Goal: Contribute content: Contribute content

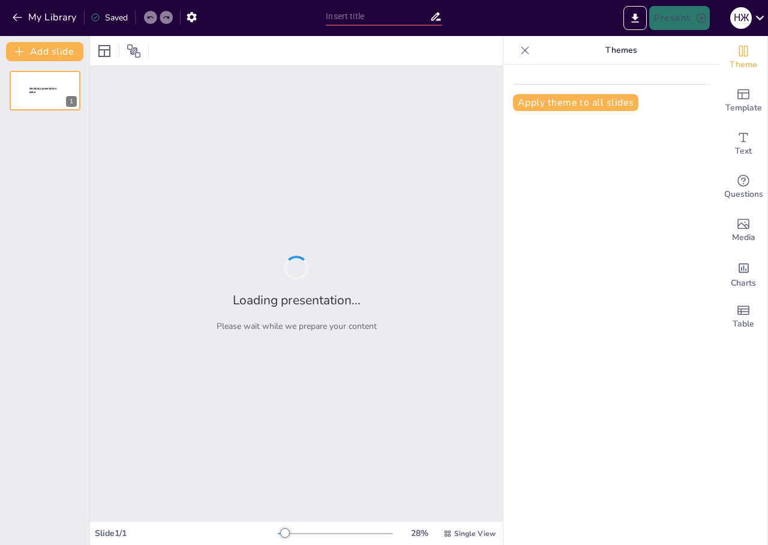
type input "Стратегии борьбы с бедностью: Инвестиции и подработки"
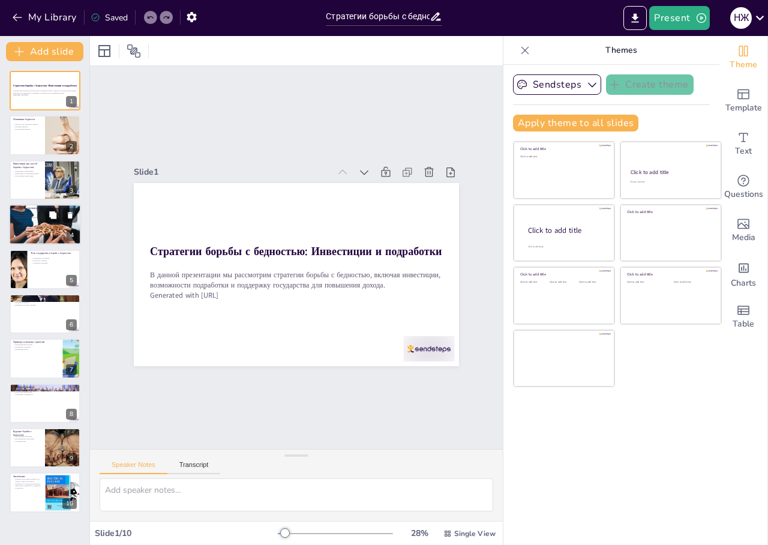
click at [24, 227] on div at bounding box center [45, 224] width 72 height 48
type textarea "Существует множество вариантов подработок, которые могут быть адаптированы под …"
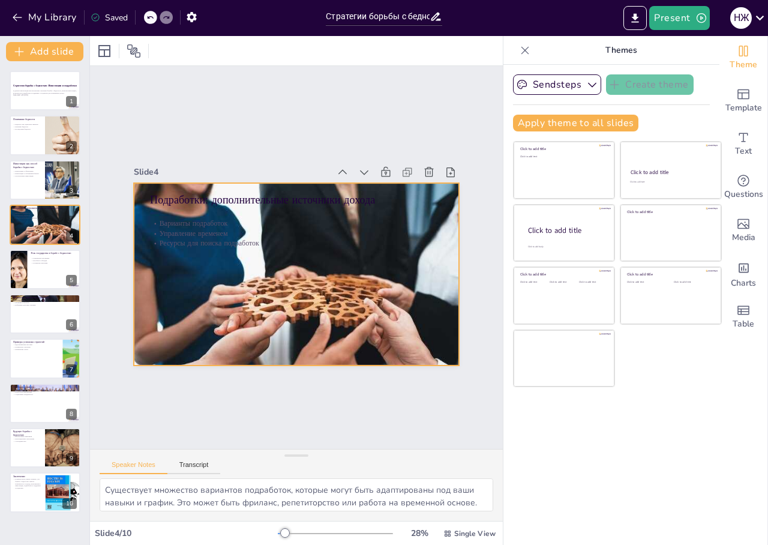
click at [390, 265] on div at bounding box center [296, 274] width 325 height 217
drag, startPoint x: 124, startPoint y: 178, endPoint x: 224, endPoint y: 148, distance: 105.1
click at [320, 275] on div "Подработки: дополнительные источники дохода Варианты подработок Управление врем…" at bounding box center [293, 274] width 356 height 246
click at [276, 183] on div "Подработки: дополнительные источники дохода Варианты подработок Управление врем…" at bounding box center [296, 183] width 325 height 0
click at [40, 97] on div "В данной презентации мы рассмотрим стратегии борьбы с бедностью, включая инвест…" at bounding box center [45, 94] width 64 height 8
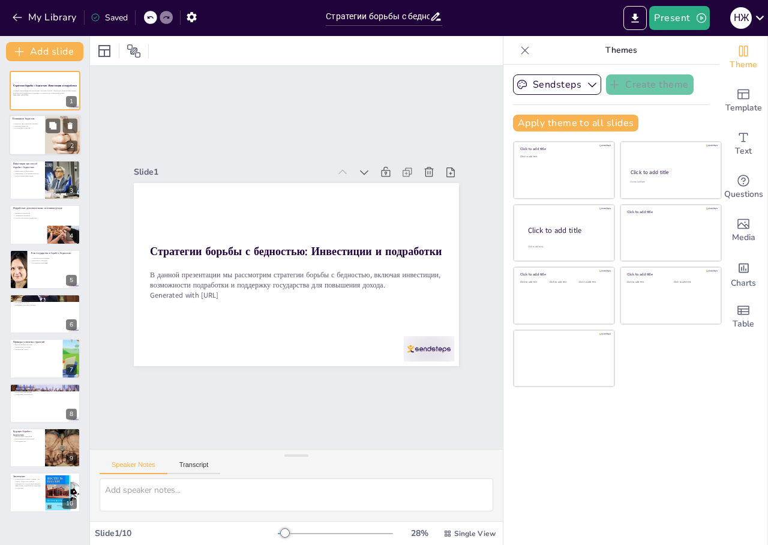
click at [28, 133] on div at bounding box center [45, 135] width 72 height 41
type textarea "Loremips dolorsit ametconsecte adipisci, elitsed doeiusmodte in utlabor etdolor…"
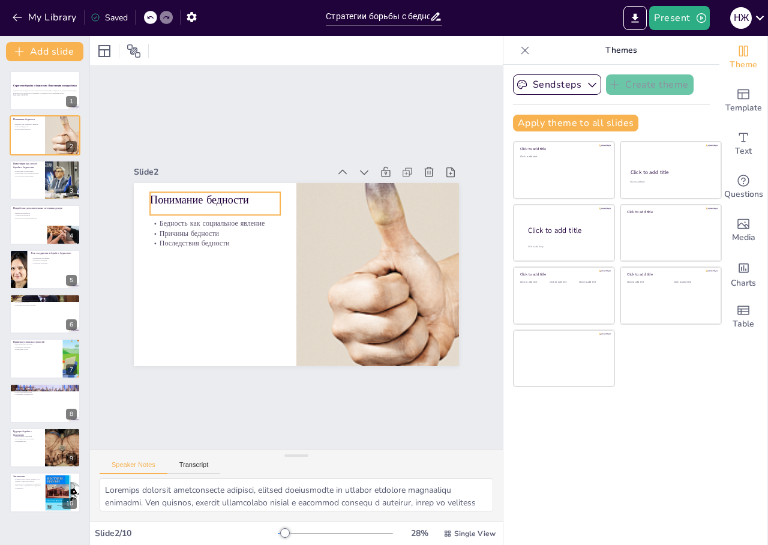
click at [181, 192] on p "Понимание бедности" at bounding box center [221, 191] width 131 height 29
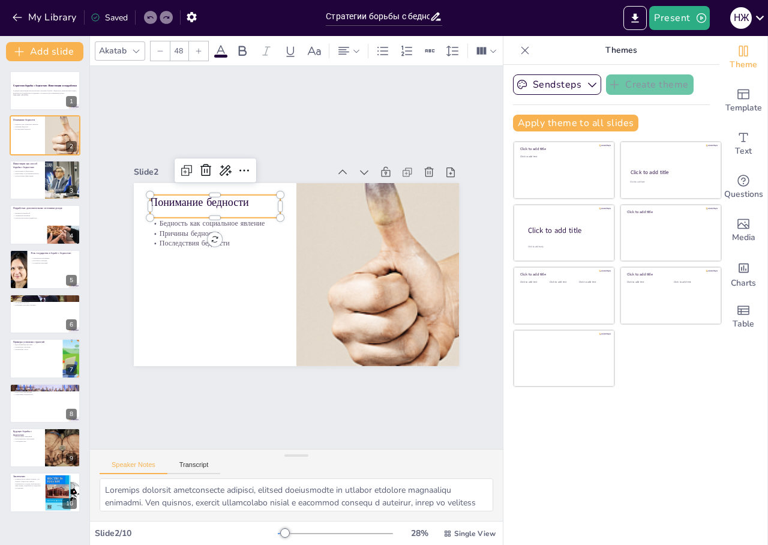
click at [138, 46] on icon at bounding box center [136, 51] width 10 height 10
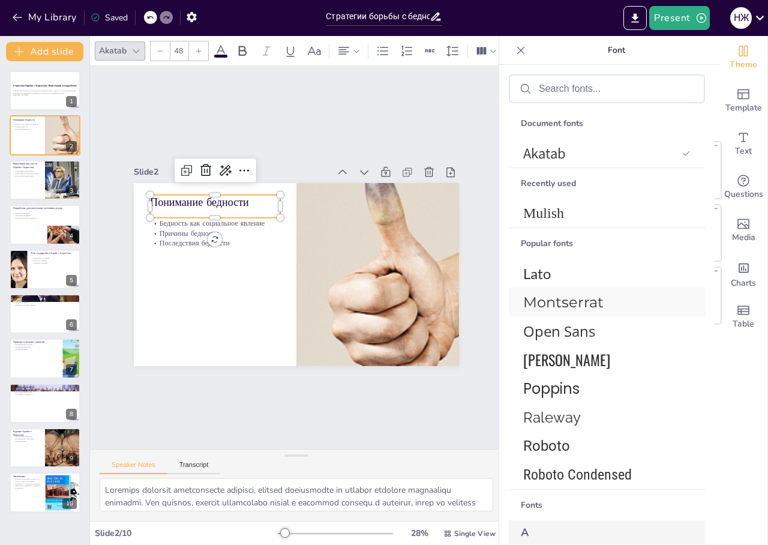
click at [555, 303] on span "Montserrat" at bounding box center [604, 301] width 163 height 17
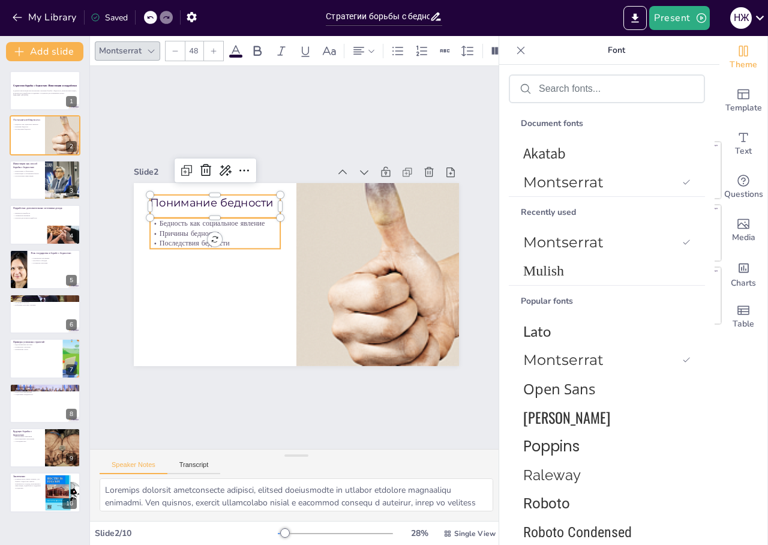
click at [163, 230] on p "Причины бедности" at bounding box center [215, 233] width 130 height 10
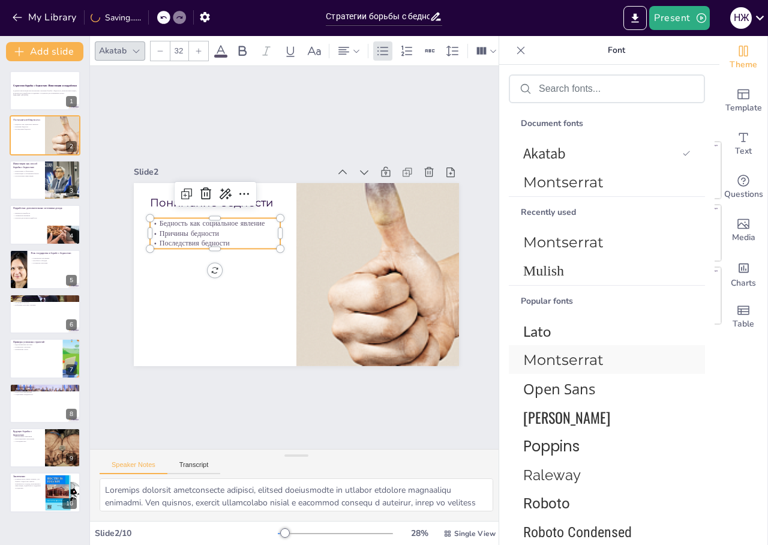
click at [577, 357] on span "Montserrat" at bounding box center [604, 359] width 163 height 17
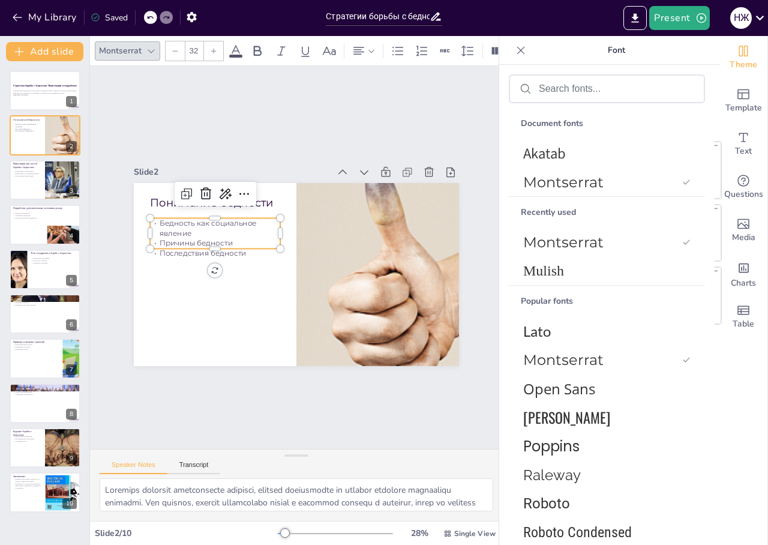
click at [216, 47] on icon at bounding box center [213, 50] width 7 height 7
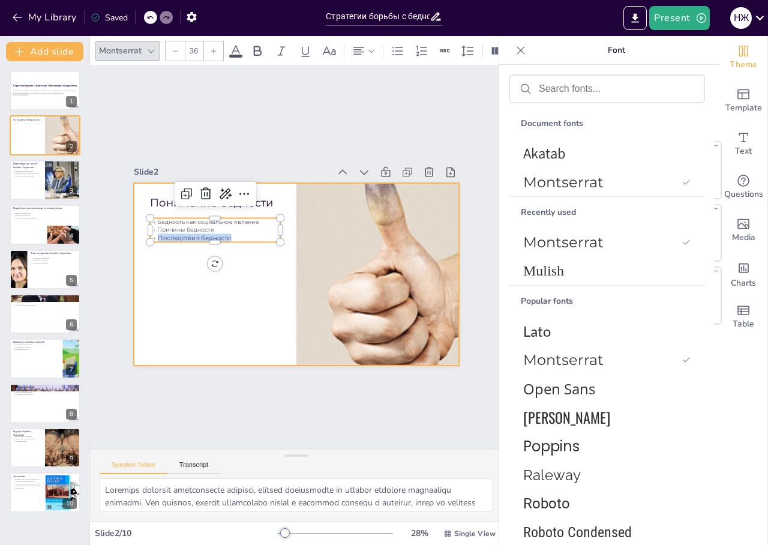
type input "--"
drag, startPoint x: 230, startPoint y: 233, endPoint x: 131, endPoint y: 182, distance: 111.6
click at [131, 182] on div "Понимание бедности Бедность как социальное явление Причины бедности Последствия…" at bounding box center [293, 274] width 356 height 246
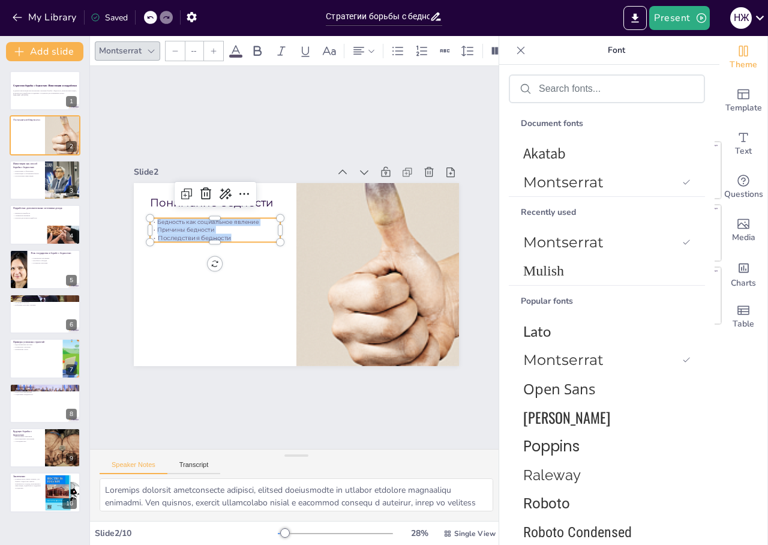
click at [210, 47] on icon at bounding box center [213, 50] width 7 height 7
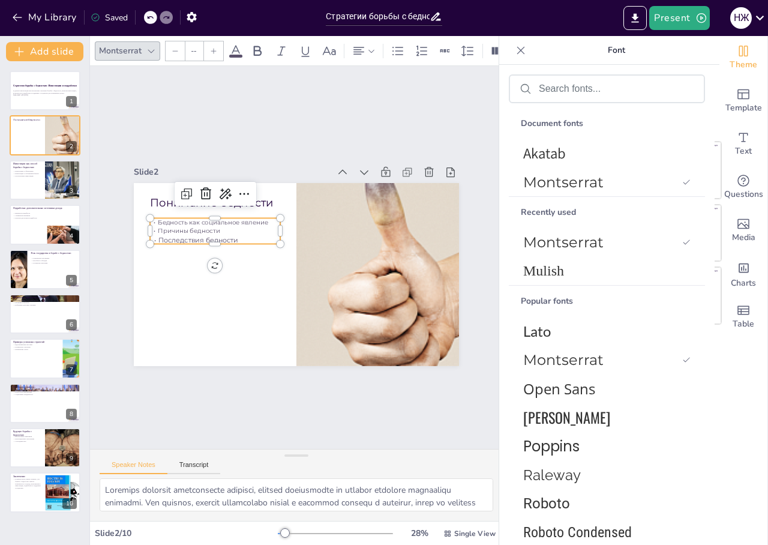
click at [210, 47] on icon at bounding box center [213, 50] width 7 height 7
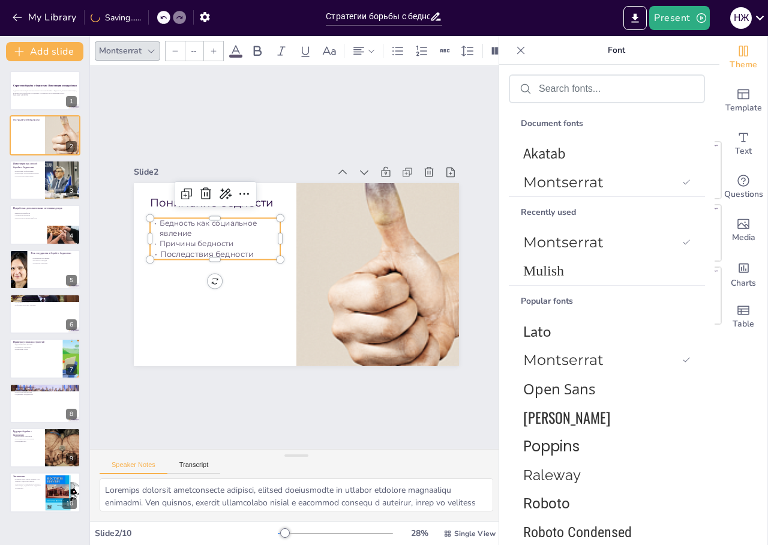
click at [210, 47] on icon at bounding box center [213, 50] width 7 height 7
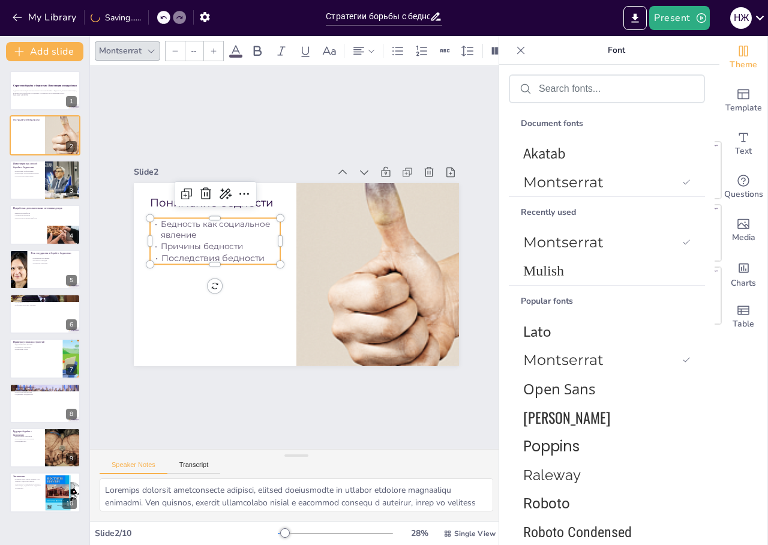
click at [210, 47] on icon at bounding box center [213, 50] width 7 height 7
click at [567, 236] on span "Montserrat" at bounding box center [600, 241] width 154 height 17
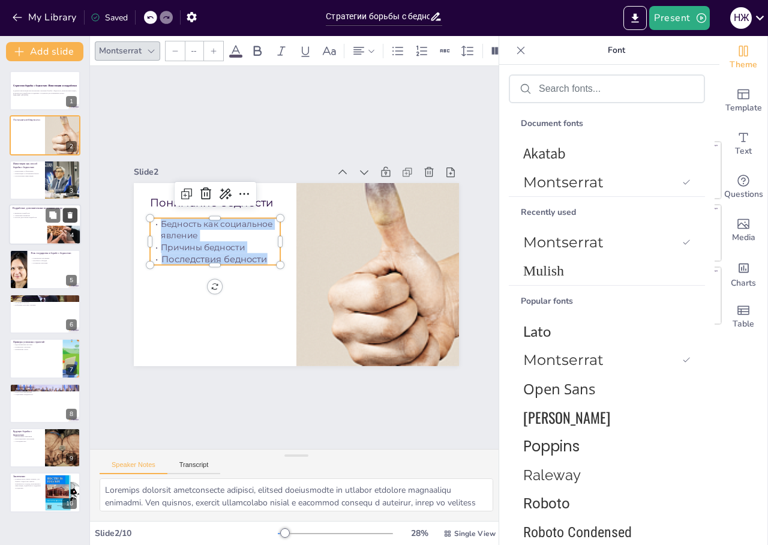
drag, startPoint x: 23, startPoint y: 210, endPoint x: 64, endPoint y: 210, distance: 40.8
click at [25, 210] on div "Подработки: дополнительные источники дохода" at bounding box center [45, 208] width 65 height 5
type textarea "Существует множество вариантов подработок, которые могут быть адаптированы под …"
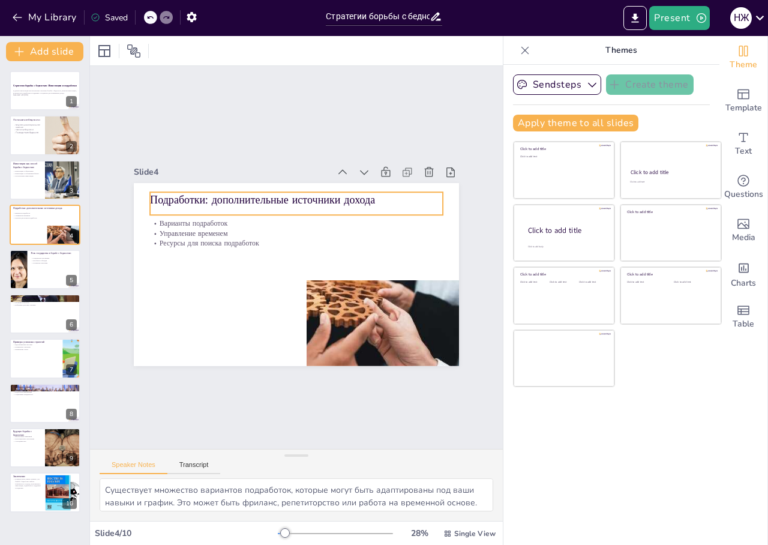
click at [212, 196] on p "Подработки: дополнительные источники дохода" at bounding box center [302, 200] width 293 height 46
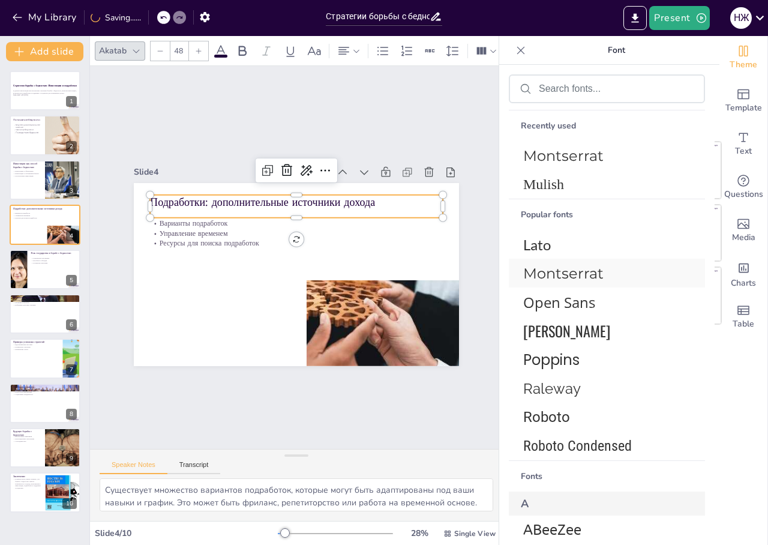
scroll to position [120, 0]
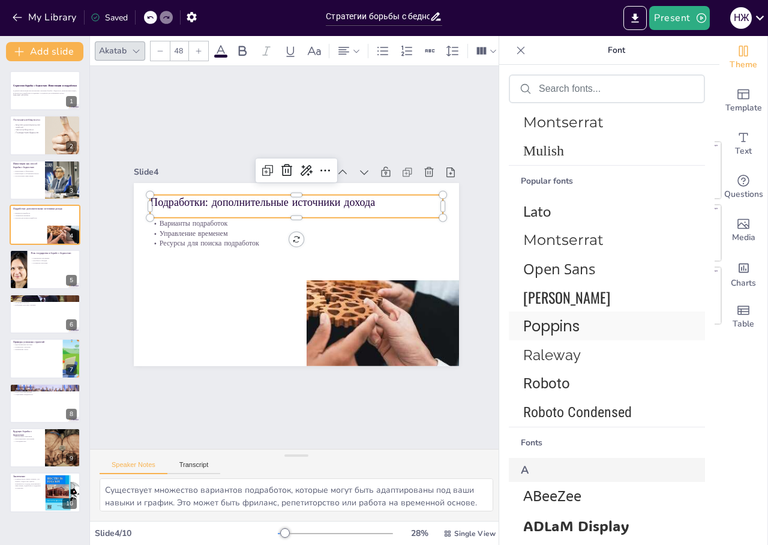
click at [564, 321] on span "Poppins" at bounding box center [604, 325] width 163 height 21
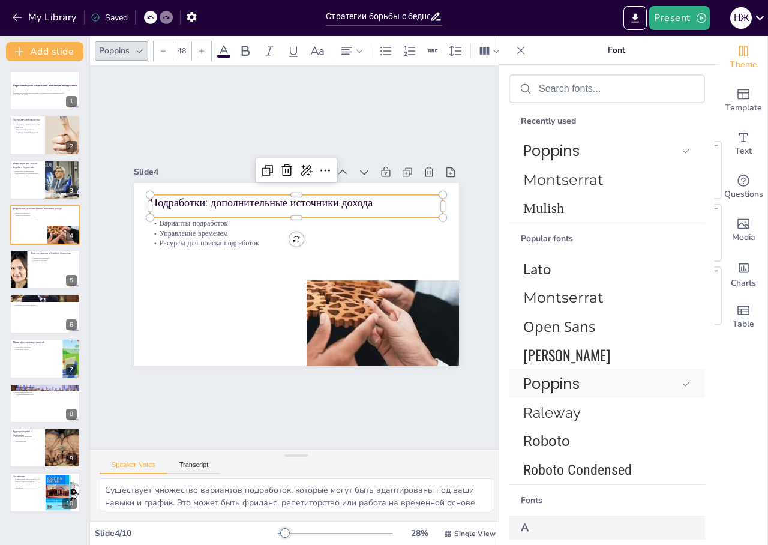
scroll to position [149, 0]
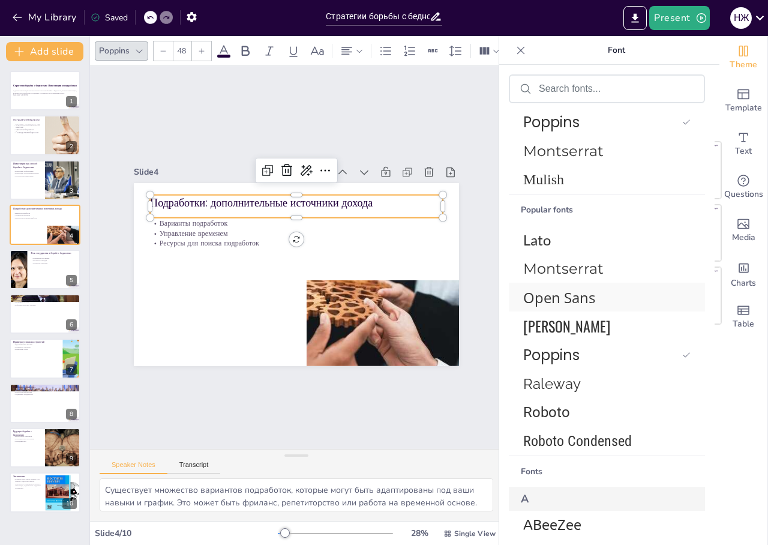
click at [556, 296] on span "Open Sans" at bounding box center [604, 297] width 163 height 20
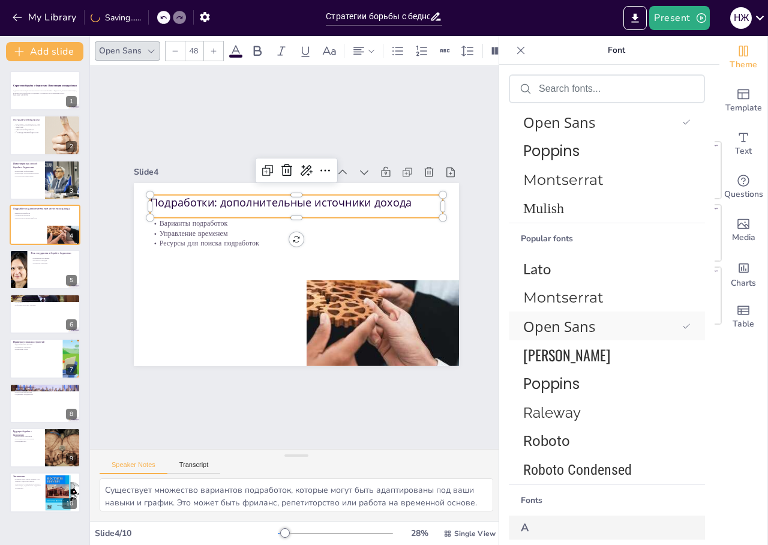
click at [566, 329] on span "Open Sans" at bounding box center [600, 326] width 154 height 20
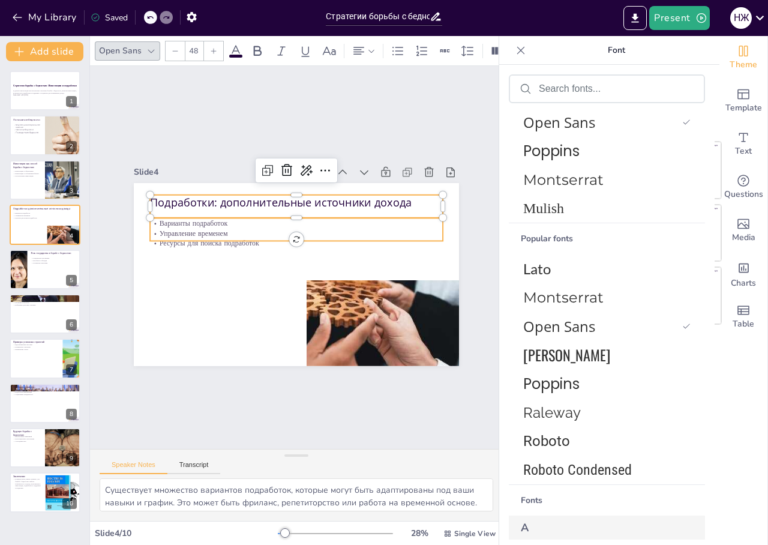
click at [176, 233] on p "Ресурсы для поиска подработок" at bounding box center [299, 243] width 288 height 71
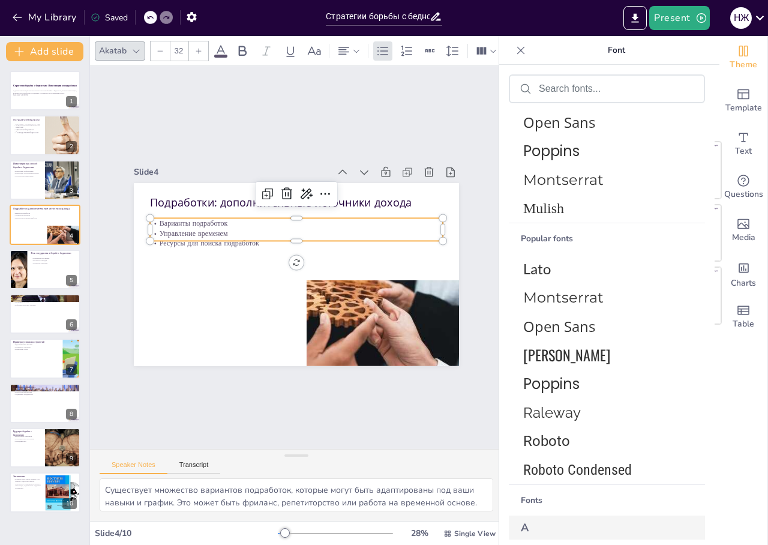
click at [226, 227] on p "Управление временем" at bounding box center [316, 243] width 181 height 242
click at [210, 228] on p "Управление временем" at bounding box center [296, 233] width 293 height 10
click at [210, 227] on p "Управление временем" at bounding box center [302, 229] width 288 height 71
click at [210, 227] on p "Управление временем" at bounding box center [296, 229] width 293 height 10
click at [210, 227] on p "Управление временем" at bounding box center [299, 229] width 292 height 41
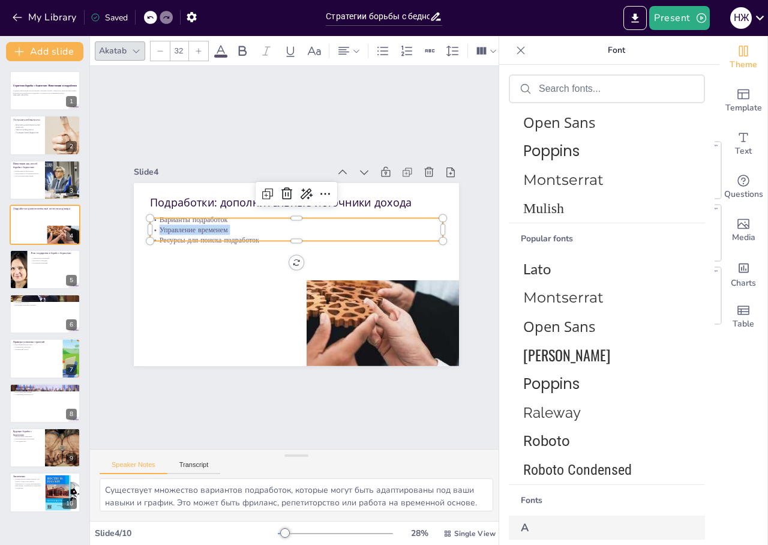
click at [210, 227] on p "Управление временем" at bounding box center [299, 229] width 292 height 41
click at [210, 227] on p "Управление временем" at bounding box center [307, 283] width 271 height 128
click at [210, 227] on p "Управление временем" at bounding box center [299, 229] width 292 height 41
drag, startPoint x: 249, startPoint y: 234, endPoint x: 148, endPoint y: 210, distance: 104.0
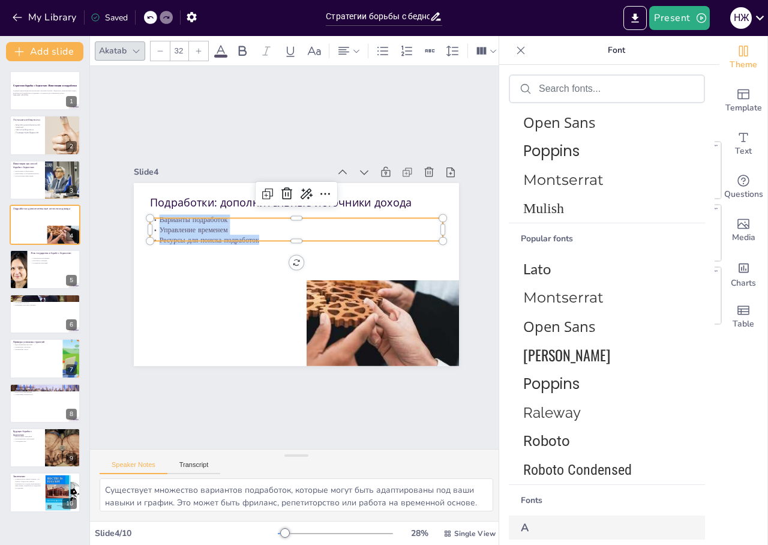
click at [148, 212] on div "Подработки: дополнительные источники дохода Варианты подработок Управление врем…" at bounding box center [296, 274] width 325 height 183
click at [560, 323] on span "Open Sans" at bounding box center [604, 326] width 163 height 20
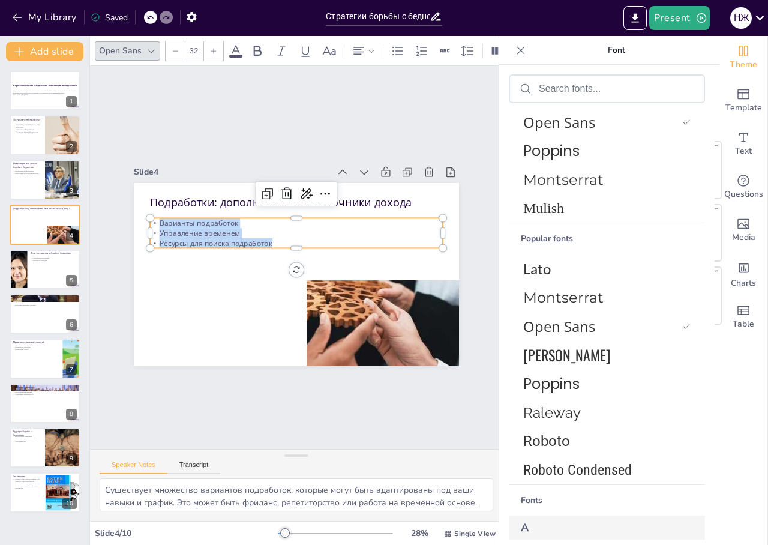
click at [217, 50] on div at bounding box center [213, 50] width 19 height 19
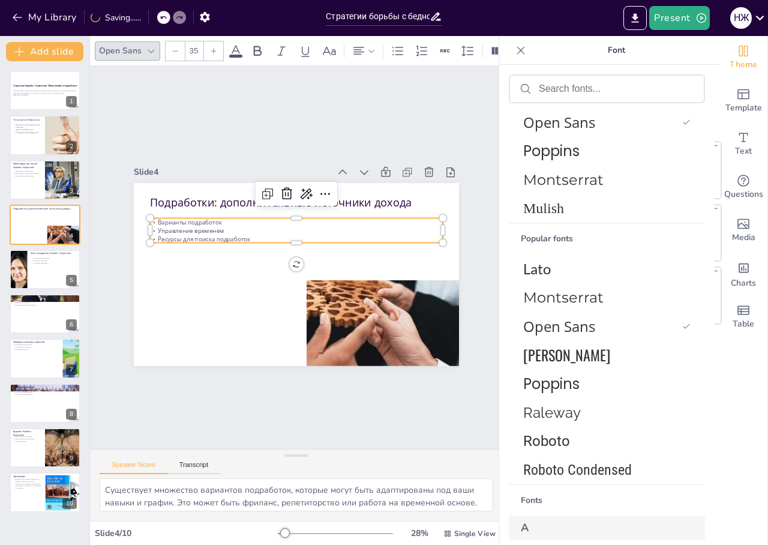
click at [216, 50] on div at bounding box center [213, 50] width 19 height 19
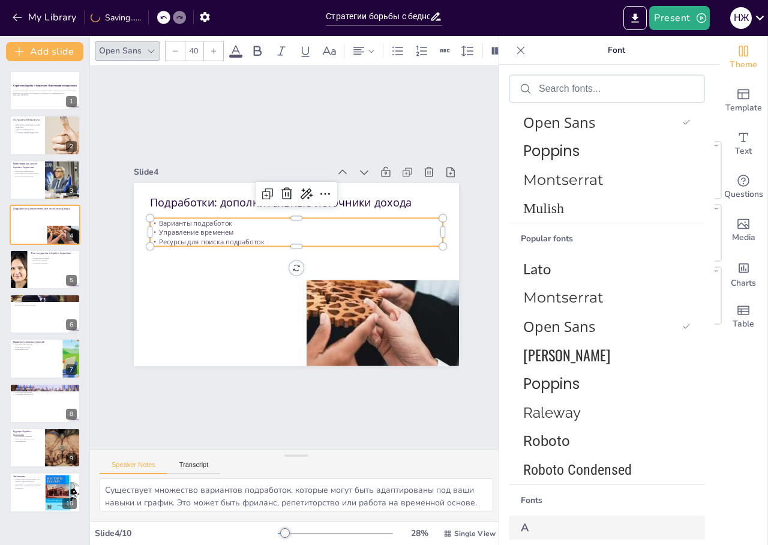
click at [216, 50] on div at bounding box center [213, 50] width 19 height 19
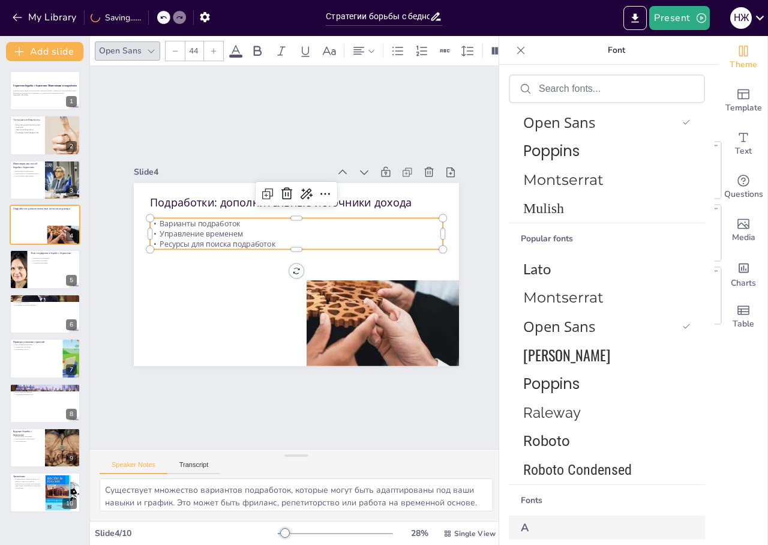
click at [216, 50] on div at bounding box center [213, 50] width 19 height 19
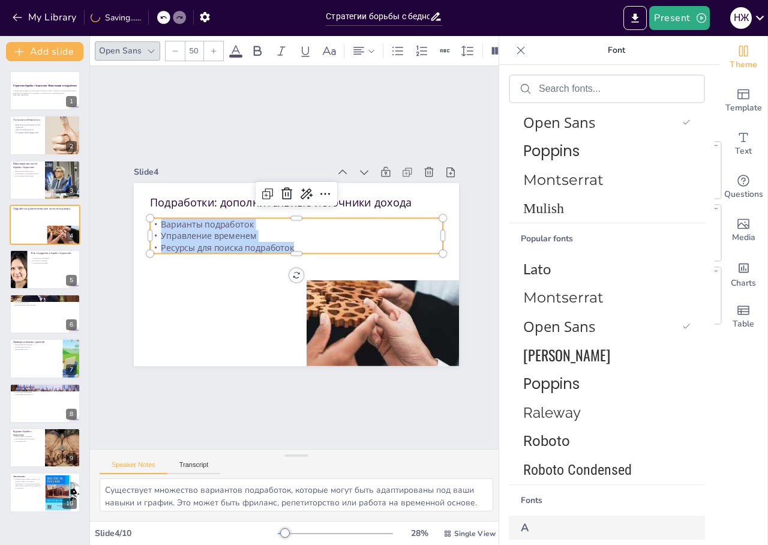
click at [216, 50] on div at bounding box center [213, 50] width 19 height 19
type input "51"
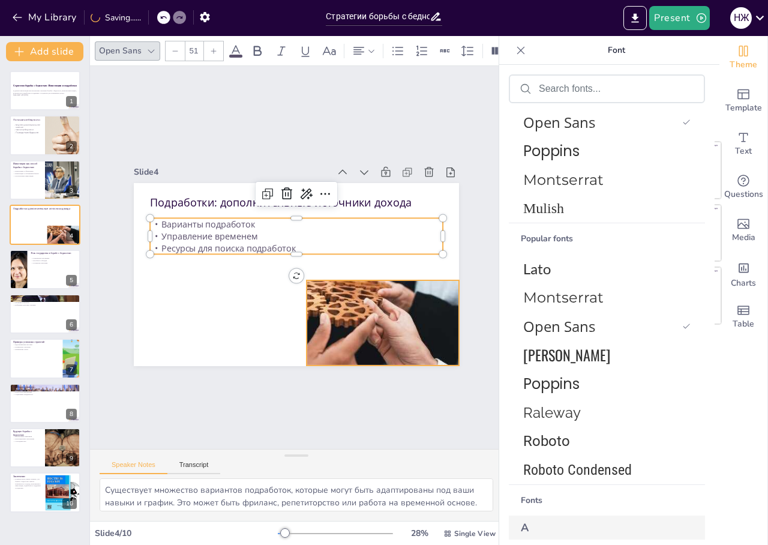
drag, startPoint x: 321, startPoint y: 300, endPoint x: 302, endPoint y: 266, distance: 39.7
click at [321, 300] on div at bounding box center [295, 274] width 346 height 250
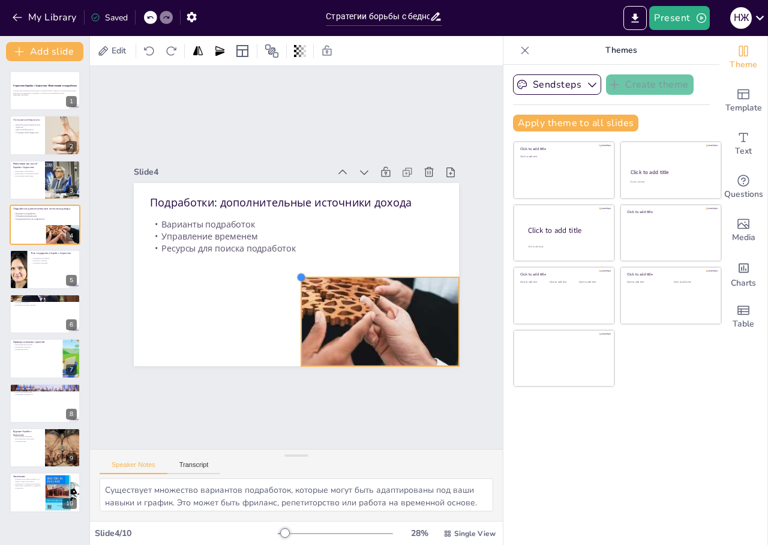
drag, startPoint x: 296, startPoint y: 273, endPoint x: 205, endPoint y: 383, distance: 142.2
click at [264, 251] on div "Подработки: дополнительные источники дохода Варианты подработок Управление врем…" at bounding box center [295, 274] width 342 height 216
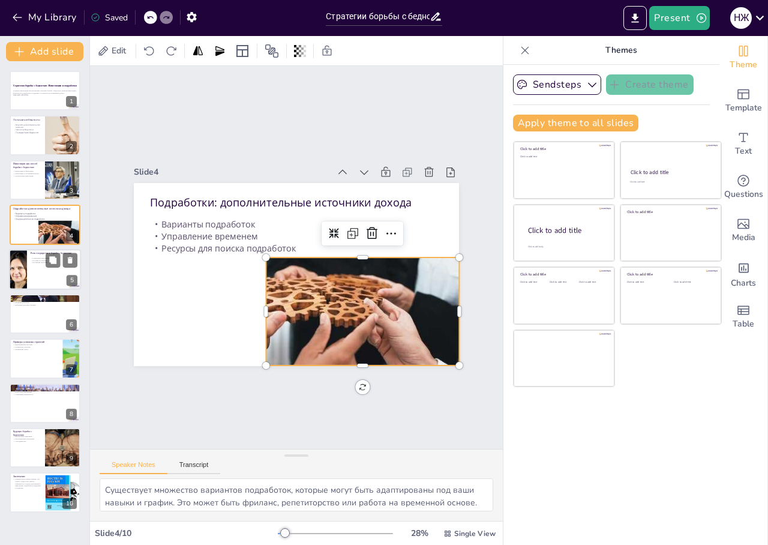
click at [54, 269] on div at bounding box center [45, 269] width 72 height 41
type textarea "Социальные программы являются важным инструментом для поддержки людей в трудной…"
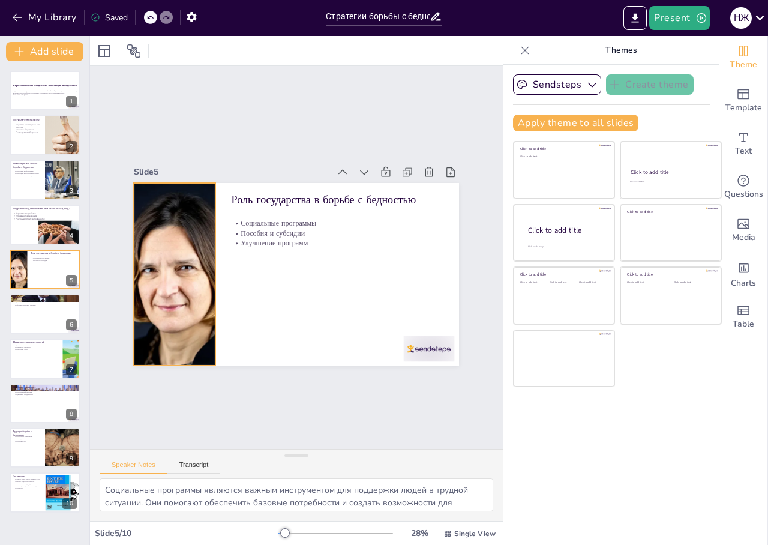
click at [146, 295] on div at bounding box center [182, 211] width 327 height 295
click at [187, 155] on icon at bounding box center [195, 148] width 16 height 16
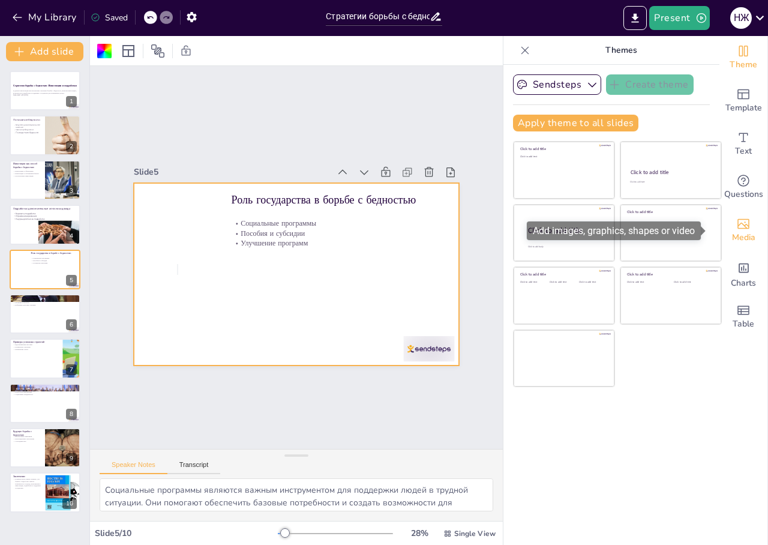
click at [737, 227] on icon "Add images, graphics, shapes or video" at bounding box center [743, 223] width 14 height 14
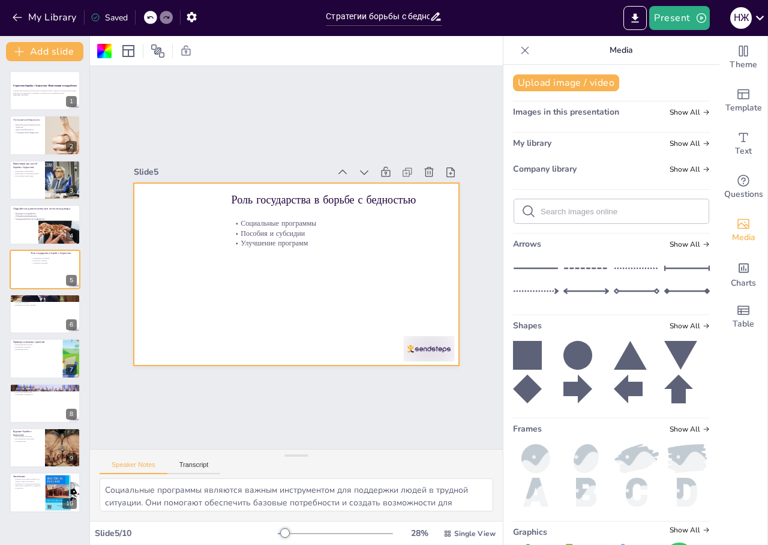
click at [572, 210] on input "text" at bounding box center [620, 211] width 161 height 9
type input "[PERSON_NAME]"
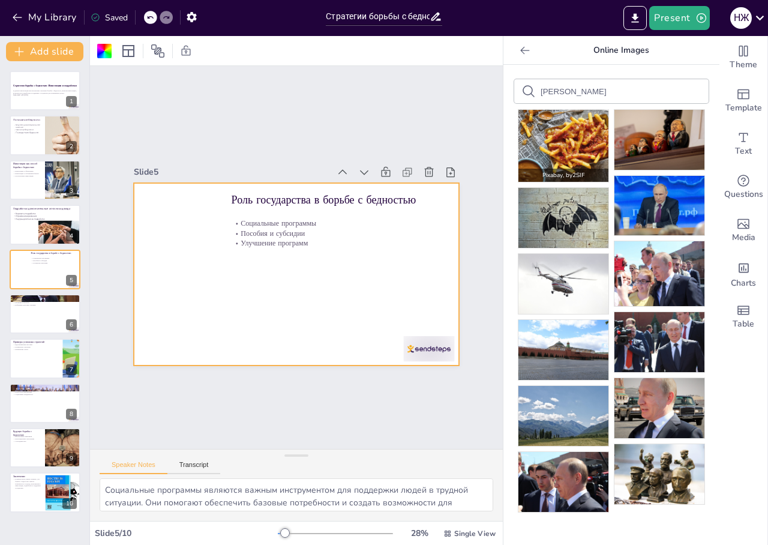
click at [548, 169] on p "Pixabay , by 2SIF" at bounding box center [563, 175] width 90 height 13
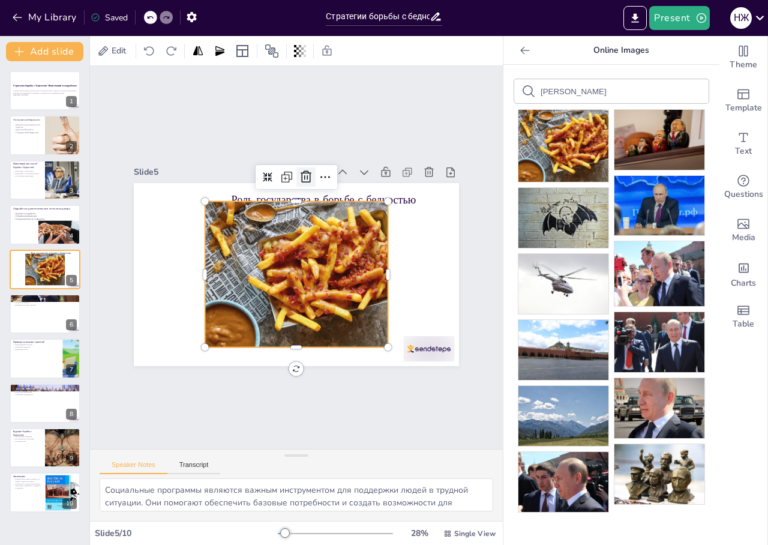
click at [308, 173] on icon at bounding box center [314, 178] width 12 height 13
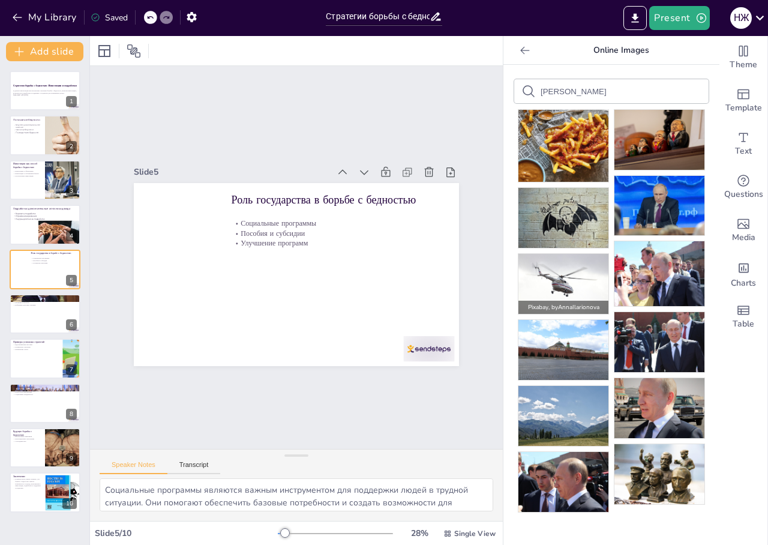
click at [540, 300] on p "Pixabay , by [PERSON_NAME]" at bounding box center [563, 306] width 90 height 13
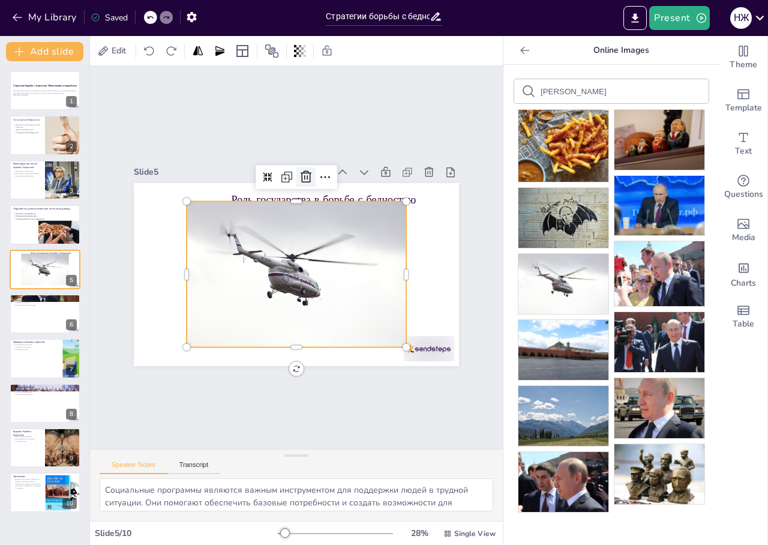
click at [371, 261] on icon at bounding box center [377, 266] width 12 height 11
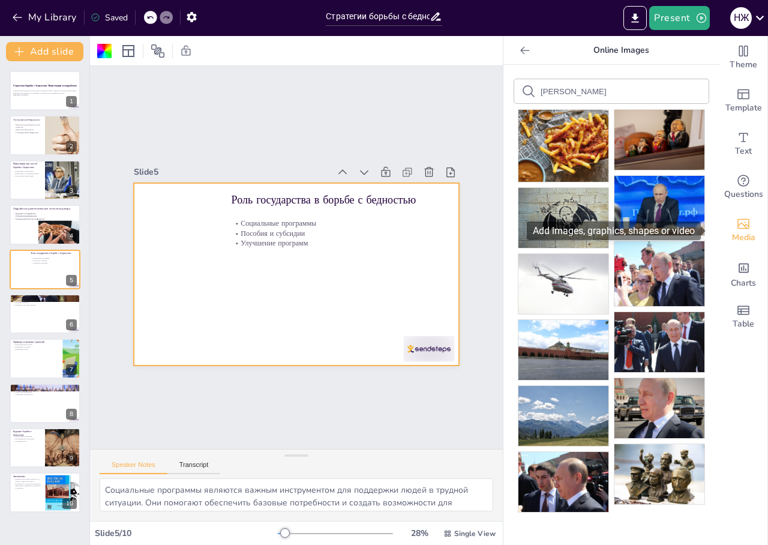
click at [732, 231] on span "Media" at bounding box center [743, 237] width 23 height 13
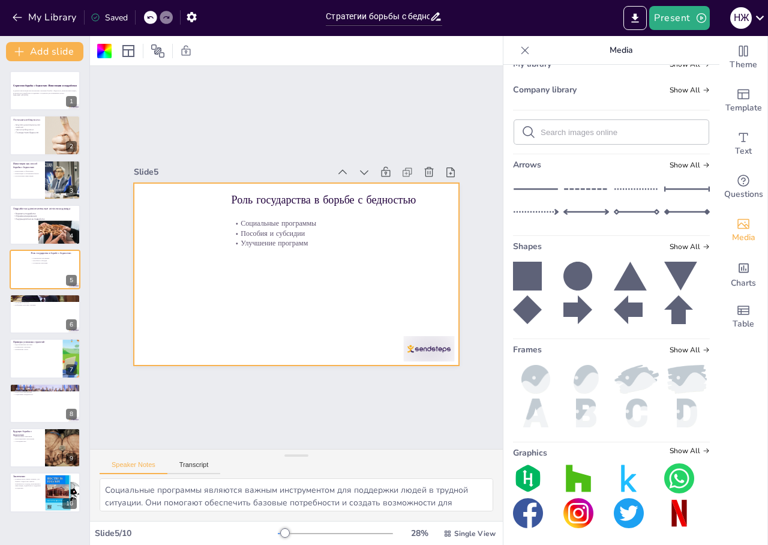
scroll to position [82, 0]
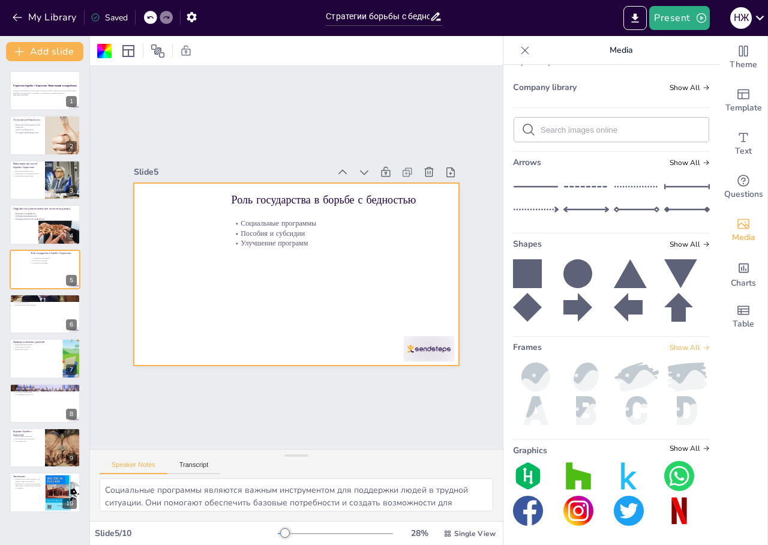
click at [676, 343] on span "Show All" at bounding box center [689, 347] width 40 height 8
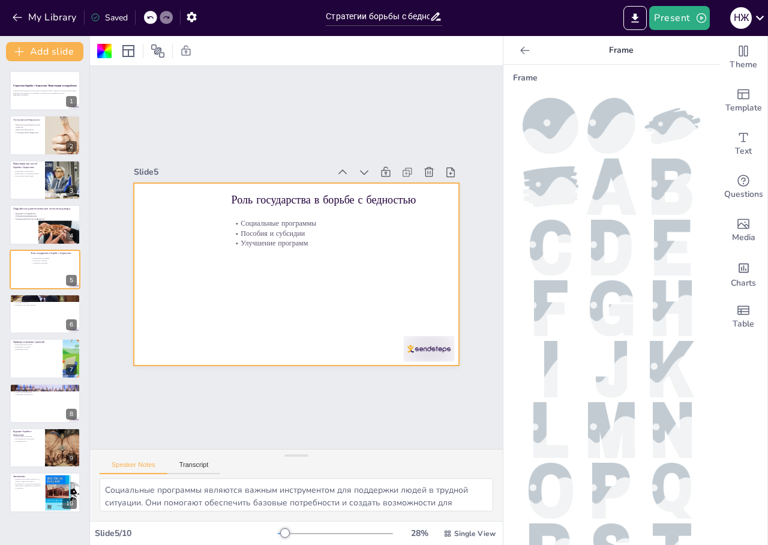
scroll to position [0, 0]
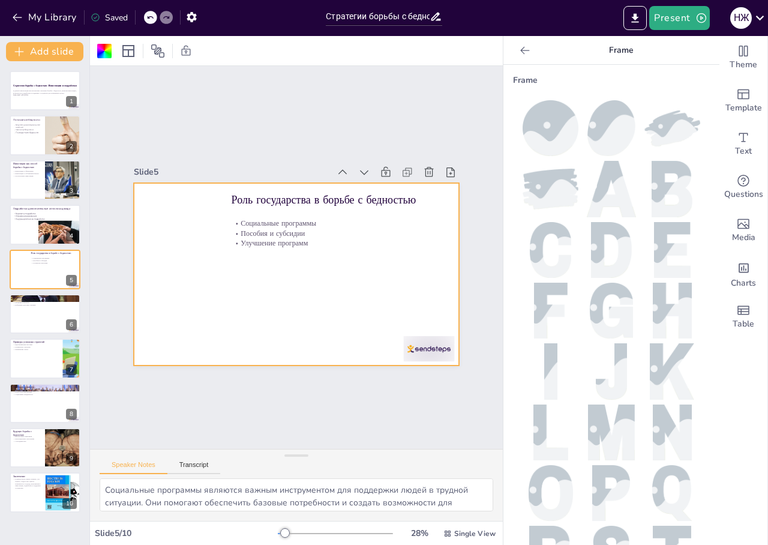
click at [519, 52] on icon at bounding box center [525, 50] width 12 height 12
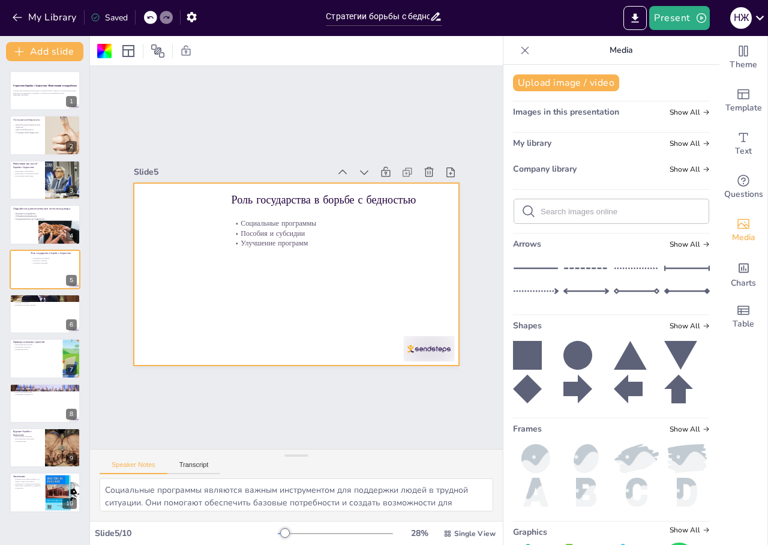
click at [534, 455] on img at bounding box center [536, 458] width 46 height 29
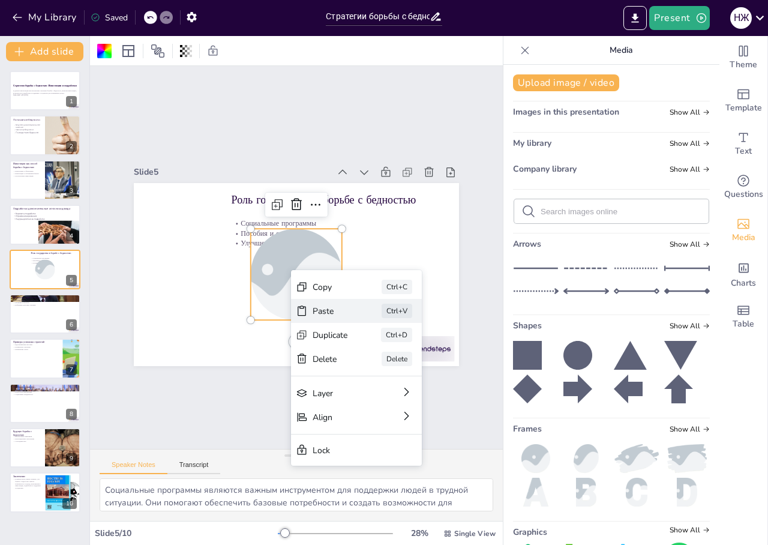
click at [366, 373] on div "Paste Ctrl+V" at bounding box center [432, 392] width 133 height 38
click at [393, 380] on div "Paste" at bounding box center [411, 387] width 37 height 15
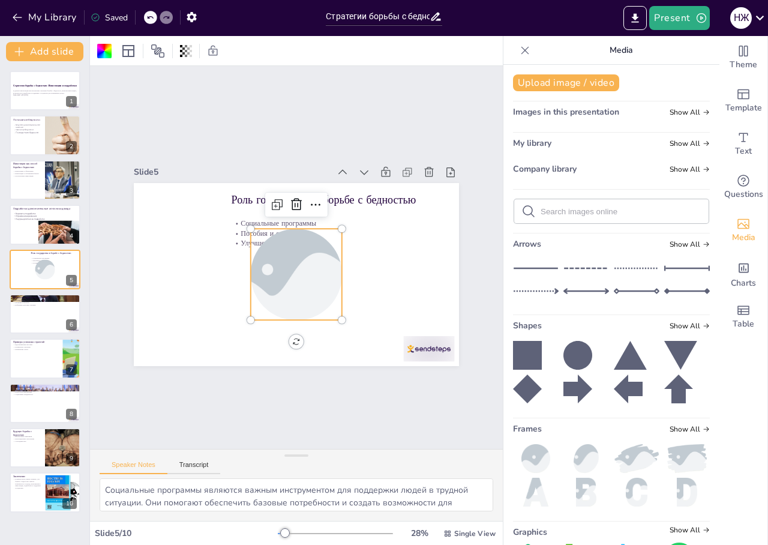
drag, startPoint x: 285, startPoint y: 198, endPoint x: 321, endPoint y: 170, distance: 45.3
click at [299, 198] on icon at bounding box center [307, 205] width 17 height 17
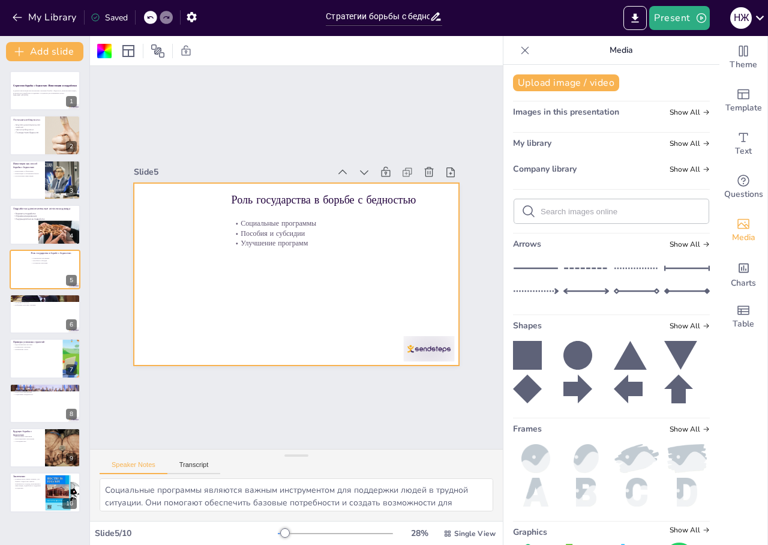
click at [152, 20] on icon at bounding box center [149, 17] width 7 height 7
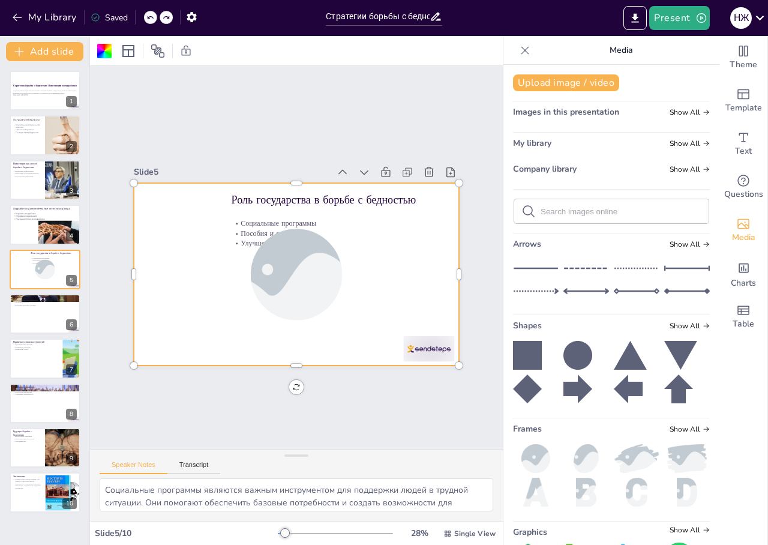
click at [152, 20] on icon at bounding box center [149, 17] width 7 height 7
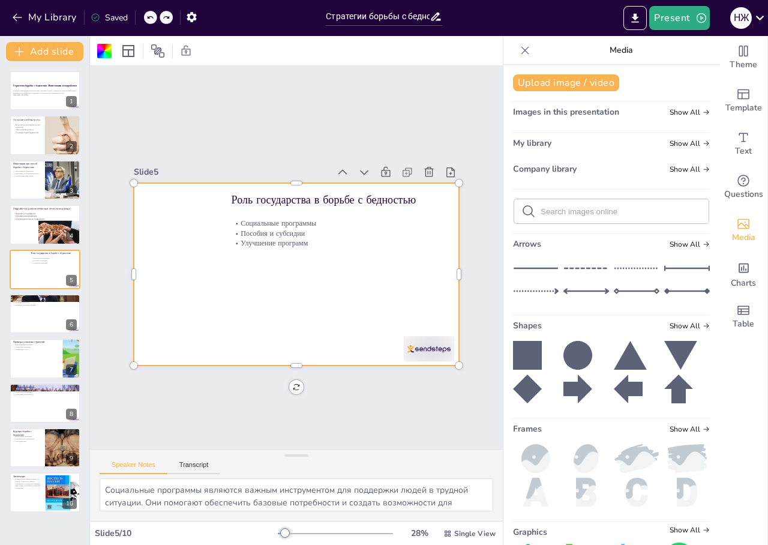
click at [152, 20] on icon at bounding box center [149, 17] width 7 height 7
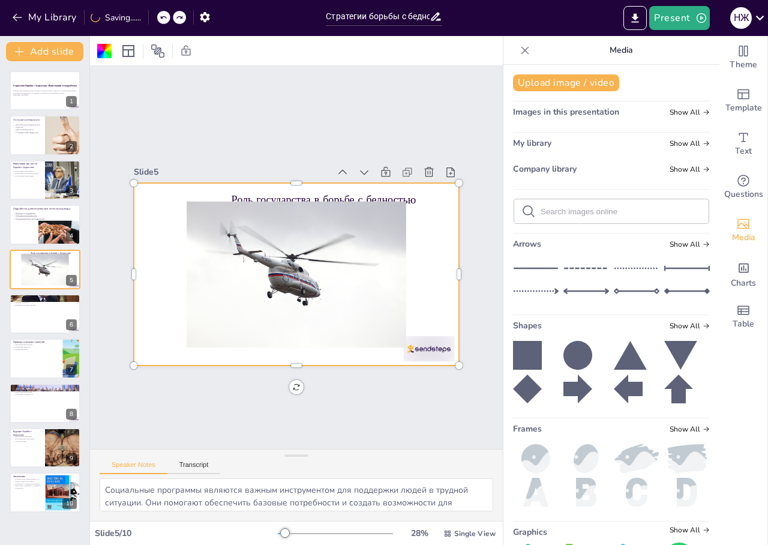
click at [152, 20] on div "My Library Saving......" at bounding box center [108, 17] width 216 height 22
click at [152, 20] on icon at bounding box center [149, 17] width 7 height 7
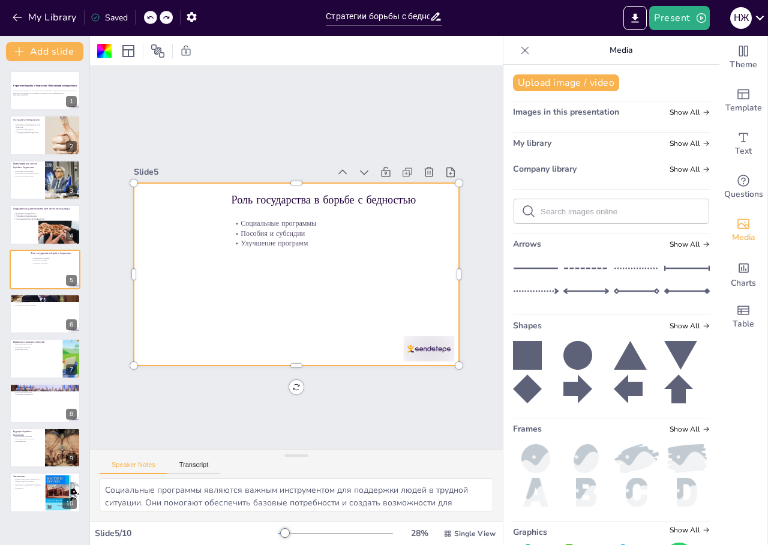
click at [152, 20] on icon at bounding box center [149, 17] width 7 height 7
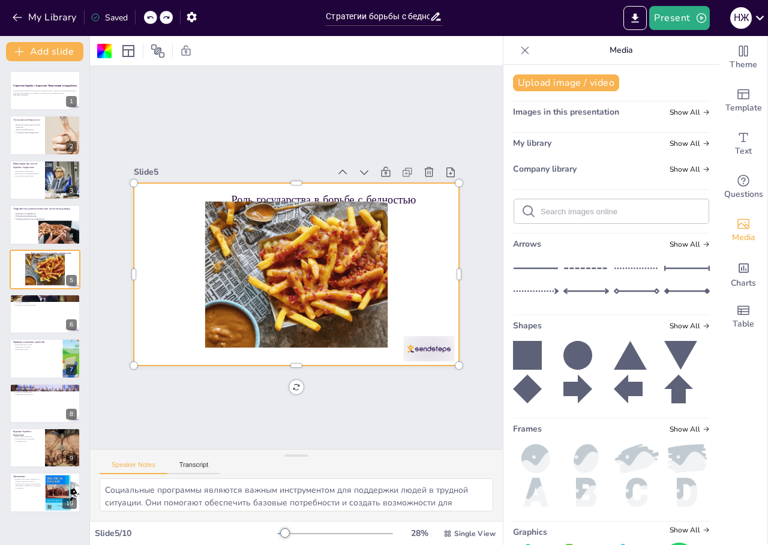
click at [148, 22] on div at bounding box center [150, 17] width 13 height 13
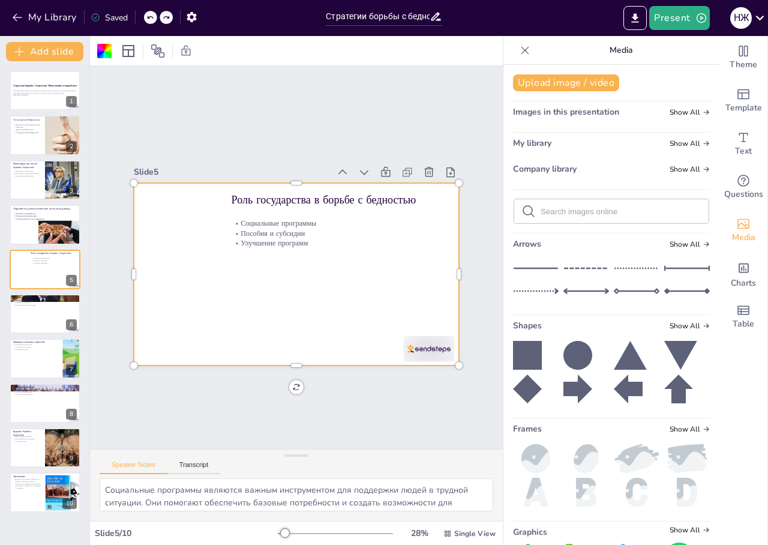
click at [148, 22] on div at bounding box center [150, 17] width 13 height 13
click at [148, 22] on div at bounding box center [148, 17] width 1 height 14
click at [149, 20] on icon at bounding box center [149, 17] width 7 height 7
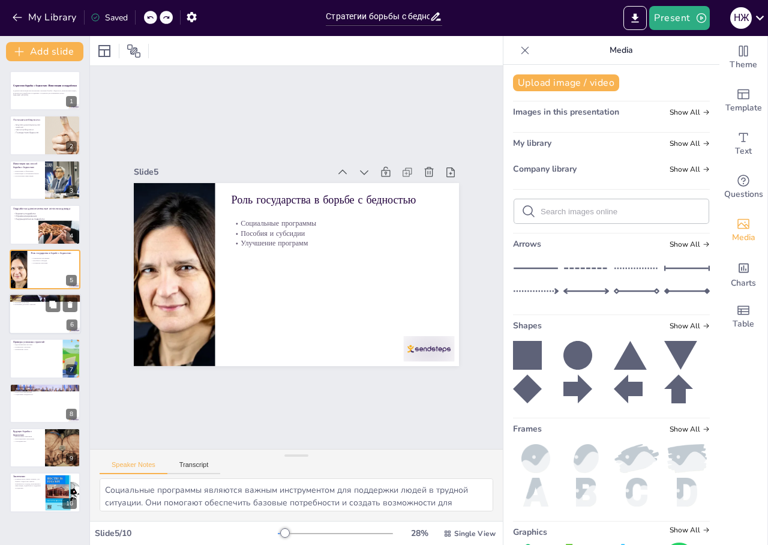
click at [29, 318] on div at bounding box center [45, 313] width 72 height 41
type textarea "Знание основ финансовой грамотности позволяет людям лучше управлять своими фина…"
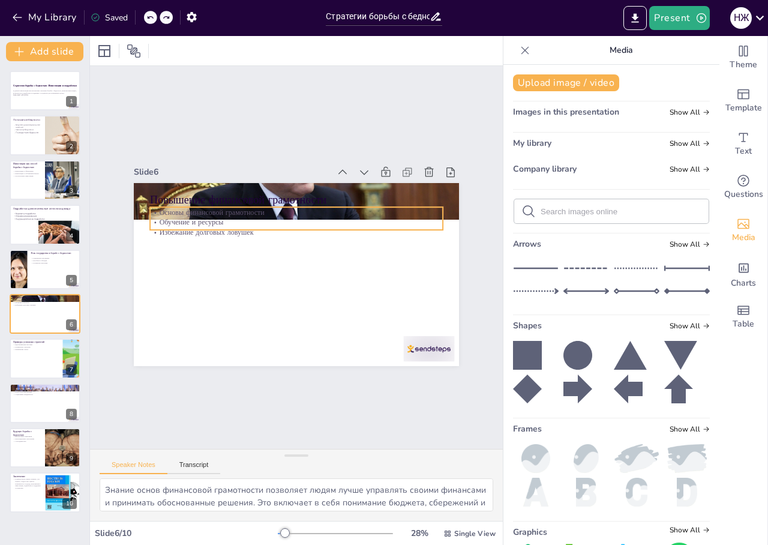
drag, startPoint x: 218, startPoint y: 213, endPoint x: 225, endPoint y: 211, distance: 7.6
click at [218, 213] on p "Обучение и ресурсы" at bounding box center [304, 222] width 288 height 71
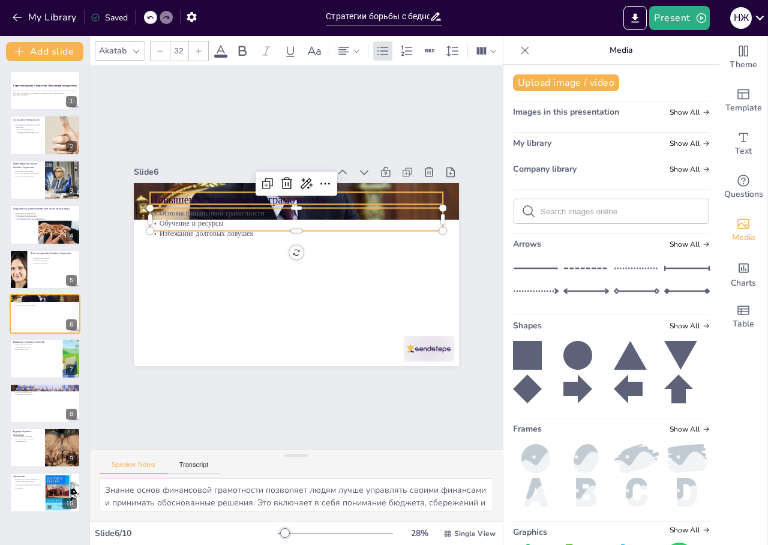
click at [366, 185] on div at bounding box center [296, 200] width 325 height 216
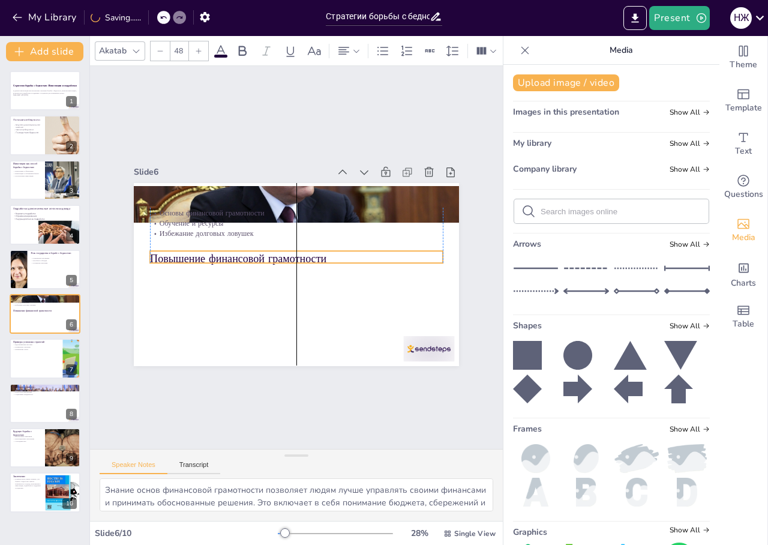
drag, startPoint x: 363, startPoint y: 190, endPoint x: 365, endPoint y: 249, distance: 58.8
click at [365, 249] on p "Повышение финансовой грамотности" at bounding box center [296, 258] width 293 height 46
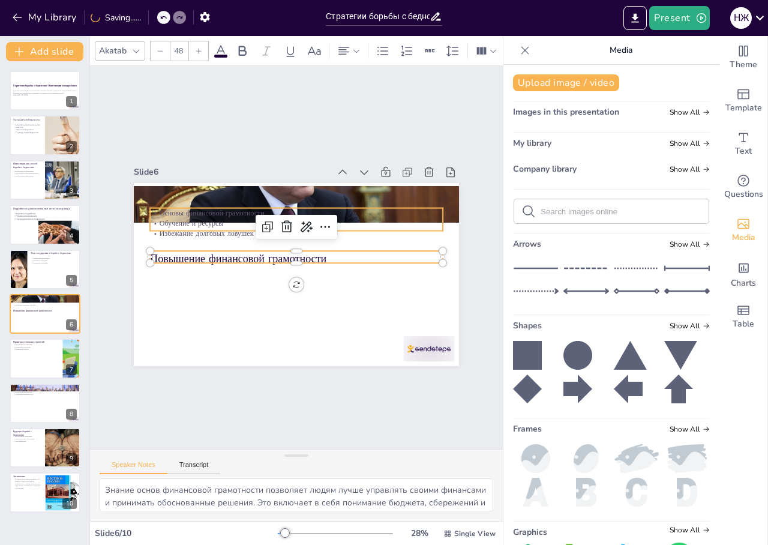
click at [216, 271] on p "Обучение и ресурсы" at bounding box center [293, 291] width 292 height 41
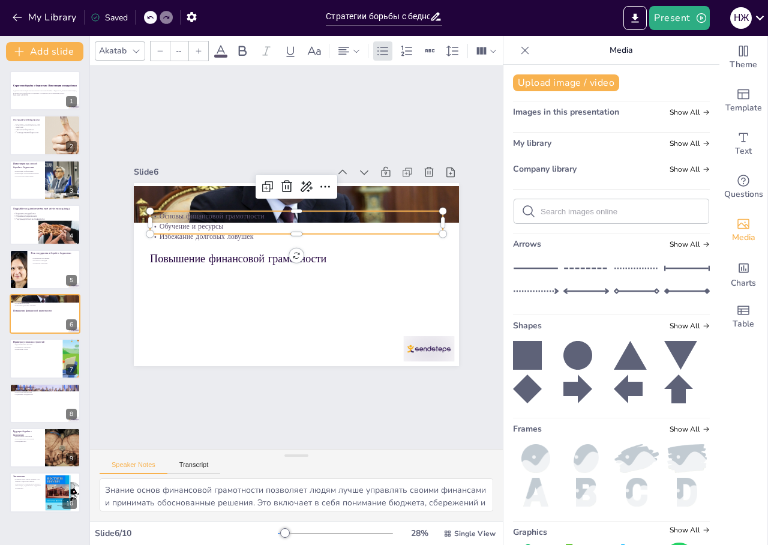
type input "32"
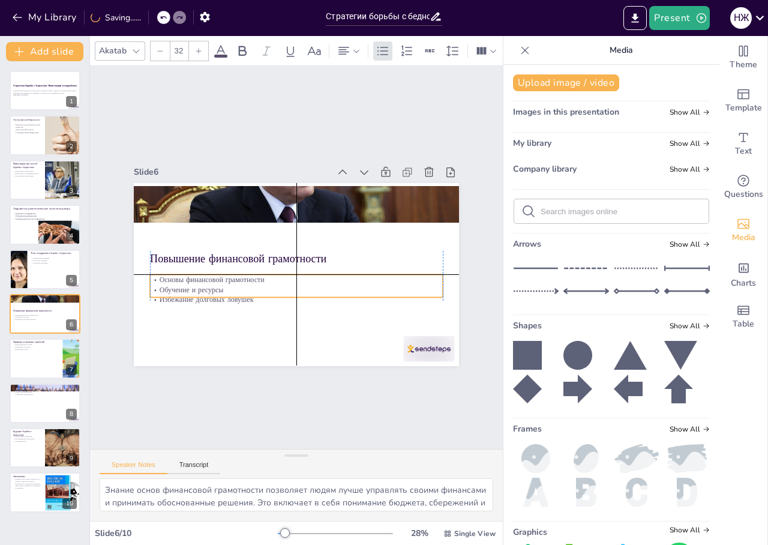
drag, startPoint x: 223, startPoint y: 213, endPoint x: 222, endPoint y: 280, distance: 66.6
click at [222, 280] on div "Основы финансовой грамотности Обучение и ресурсы Избежание долговых ловушек" at bounding box center [293, 288] width 294 height 61
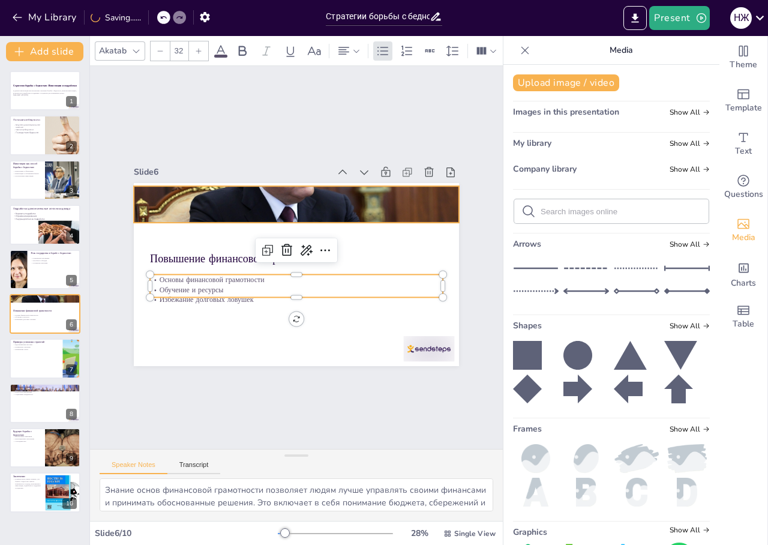
click at [351, 190] on div at bounding box center [317, 209] width 385 height 330
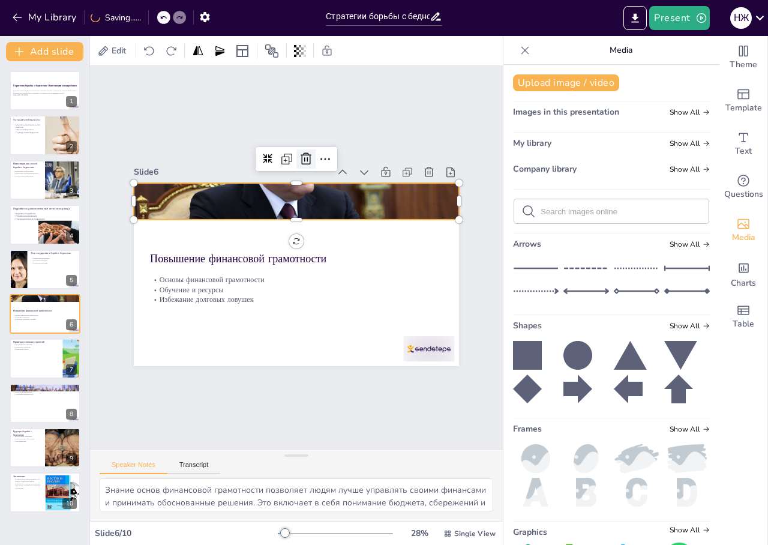
click at [299, 152] on icon at bounding box center [306, 159] width 14 height 14
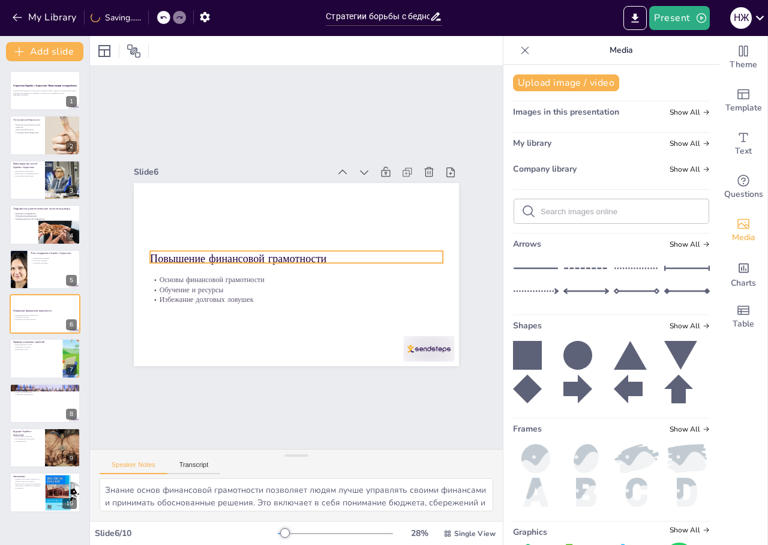
click at [263, 252] on p "Повышение финансовой грамотности" at bounding box center [296, 258] width 293 height 15
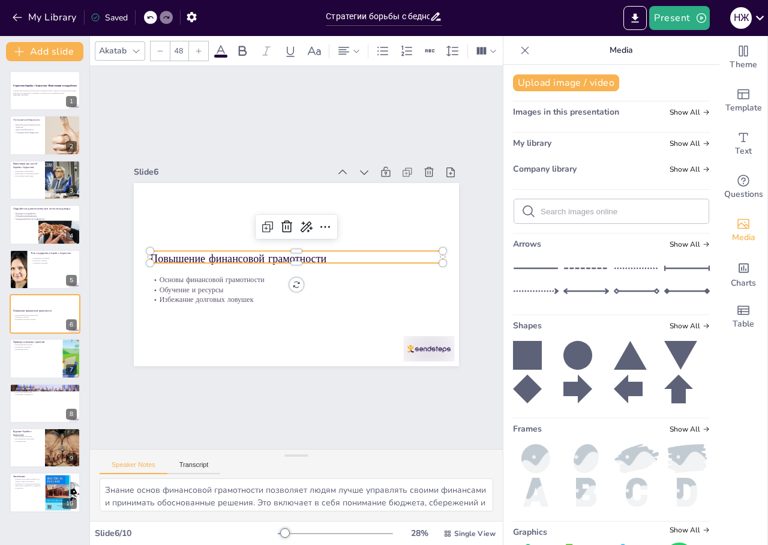
drag, startPoint x: 140, startPoint y: 48, endPoint x: 145, endPoint y: 61, distance: 13.5
click at [140, 48] on icon at bounding box center [136, 51] width 10 height 10
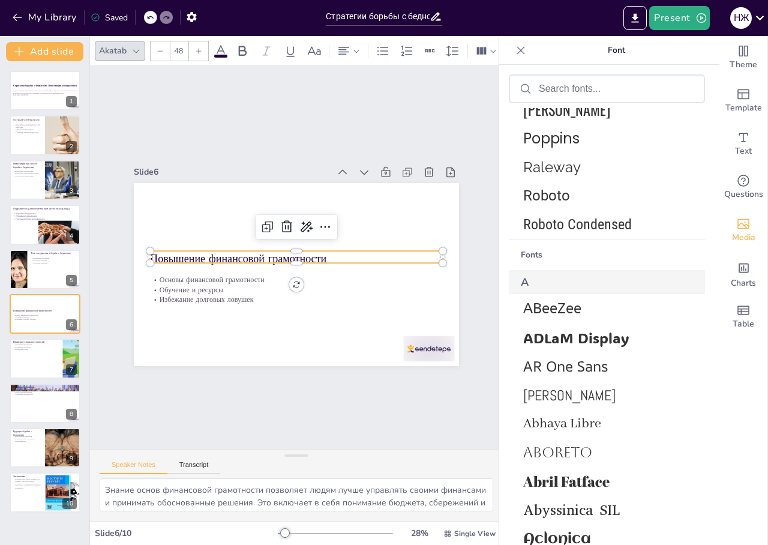
scroll to position [600, 0]
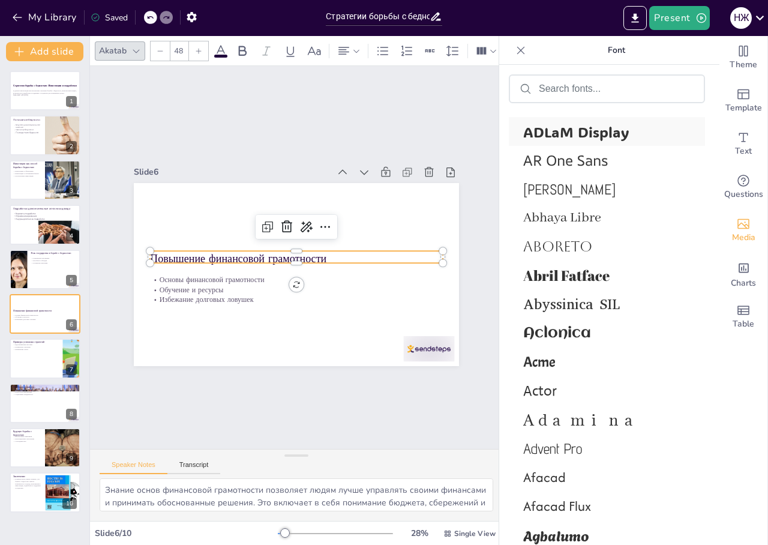
click at [536, 134] on span "ADLaM Display" at bounding box center [604, 131] width 163 height 19
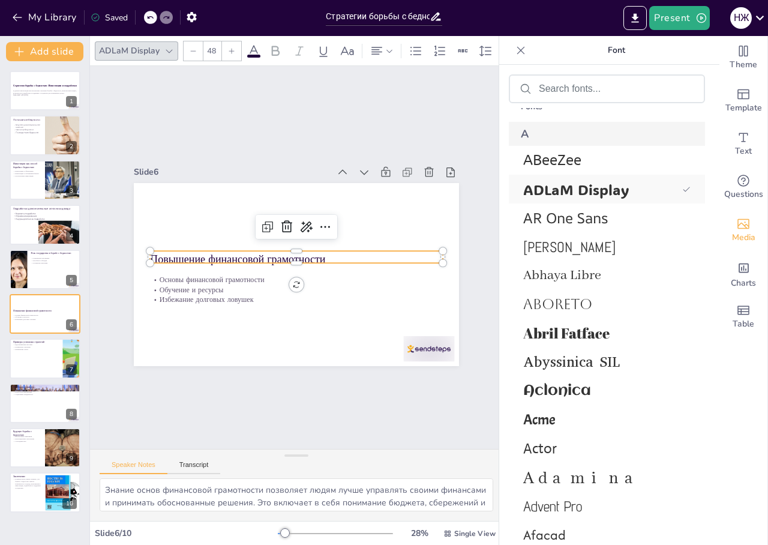
scroll to position [657, 0]
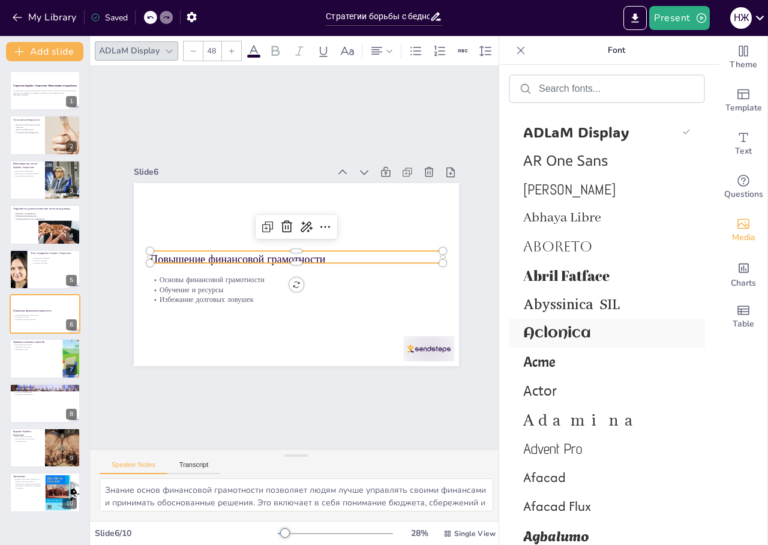
click at [582, 335] on span "Aclonica" at bounding box center [604, 333] width 163 height 16
click at [576, 299] on span "Abyssinica SIL" at bounding box center [604, 303] width 163 height 19
click at [569, 282] on span "Abril Fatface" at bounding box center [604, 275] width 163 height 19
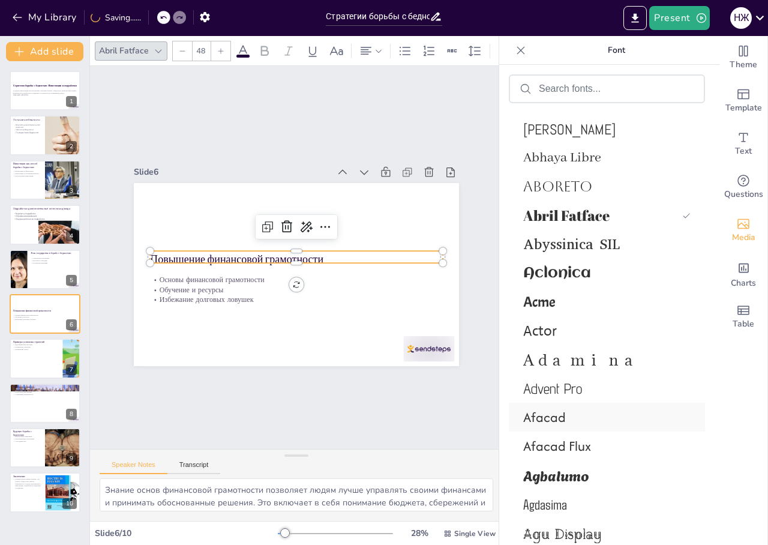
click at [581, 425] on span "Afacad" at bounding box center [604, 416] width 163 height 19
click at [590, 449] on span "Afacad Flux" at bounding box center [604, 445] width 163 height 19
click at [598, 477] on span "Agbalumo" at bounding box center [604, 475] width 163 height 22
click at [569, 502] on span "Agdasima" at bounding box center [604, 503] width 163 height 17
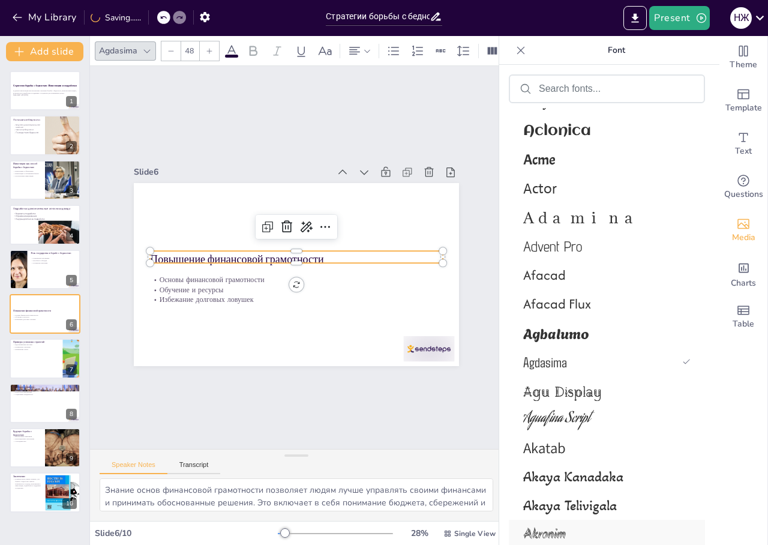
scroll to position [897, 0]
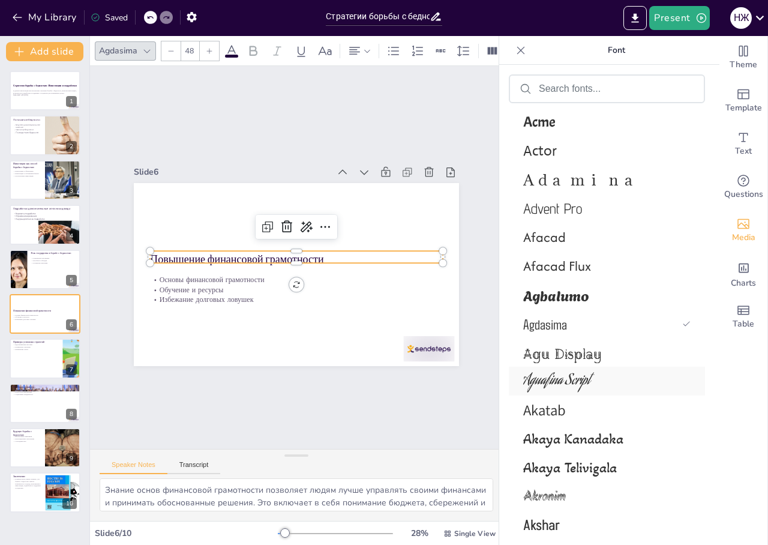
drag, startPoint x: 547, startPoint y: 346, endPoint x: 552, endPoint y: 367, distance: 21.5
click at [547, 346] on span "Agu Display" at bounding box center [604, 352] width 163 height 22
click at [555, 385] on span "Aguafina Script" at bounding box center [604, 381] width 163 height 22
click at [557, 415] on span "Akatab" at bounding box center [604, 410] width 163 height 20
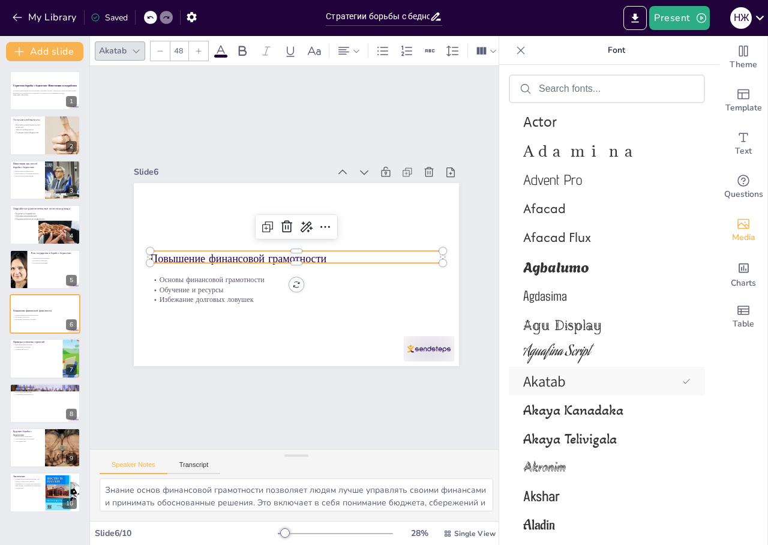
scroll to position [868, 0]
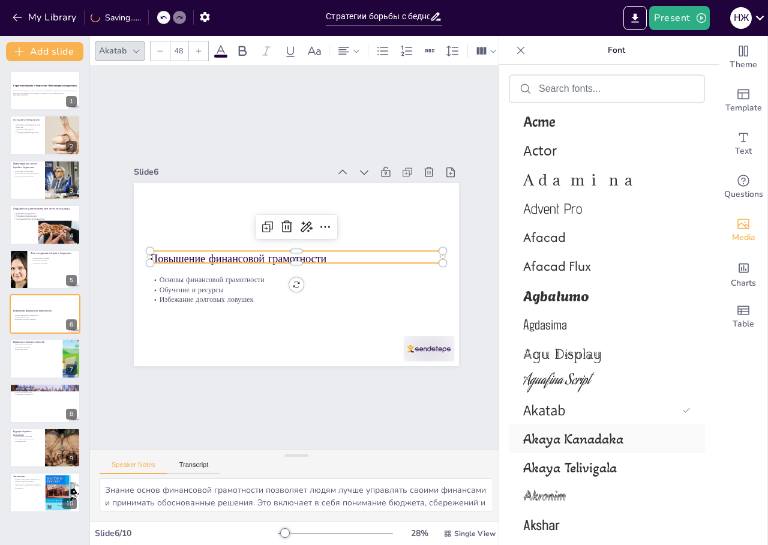
click at [563, 436] on span "Akaya Kanadaka" at bounding box center [604, 438] width 163 height 17
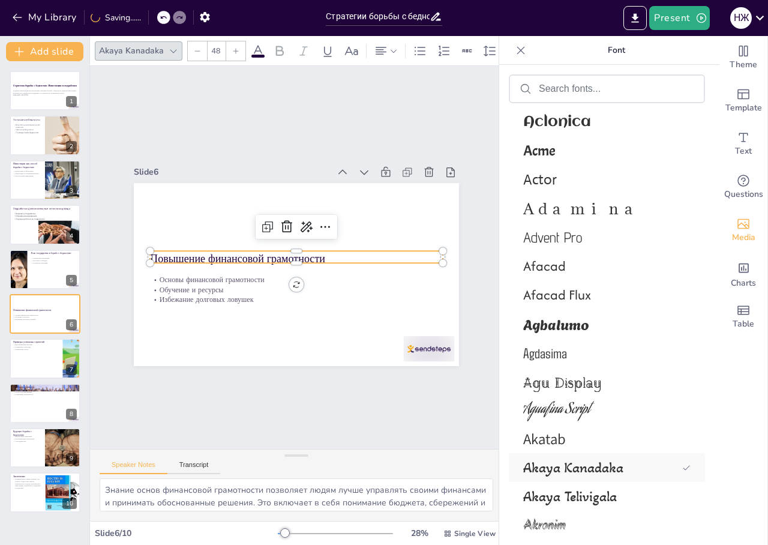
scroll to position [897, 0]
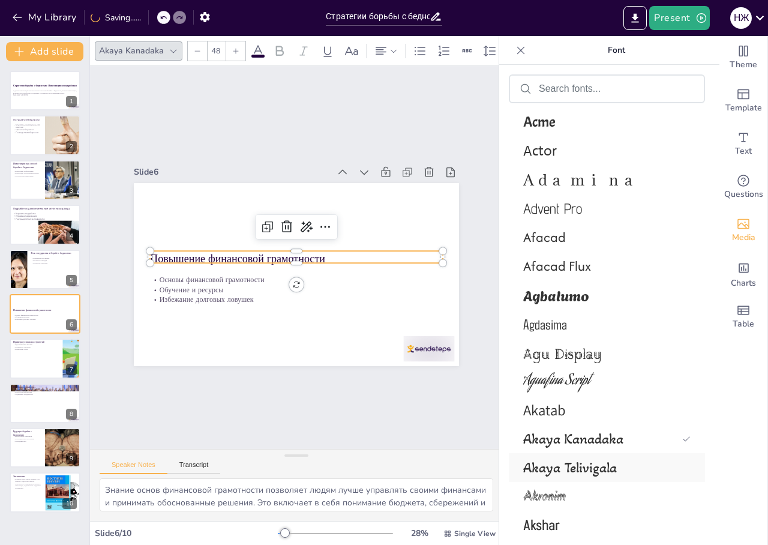
click at [569, 459] on span "Akaya Telivigala" at bounding box center [604, 467] width 163 height 17
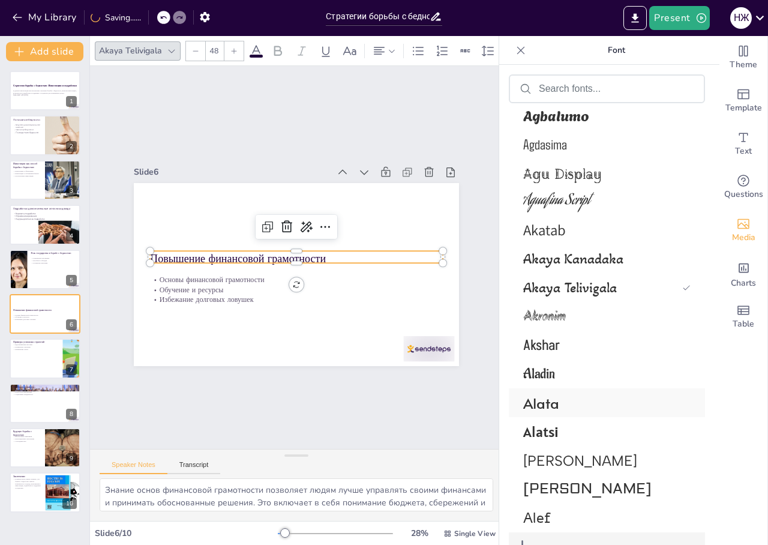
click at [531, 410] on span "Alata" at bounding box center [604, 403] width 163 height 20
click at [534, 433] on span "Alatsi" at bounding box center [604, 431] width 163 height 19
click at [548, 465] on span "[PERSON_NAME]" at bounding box center [604, 460] width 163 height 17
click at [548, 483] on span "[PERSON_NAME]" at bounding box center [604, 489] width 163 height 18
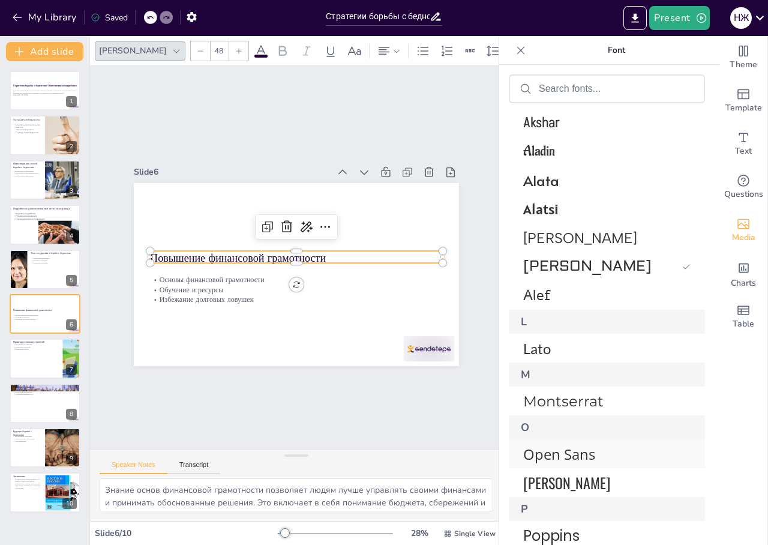
scroll to position [1360, 0]
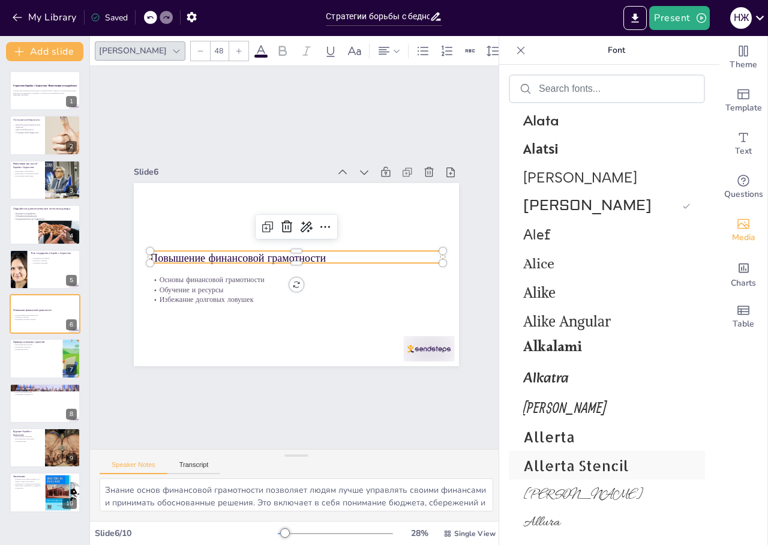
click at [566, 460] on span "Allerta Stencil" at bounding box center [604, 465] width 163 height 19
click at [565, 449] on div "Allerta" at bounding box center [607, 436] width 196 height 29
click at [559, 438] on span "Allerta" at bounding box center [600, 436] width 154 height 19
click at [555, 417] on div "[PERSON_NAME]" at bounding box center [607, 407] width 196 height 29
click at [543, 409] on span "[PERSON_NAME]" at bounding box center [600, 407] width 154 height 17
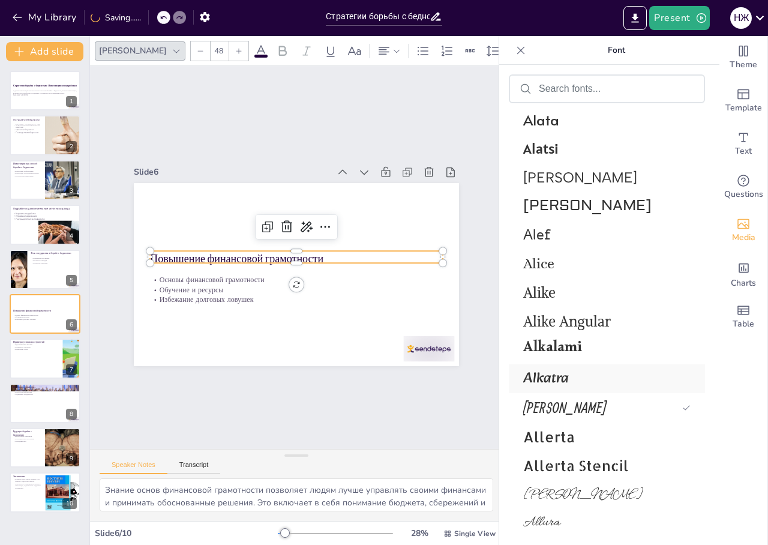
click at [545, 380] on span "Alkatra" at bounding box center [604, 378] width 163 height 24
click at [548, 353] on span "Alkalami" at bounding box center [604, 350] width 163 height 28
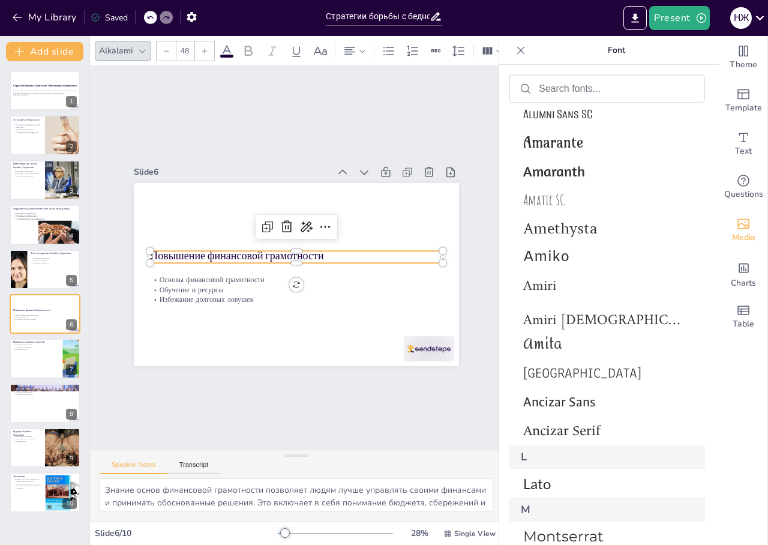
scroll to position [2080, 0]
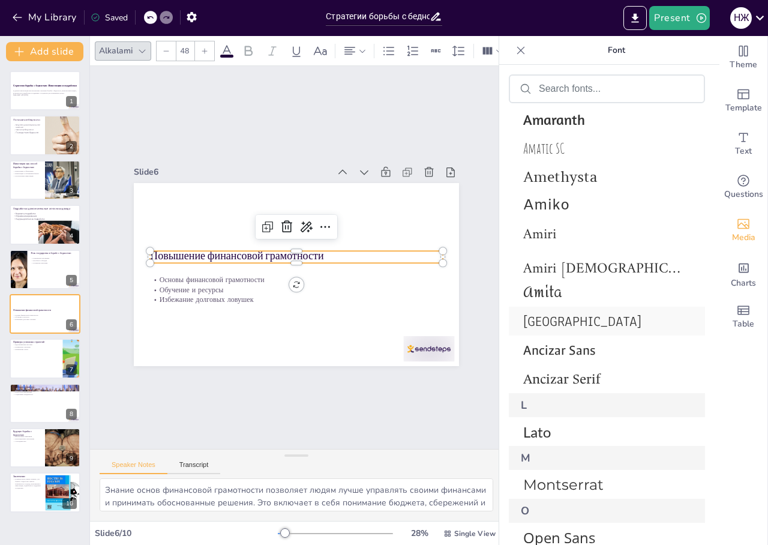
click at [561, 328] on span "[GEOGRAPHIC_DATA]" at bounding box center [604, 321] width 163 height 19
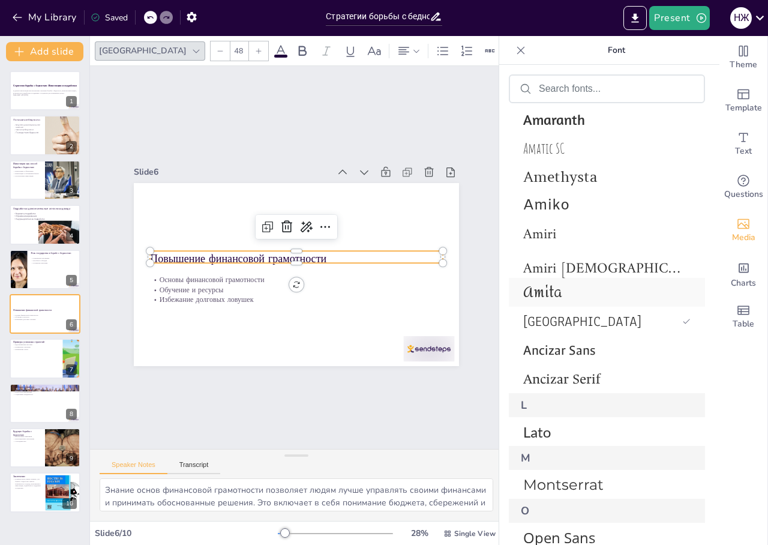
click at [547, 297] on span "Amita" at bounding box center [604, 292] width 163 height 28
click at [546, 278] on span "Amita" at bounding box center [600, 292] width 154 height 28
click at [563, 430] on span "Lato" at bounding box center [604, 431] width 163 height 17
click at [536, 150] on span "Amatic SC" at bounding box center [604, 148] width 163 height 18
click at [254, 250] on p "Повышение финансовой грамотности" at bounding box center [296, 258] width 293 height 46
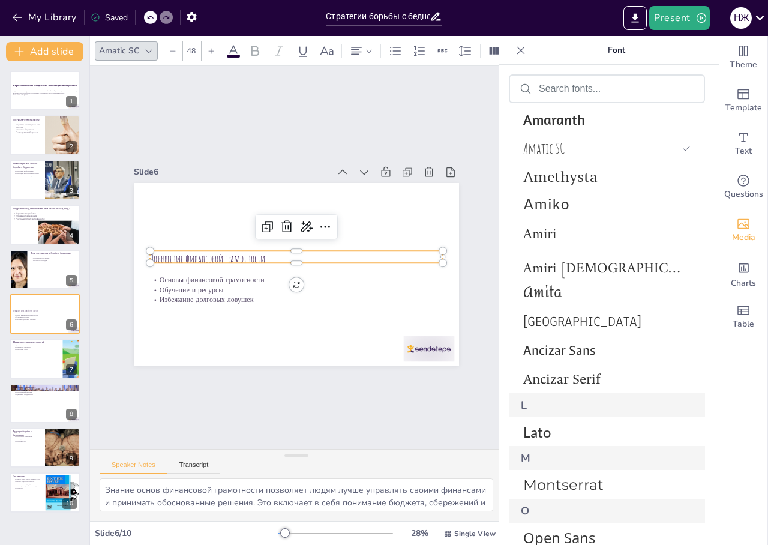
click at [254, 250] on p "Повышение финансовой грамотности" at bounding box center [296, 259] width 293 height 46
click at [196, 46] on input "48" at bounding box center [191, 50] width 17 height 19
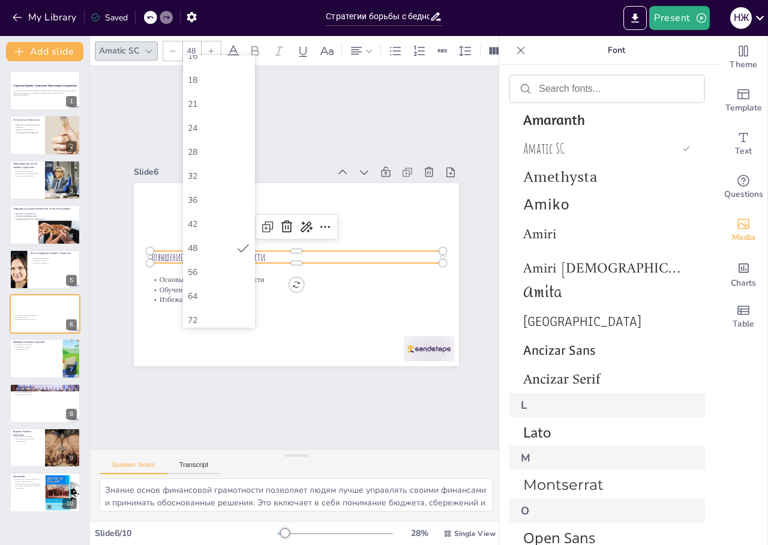
scroll to position [279, 0]
click at [202, 175] on div "72" at bounding box center [219, 171] width 62 height 11
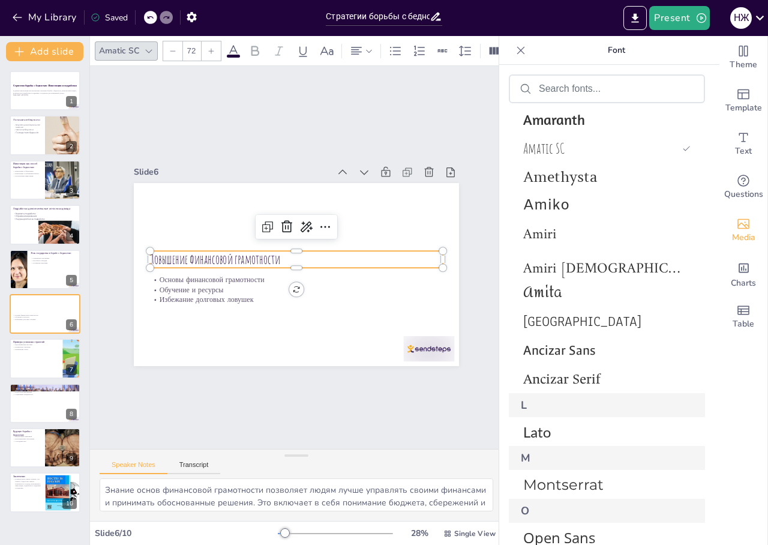
click at [189, 49] on input "72" at bounding box center [191, 50] width 17 height 19
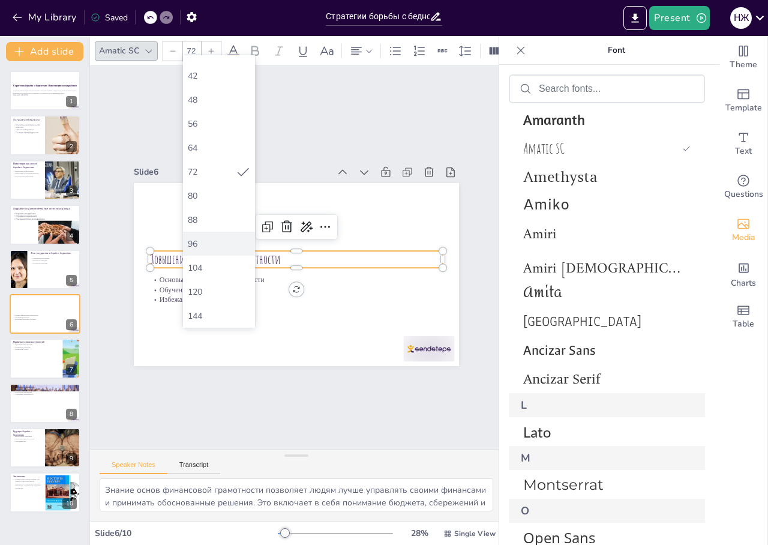
click at [207, 246] on div "96" at bounding box center [219, 243] width 62 height 11
type input "96"
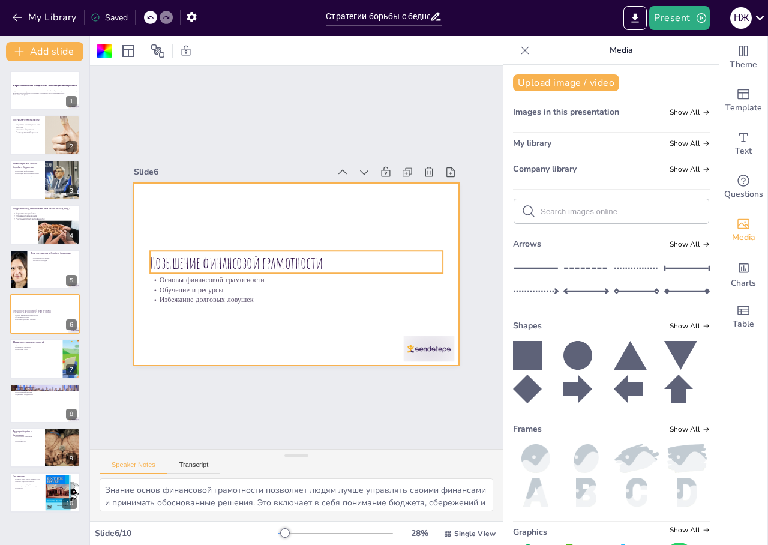
click at [330, 255] on p "Повышение финансовой грамотности" at bounding box center [295, 261] width 293 height 53
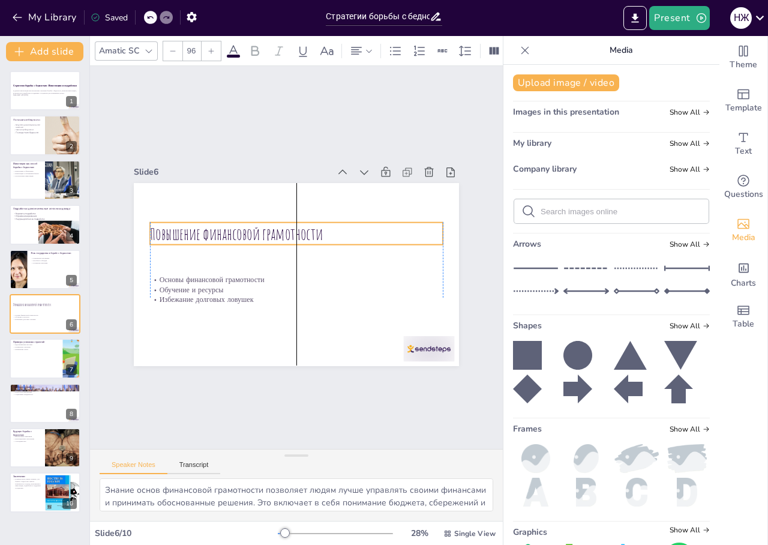
drag, startPoint x: 329, startPoint y: 255, endPoint x: 325, endPoint y: 226, distance: 29.6
click at [325, 226] on p "Повышение финансовой грамотности" at bounding box center [303, 235] width 285 height 112
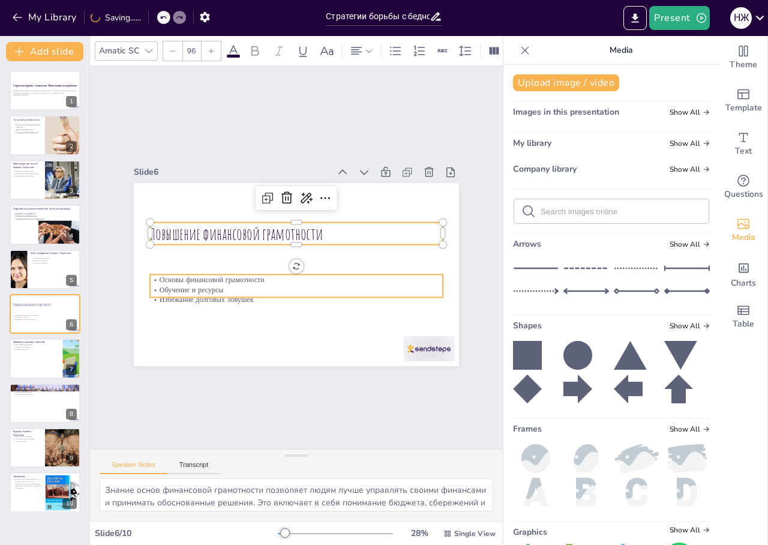
click at [183, 291] on p "Избежание долговых ловушек" at bounding box center [283, 297] width 281 height 100
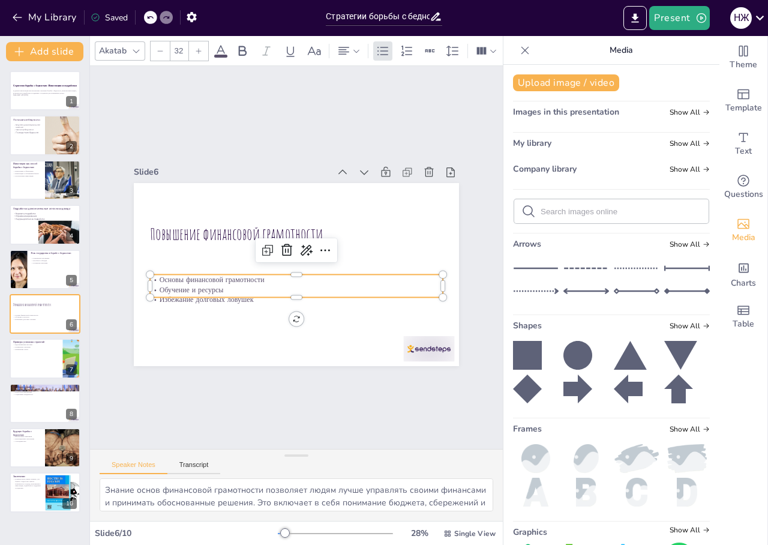
click at [183, 278] on p "Основы финансовой грамотности" at bounding box center [294, 278] width 292 height 41
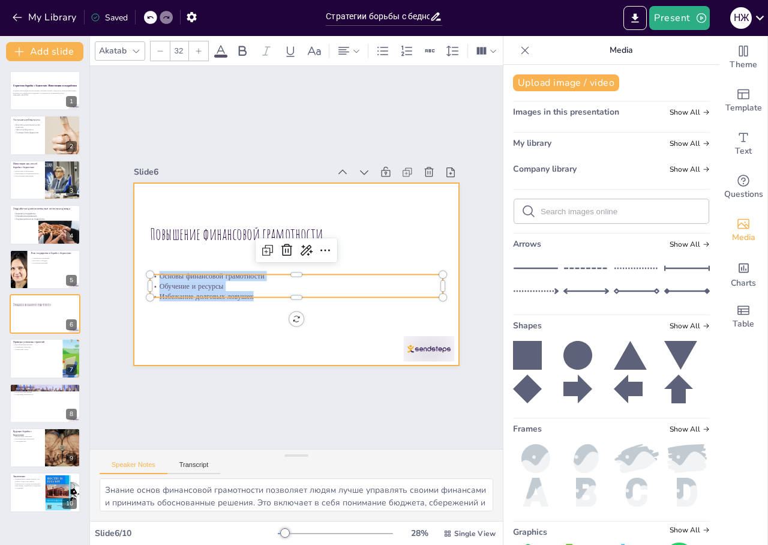
drag, startPoint x: 149, startPoint y: 273, endPoint x: 251, endPoint y: 300, distance: 105.0
click at [251, 300] on div "Повышение финансовой грамотности Основы финансовой грамотности Обучение и ресур…" at bounding box center [295, 274] width 342 height 216
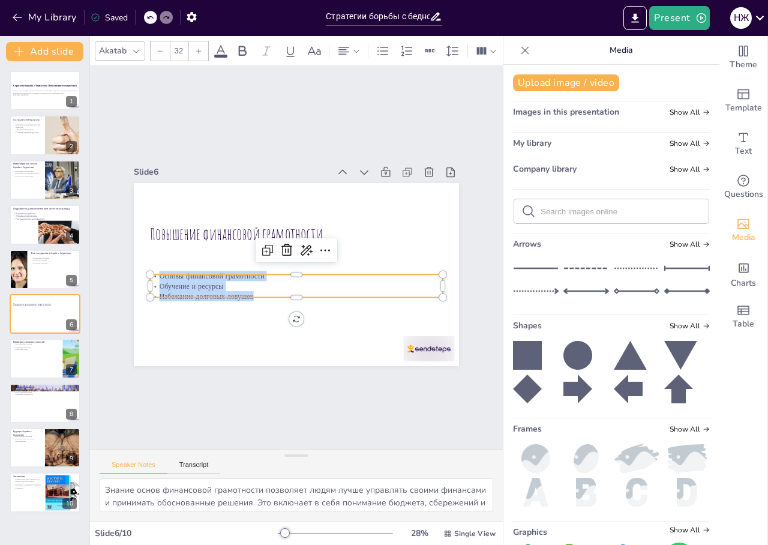
click at [136, 48] on icon at bounding box center [136, 51] width 10 height 10
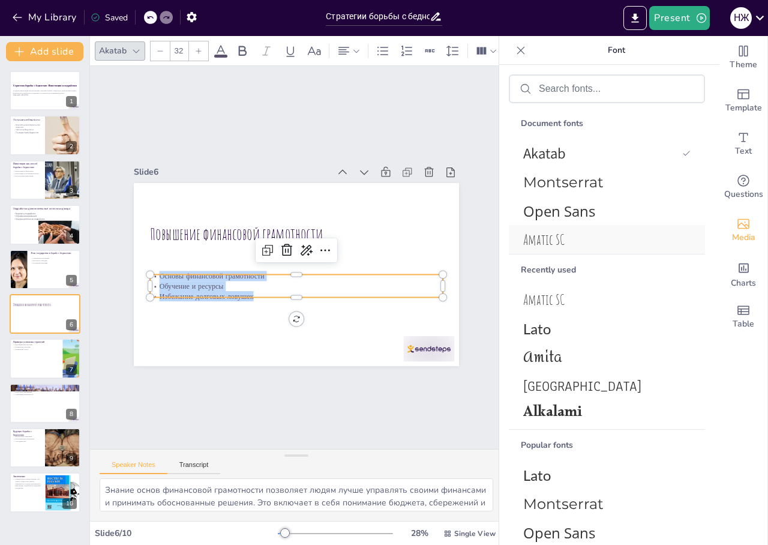
click at [562, 242] on span "Amatic SC" at bounding box center [604, 239] width 163 height 18
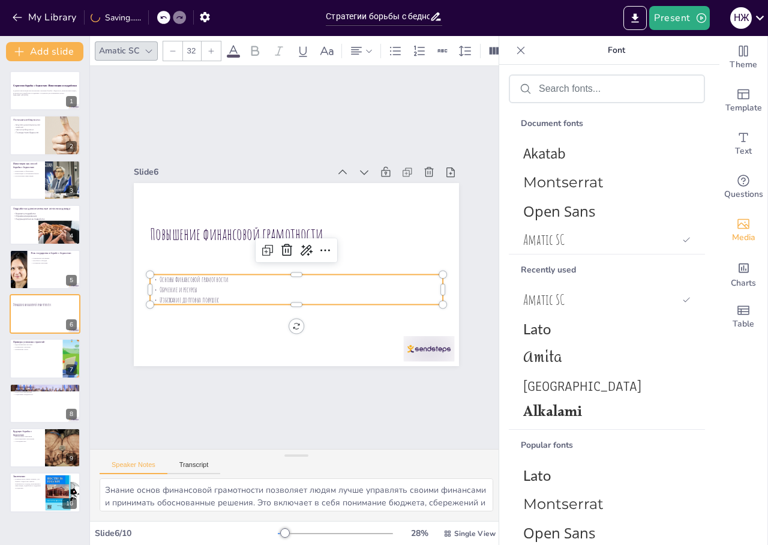
click at [197, 46] on input "32" at bounding box center [191, 50] width 17 height 19
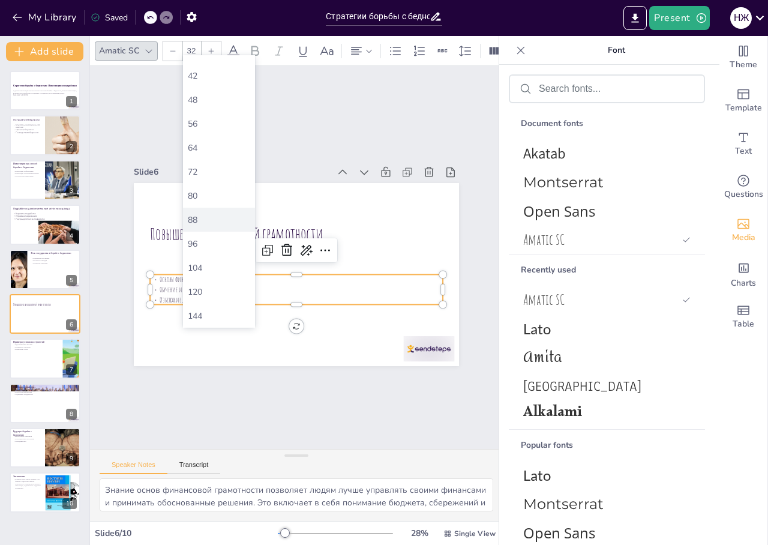
click at [205, 214] on div "88" at bounding box center [219, 219] width 62 height 11
type input "88"
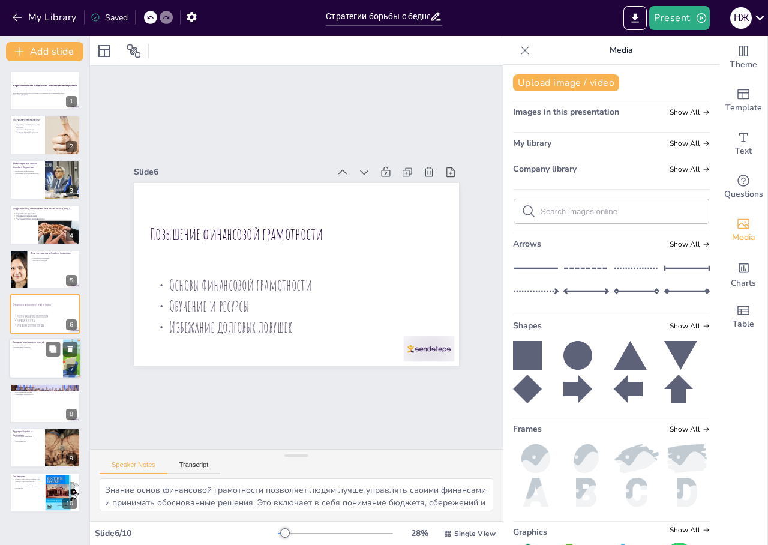
click at [29, 360] on div at bounding box center [45, 358] width 72 height 41
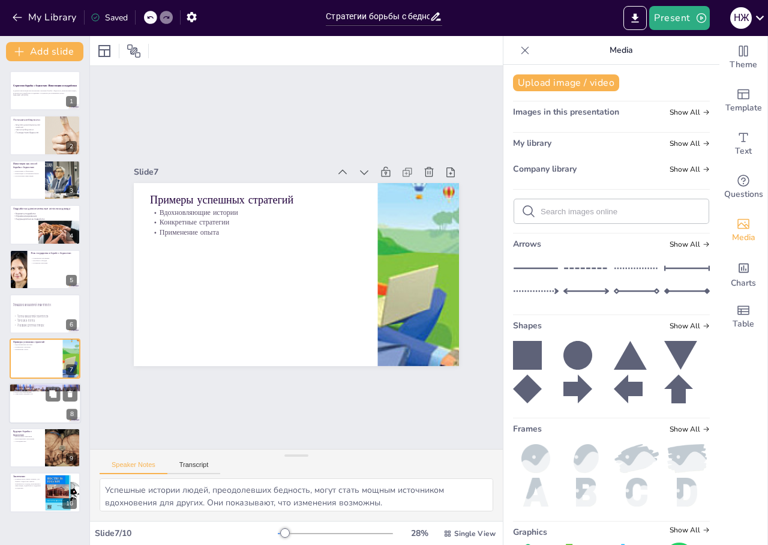
click at [17, 389] on p "Экономические условия" at bounding box center [45, 389] width 65 height 2
type textarea "Экономические условия могут оказывать значительное влияние на уровень бедности.…"
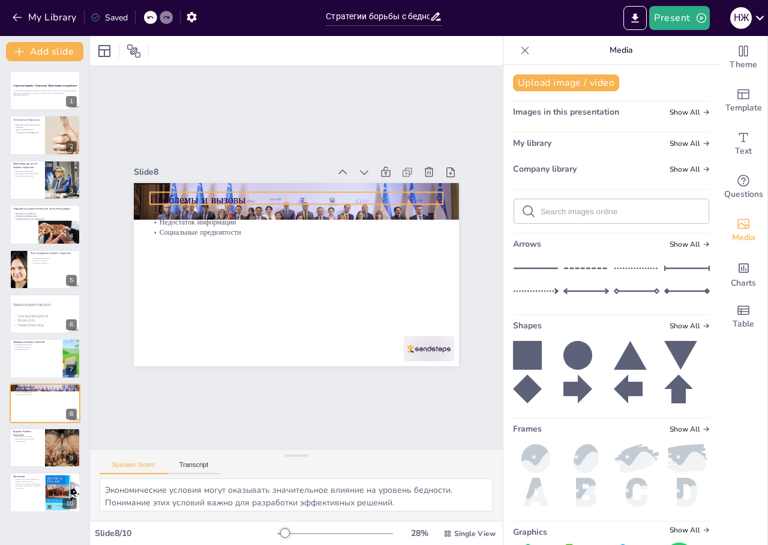
click at [228, 193] on p "Проблемы и вызовы" at bounding box center [308, 201] width 289 height 76
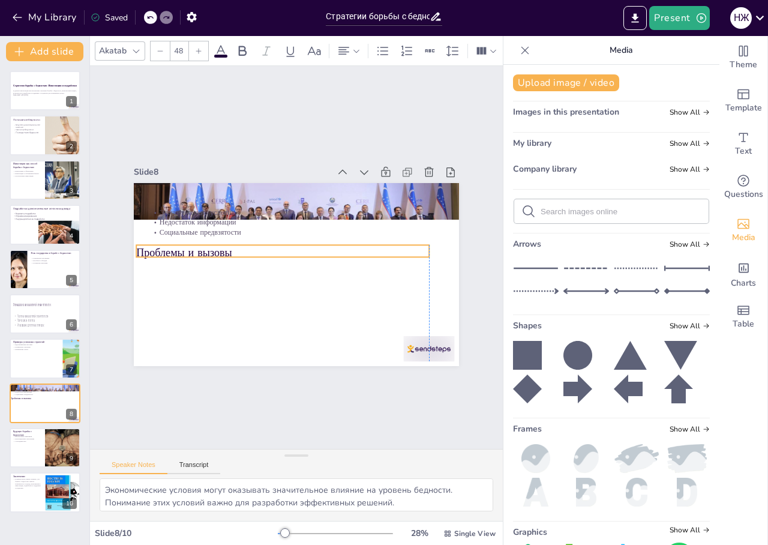
drag, startPoint x: 228, startPoint y: 193, endPoint x: 218, endPoint y: 243, distance: 50.7
click at [218, 243] on p "Проблемы и вызовы" at bounding box center [283, 250] width 289 height 76
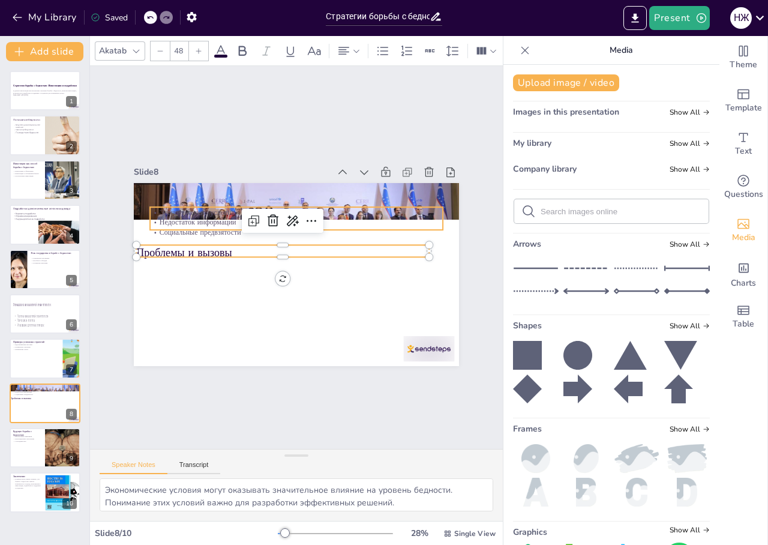
click at [207, 221] on div "Экономические условия Недостаток информации Социальные предвзятости" at bounding box center [303, 223] width 293 height 91
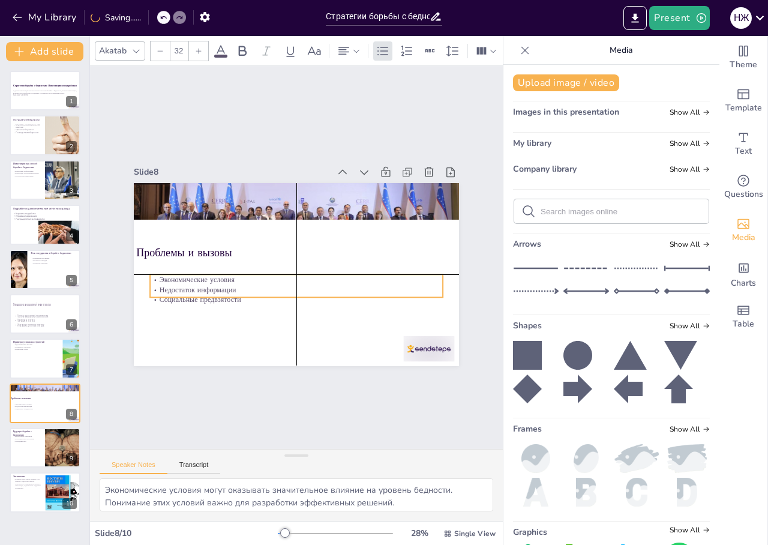
drag, startPoint x: 207, startPoint y: 219, endPoint x: 205, endPoint y: 284, distance: 65.4
click at [205, 284] on p "Недостаток информации" at bounding box center [290, 288] width 288 height 71
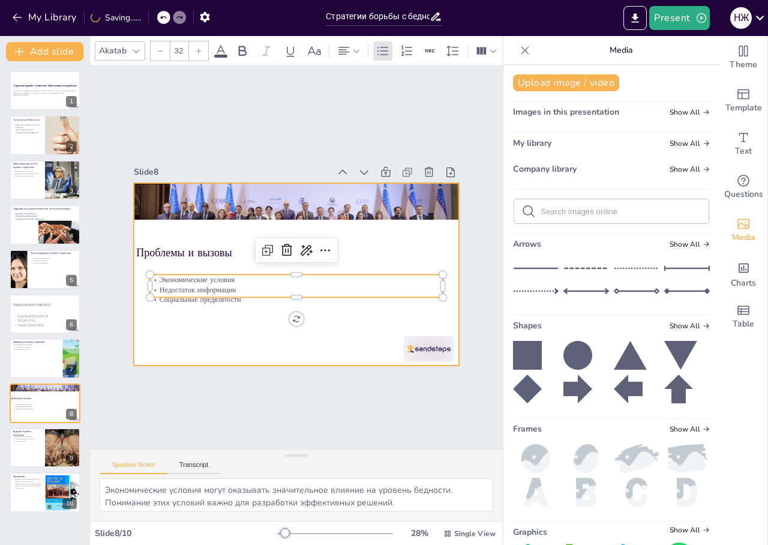
click at [205, 249] on p "Проблемы и вызовы" at bounding box center [283, 251] width 293 height 46
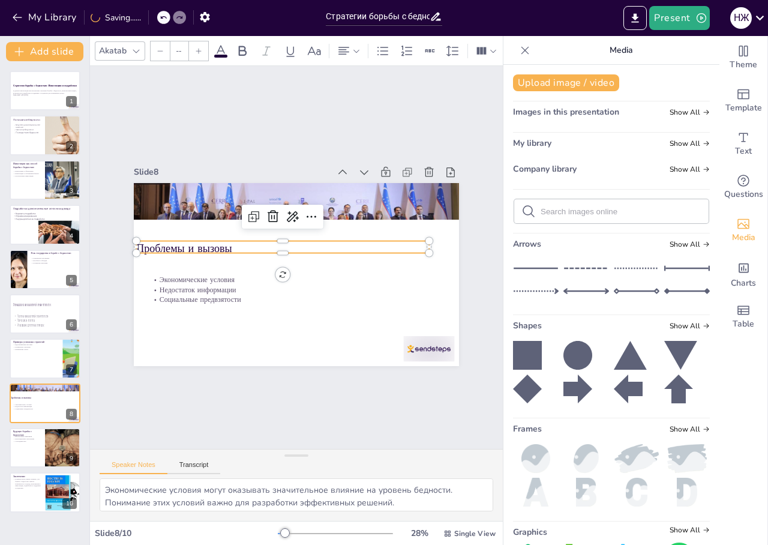
type input "48"
drag, startPoint x: 205, startPoint y: 239, endPoint x: 219, endPoint y: 238, distance: 15.0
click at [219, 238] on p "Проблемы и вызовы" at bounding box center [297, 248] width 293 height 46
click at [37, 450] on div at bounding box center [45, 447] width 72 height 41
type textarea "Перспективы изменений в борьбе с бедностью могут быть многообещающими, особенно…"
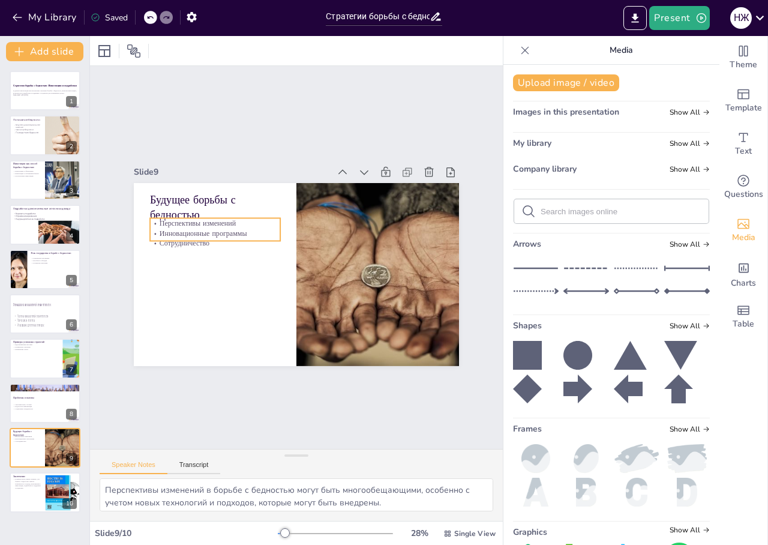
click at [165, 231] on div "Перспективы изменений Инновационные программы Сотрудничество" at bounding box center [218, 225] width 133 height 44
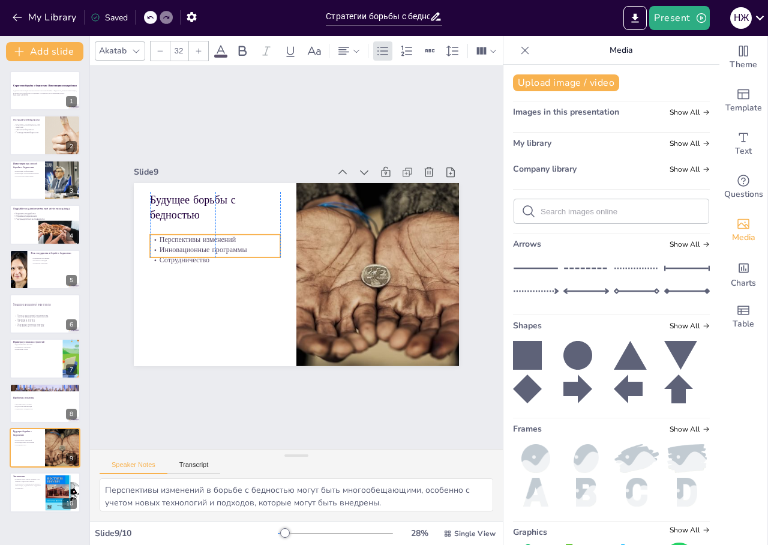
drag, startPoint x: 173, startPoint y: 226, endPoint x: 174, endPoint y: 245, distance: 19.2
click at [300, 270] on p "Инновационные программы" at bounding box center [351, 317] width 103 height 95
click at [28, 491] on div at bounding box center [45, 492] width 72 height 41
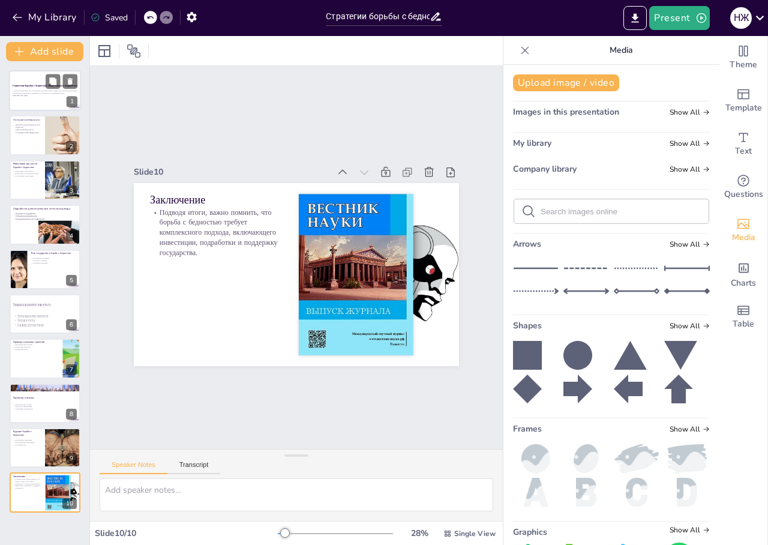
click at [23, 81] on div at bounding box center [45, 90] width 72 height 41
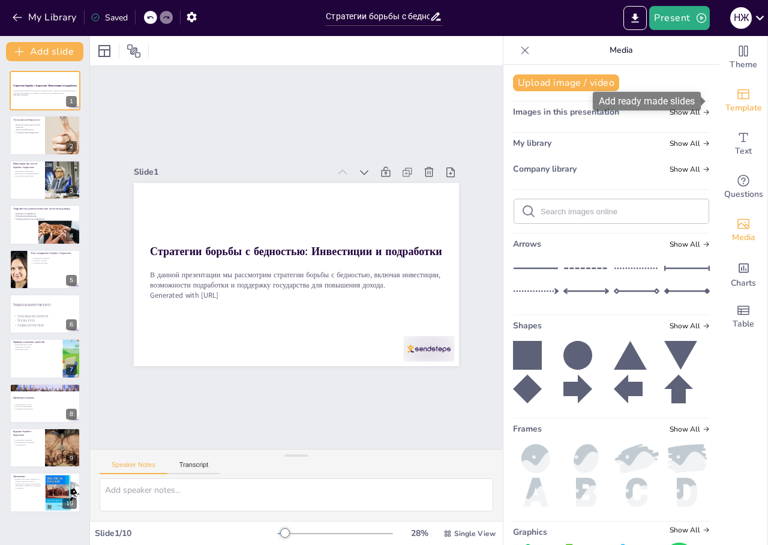
click at [734, 102] on span "Template" at bounding box center [743, 107] width 37 height 13
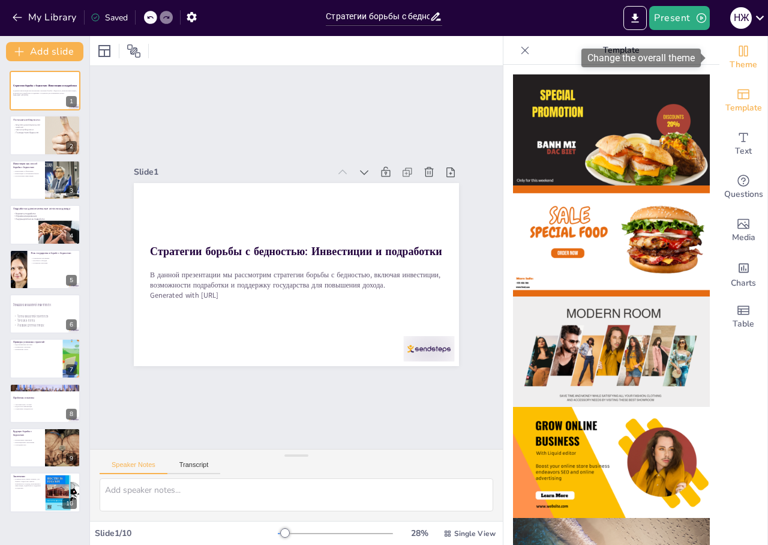
click at [740, 59] on span "Theme" at bounding box center [743, 64] width 28 height 13
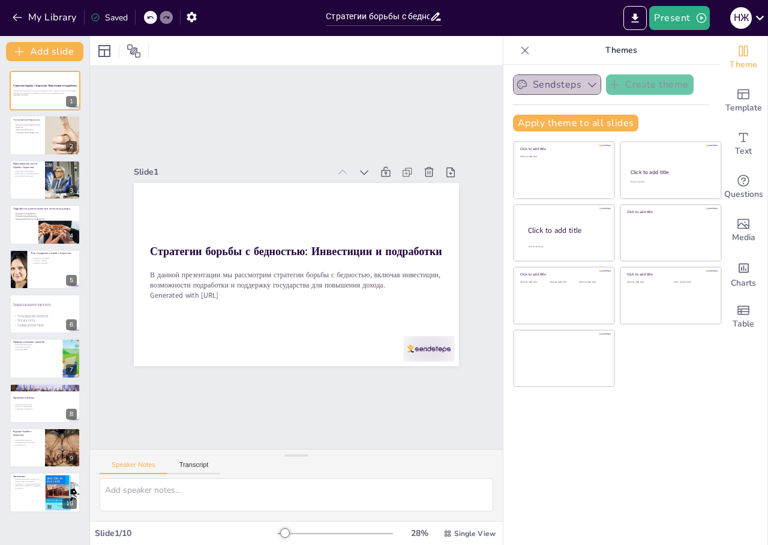
click at [586, 84] on icon "button" at bounding box center [592, 85] width 12 height 12
click at [650, 378] on div "Click to add title Click to add text Click to add title Click to add text Click…" at bounding box center [617, 264] width 209 height 246
click at [296, 53] on icon at bounding box center [297, 50] width 2 height 7
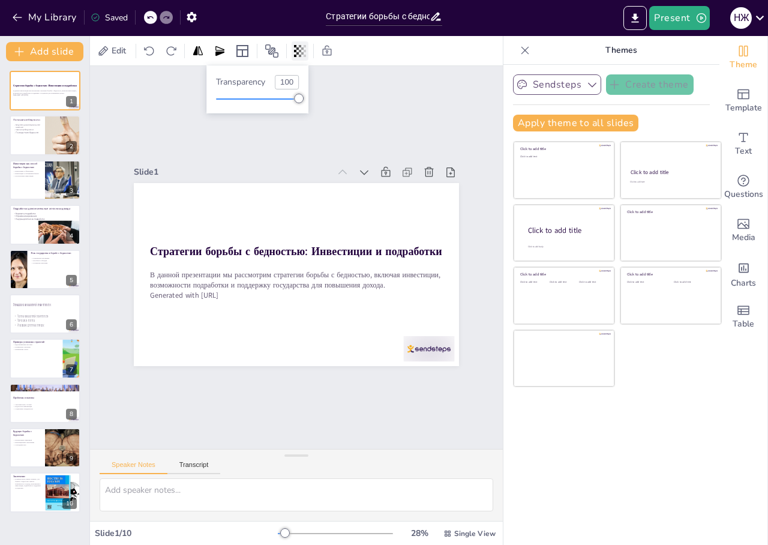
click at [296, 53] on icon at bounding box center [297, 50] width 2 height 7
click at [292, 127] on div "Slide 1 Стратегии борьбы с бедностью: Инвестиции и подработки В данной презента…" at bounding box center [296, 257] width 413 height 383
click at [109, 52] on icon at bounding box center [103, 51] width 12 height 12
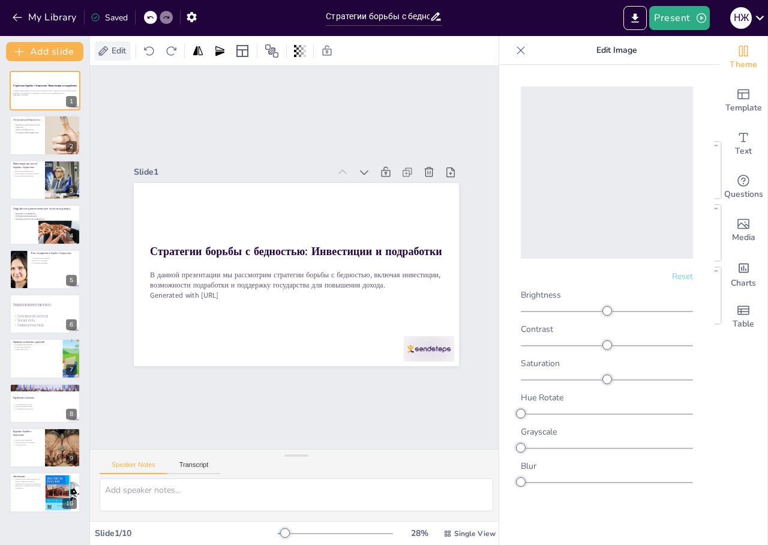
click at [109, 52] on icon at bounding box center [103, 51] width 12 height 12
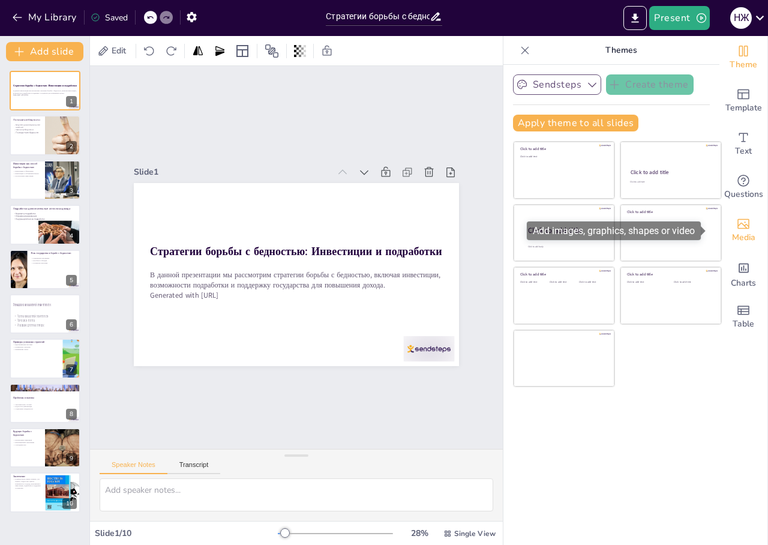
click at [741, 228] on div "Media" at bounding box center [743, 230] width 48 height 43
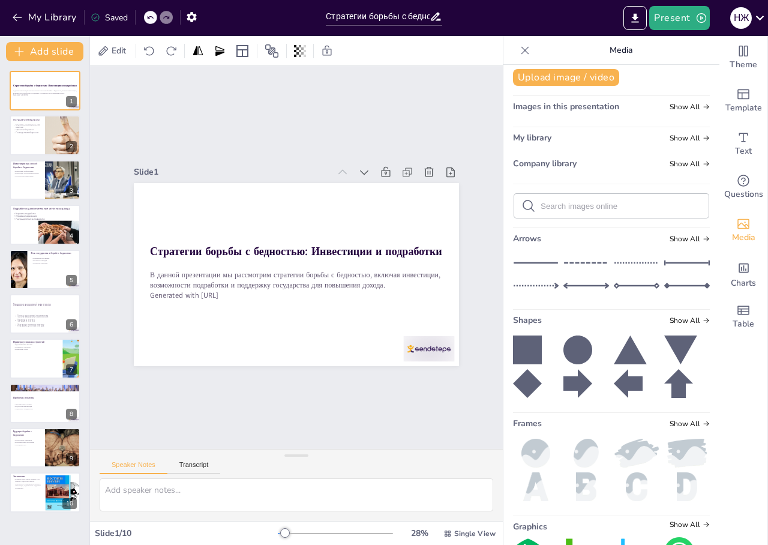
scroll to position [0, 0]
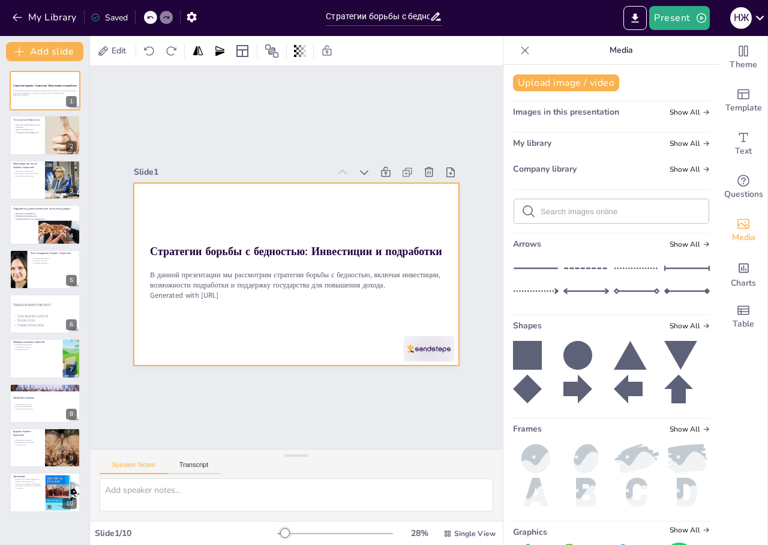
click at [320, 336] on div at bounding box center [295, 274] width 342 height 216
click at [107, 54] on div at bounding box center [104, 51] width 14 height 14
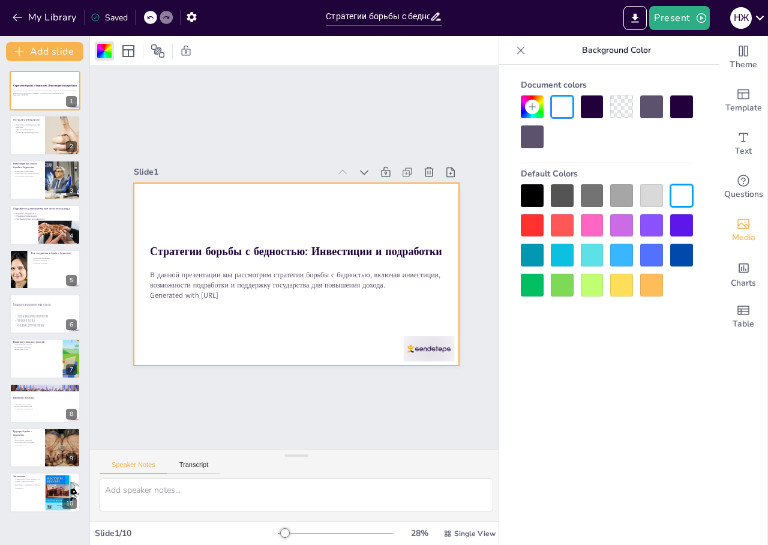
click at [587, 286] on div at bounding box center [592, 284] width 23 height 23
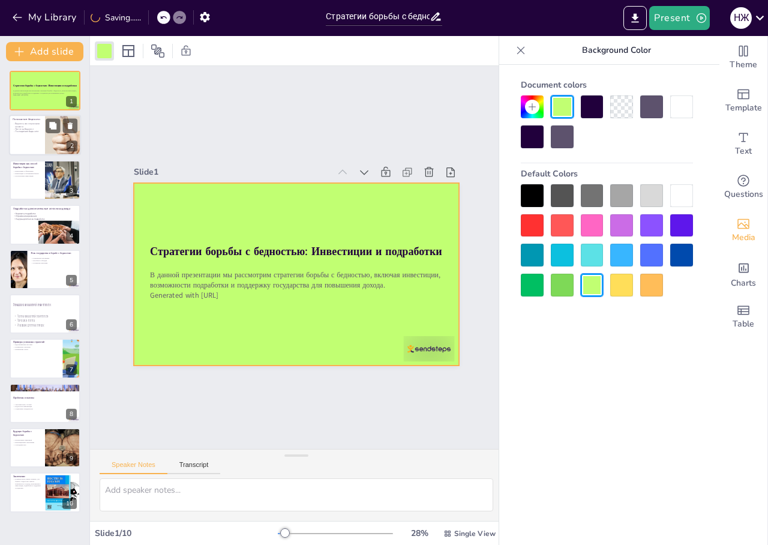
click at [37, 143] on div at bounding box center [45, 135] width 72 height 41
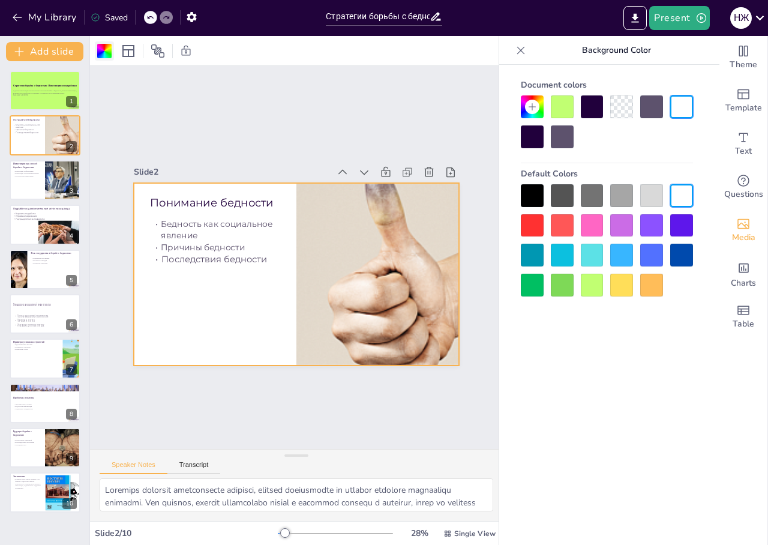
click at [106, 54] on div at bounding box center [104, 51] width 14 height 14
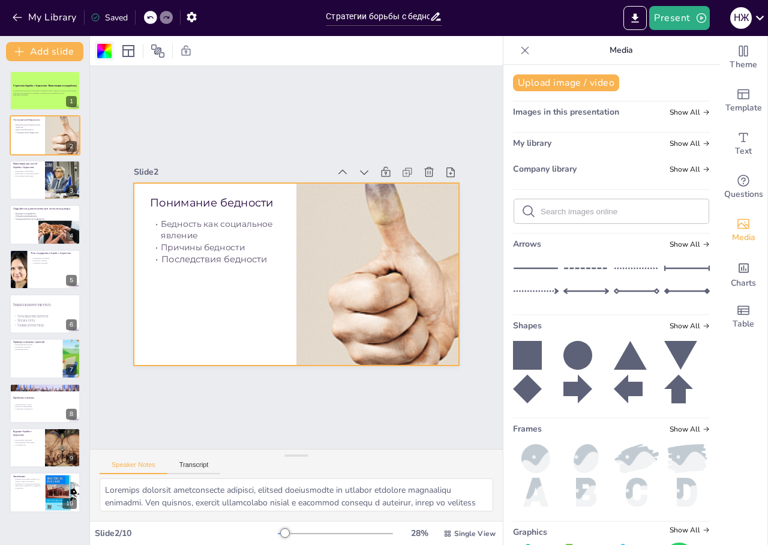
click at [106, 54] on div at bounding box center [104, 51] width 14 height 14
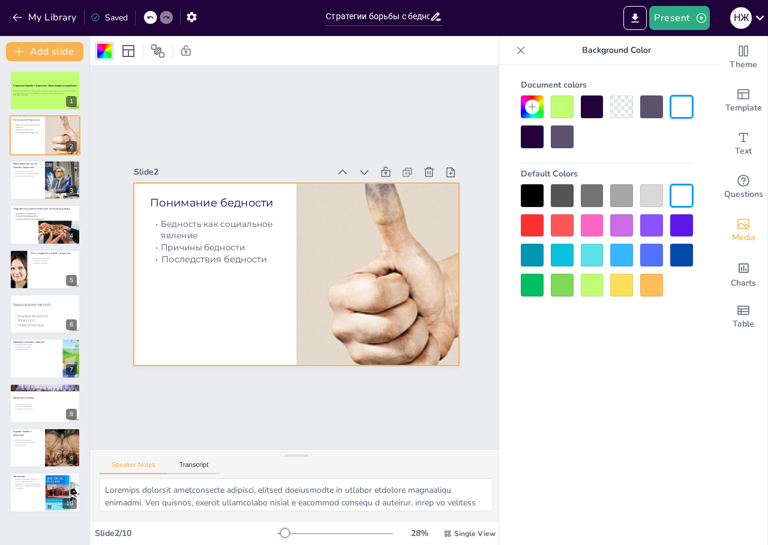
click at [556, 287] on div at bounding box center [562, 284] width 23 height 23
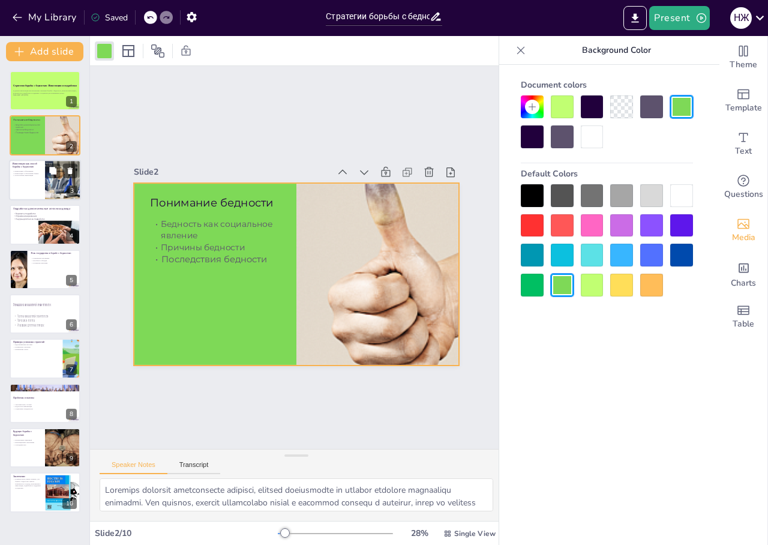
click at [21, 188] on div at bounding box center [45, 180] width 72 height 41
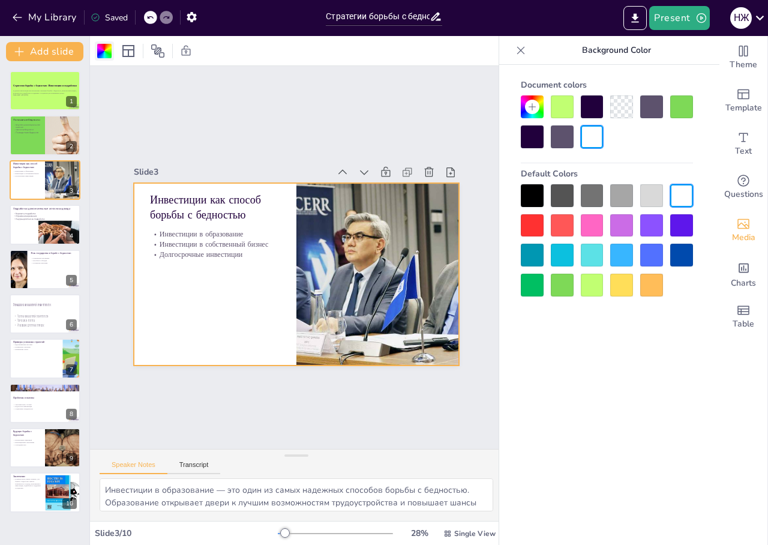
click at [101, 58] on div at bounding box center [104, 50] width 19 height 19
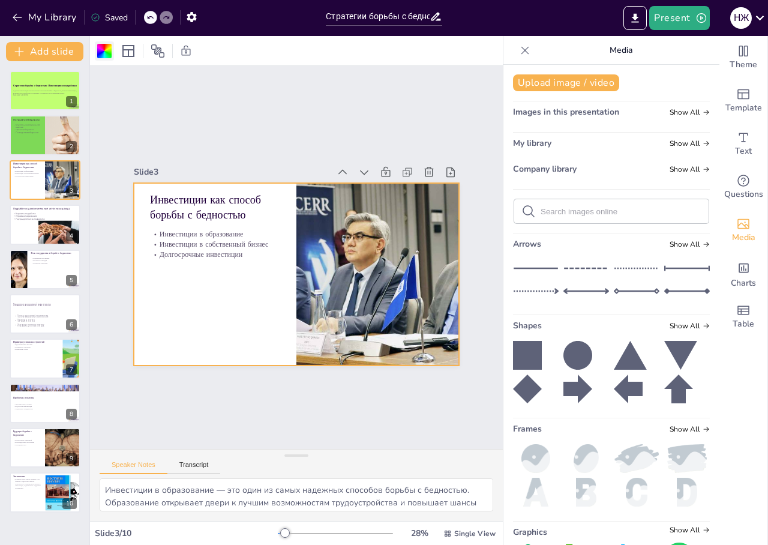
click at [103, 49] on div at bounding box center [104, 51] width 14 height 14
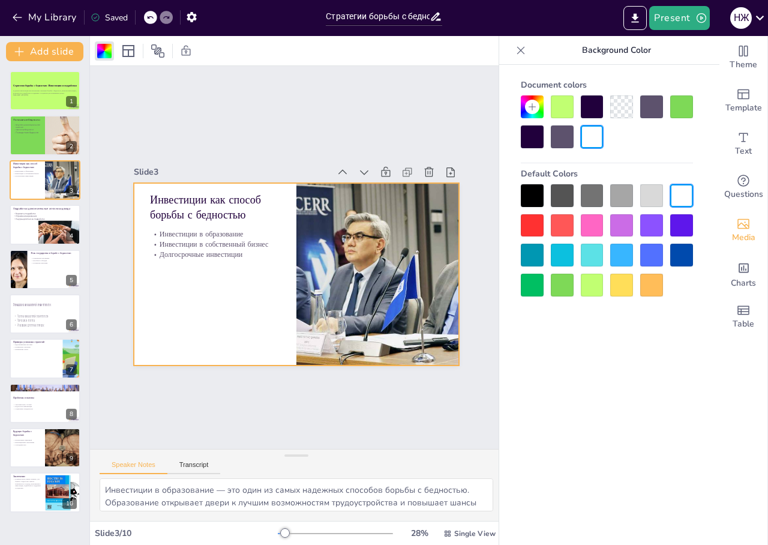
click at [613, 285] on div at bounding box center [621, 284] width 23 height 23
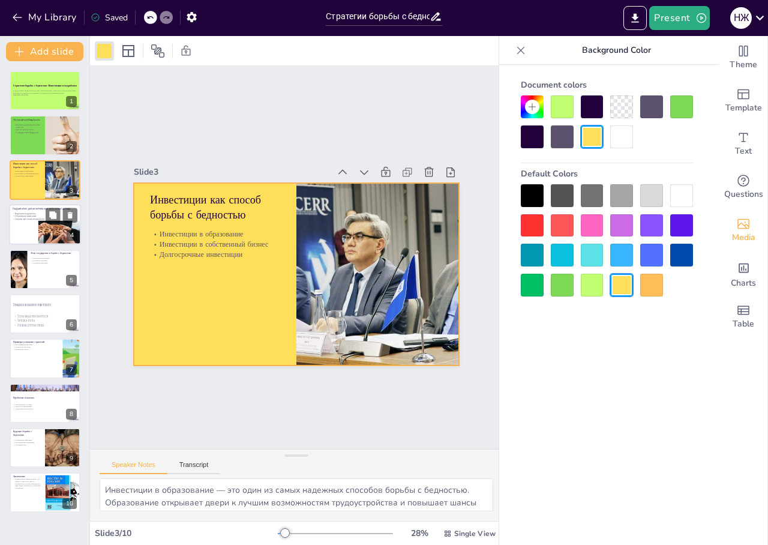
click at [29, 233] on div at bounding box center [45, 224] width 72 height 41
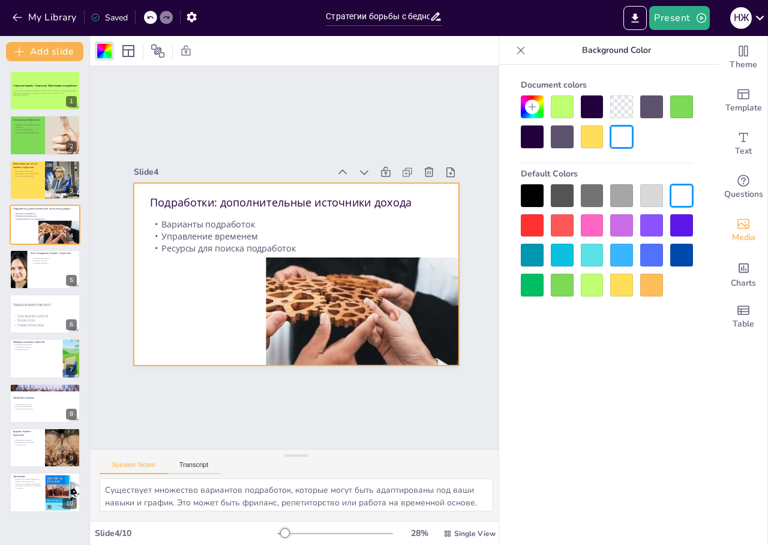
click at [658, 282] on div at bounding box center [651, 284] width 23 height 23
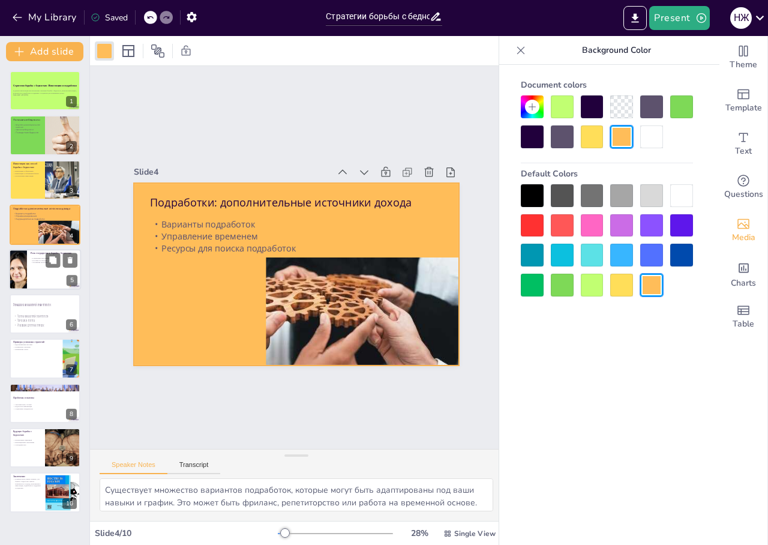
click at [40, 274] on div at bounding box center [45, 269] width 72 height 41
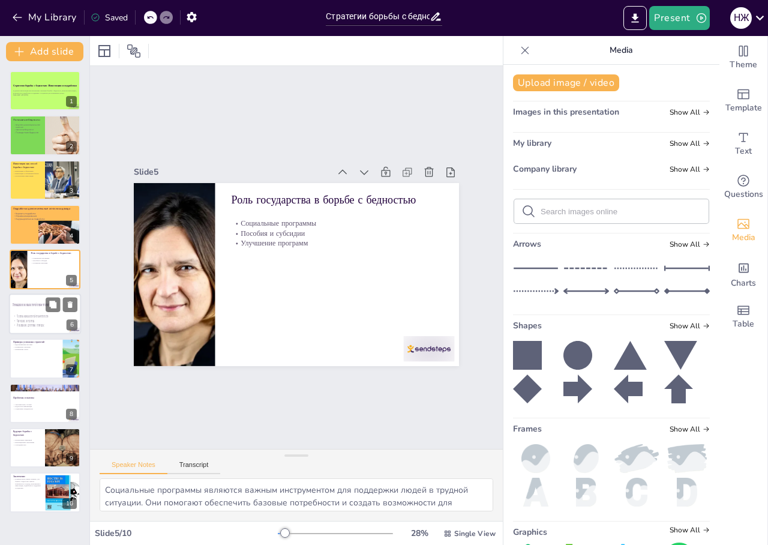
click at [32, 318] on p "Обучение и ресурсы" at bounding box center [45, 320] width 65 height 5
type textarea "Знание основ финансовой грамотности позволяет людям лучше управлять своими фина…"
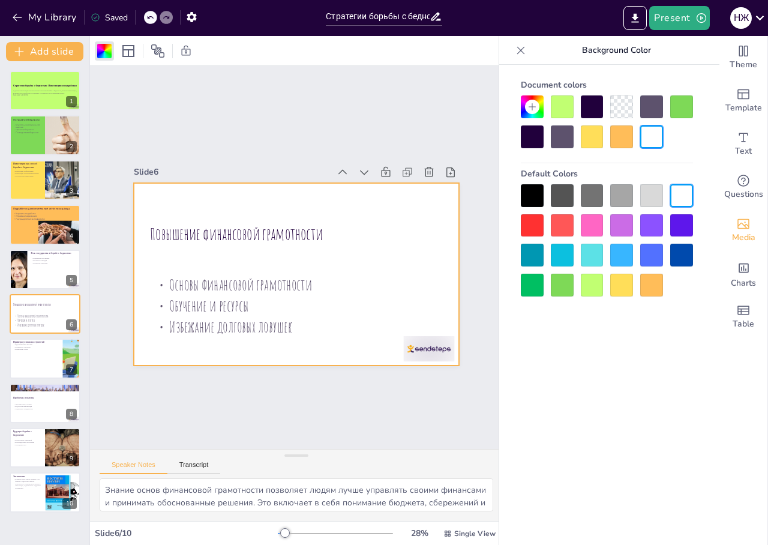
click at [531, 107] on icon at bounding box center [532, 107] width 10 height 10
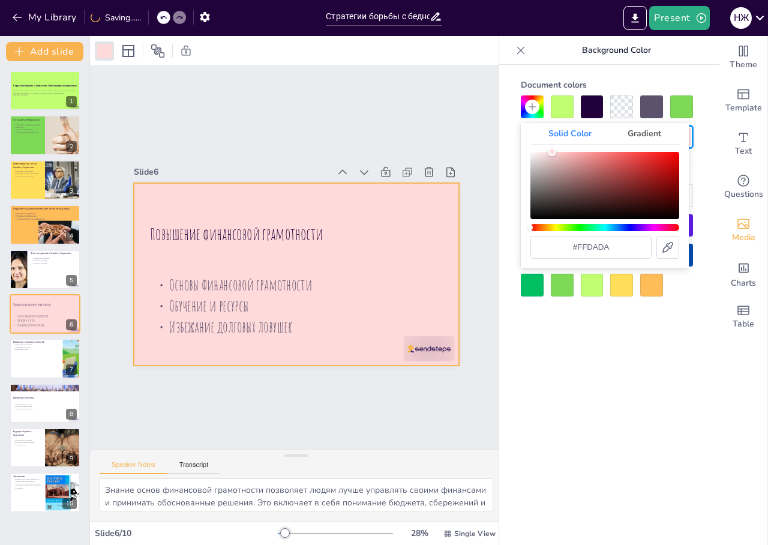
type input "#ffdbdb"
drag, startPoint x: 532, startPoint y: 153, endPoint x: 567, endPoint y: 147, distance: 35.9
click at [551, 137] on div "Solid Color Gradient #ffdbdb" at bounding box center [605, 195] width 168 height 145
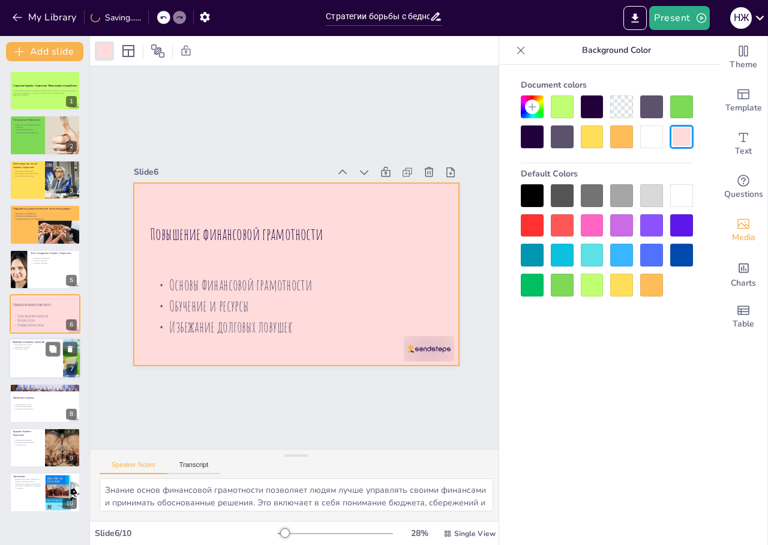
click at [33, 369] on div at bounding box center [45, 358] width 72 height 41
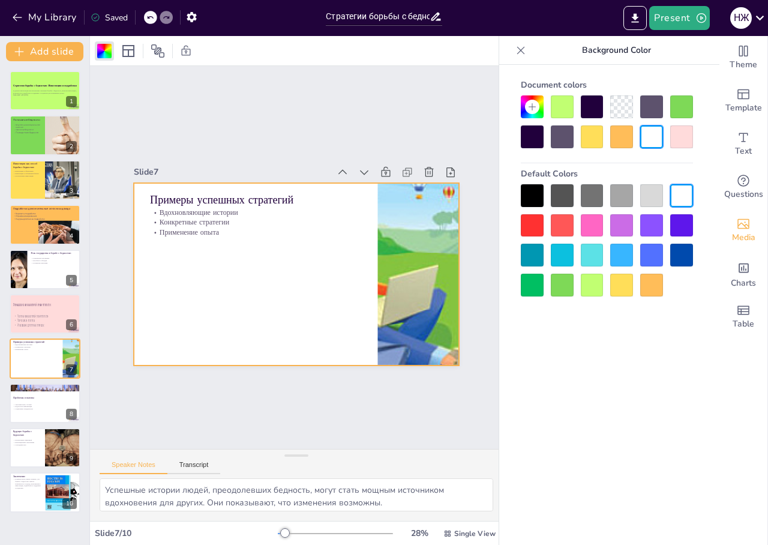
click at [649, 196] on div at bounding box center [651, 195] width 23 height 23
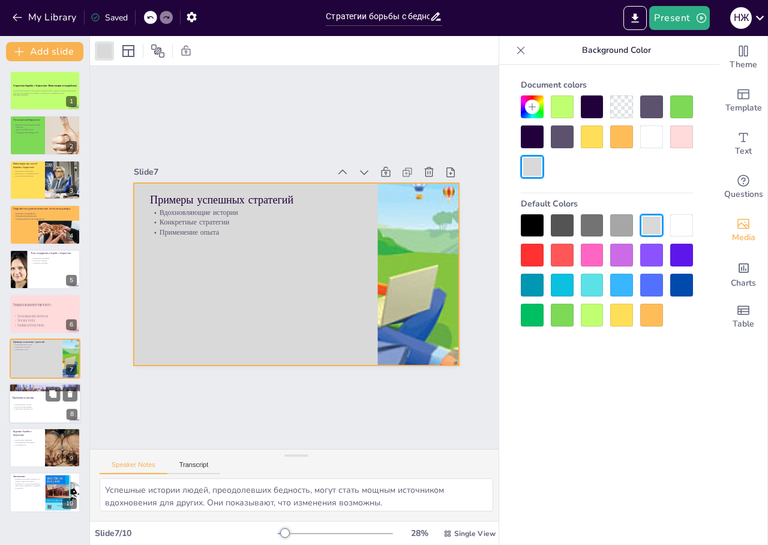
click at [26, 407] on p "Социальные предвзятости" at bounding box center [45, 408] width 65 height 2
type textarea "Экономические условия могут оказывать значительное влияние на уровень бедности.…"
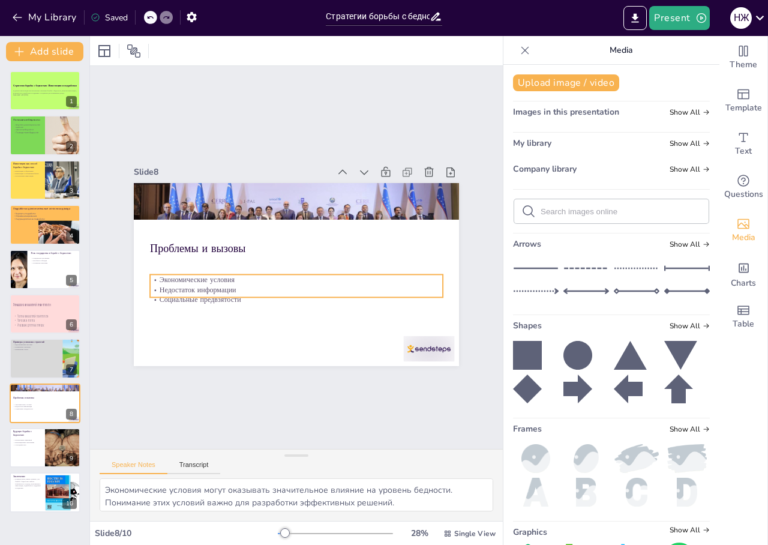
click at [329, 269] on p "Экономические условия" at bounding box center [283, 275] width 243 height 180
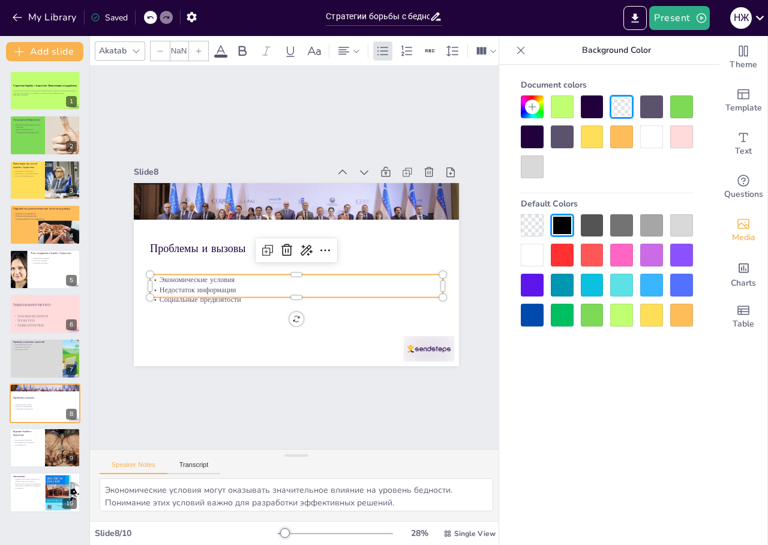
type input "32"
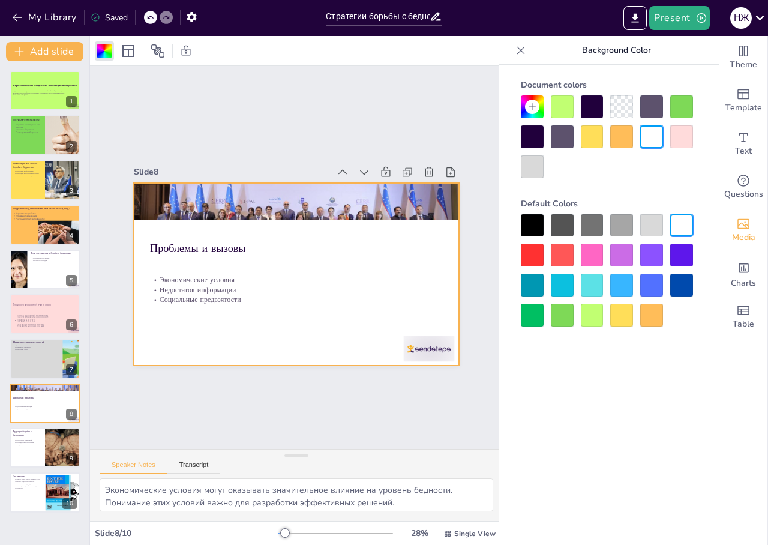
click at [597, 285] on div at bounding box center [592, 284] width 23 height 23
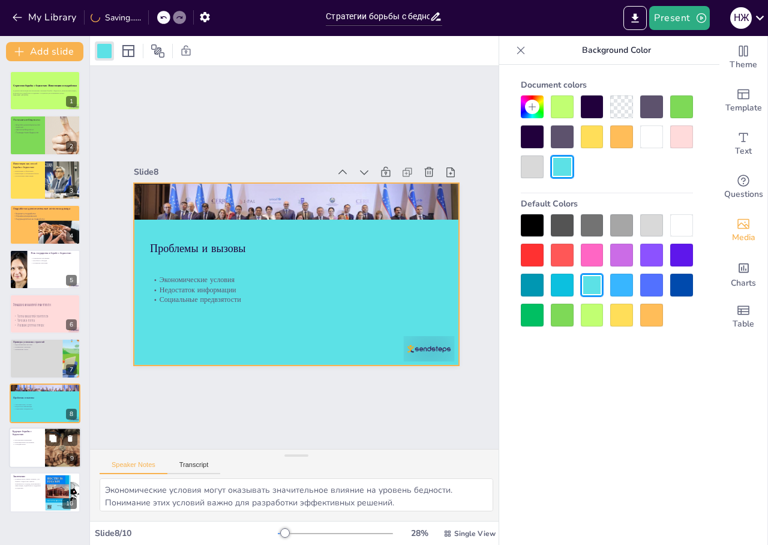
click at [31, 462] on div at bounding box center [45, 447] width 72 height 41
type textarea "Перспективы изменений в борьбе с бедностью могут быть многообещающими, особенно…"
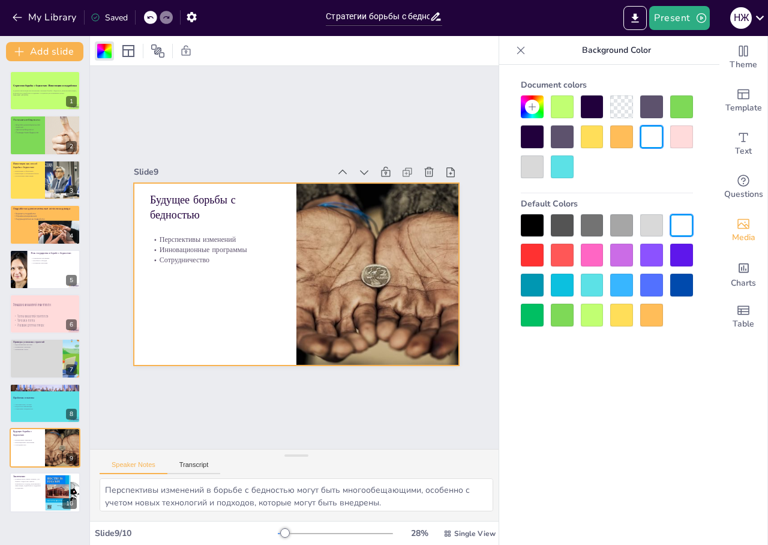
click at [539, 105] on div at bounding box center [532, 106] width 23 height 23
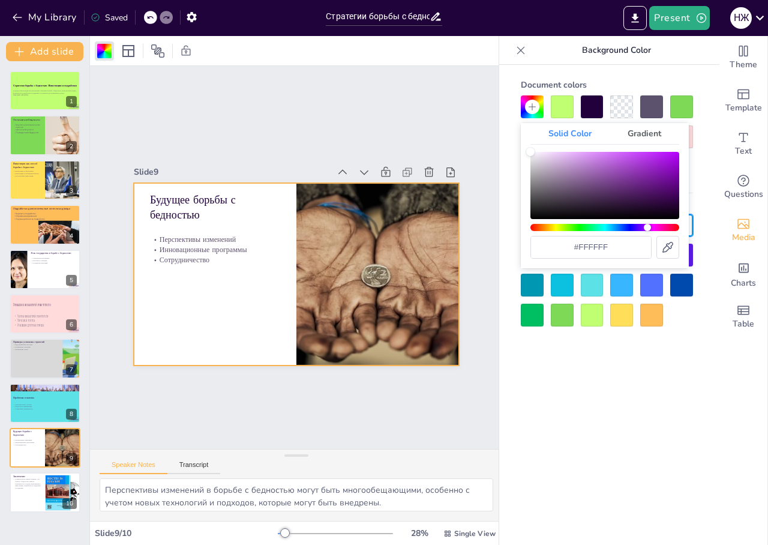
click at [647, 227] on div "Hue" at bounding box center [604, 227] width 149 height 7
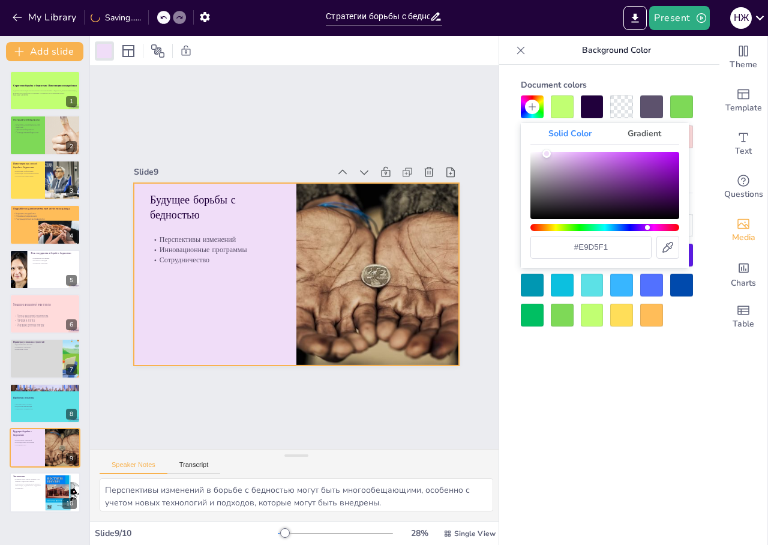
type input "#f6dfff"
drag, startPoint x: 531, startPoint y: 151, endPoint x: 549, endPoint y: 150, distance: 18.0
click at [549, 150] on div "Color" at bounding box center [549, 152] width 8 height 8
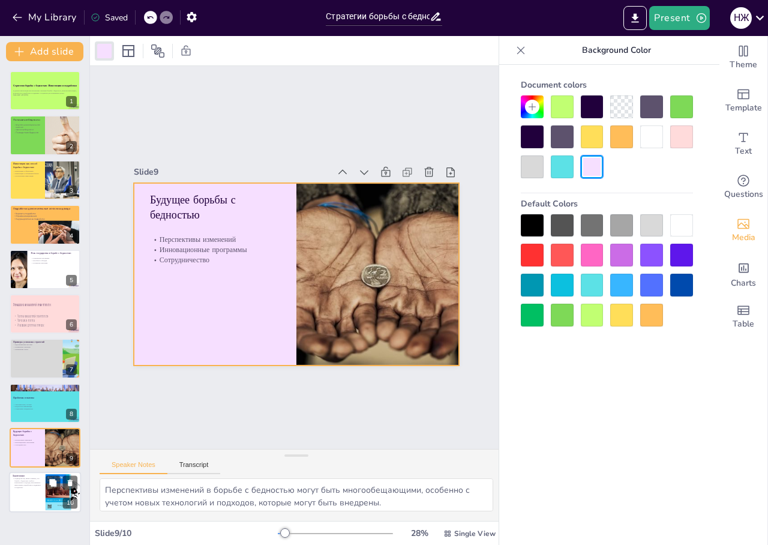
click at [22, 497] on div at bounding box center [45, 492] width 72 height 41
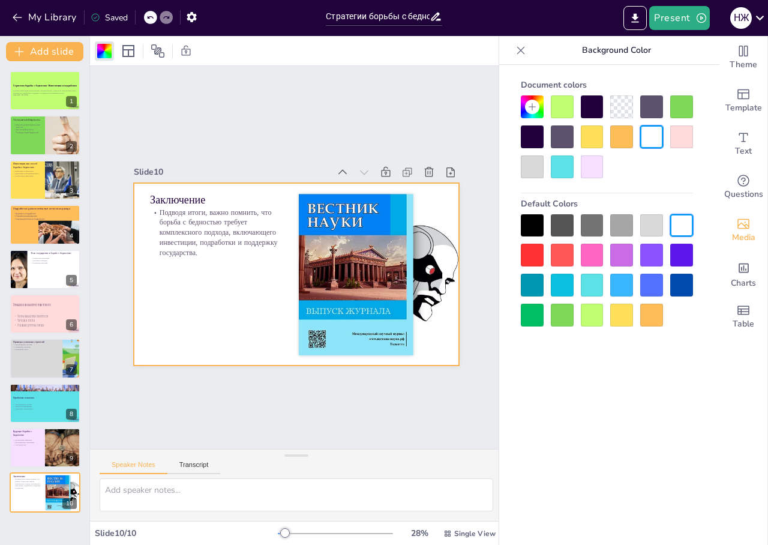
click at [534, 257] on div at bounding box center [532, 254] width 23 height 23
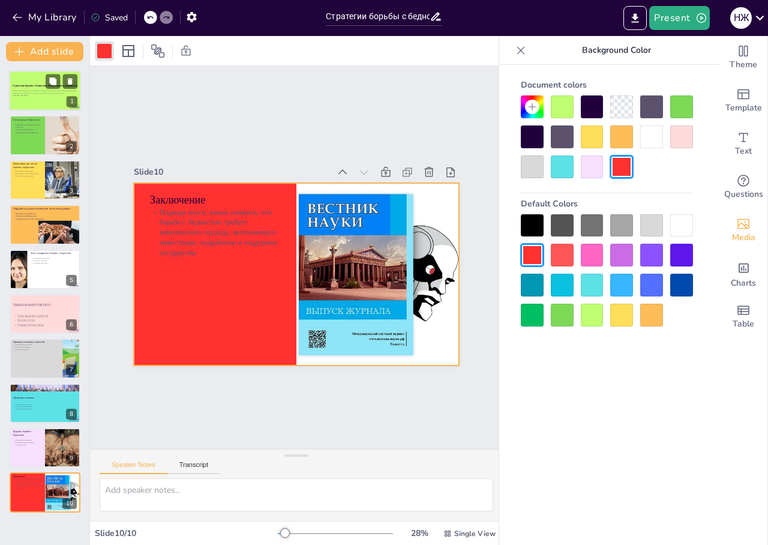
click at [34, 80] on div at bounding box center [45, 90] width 72 height 41
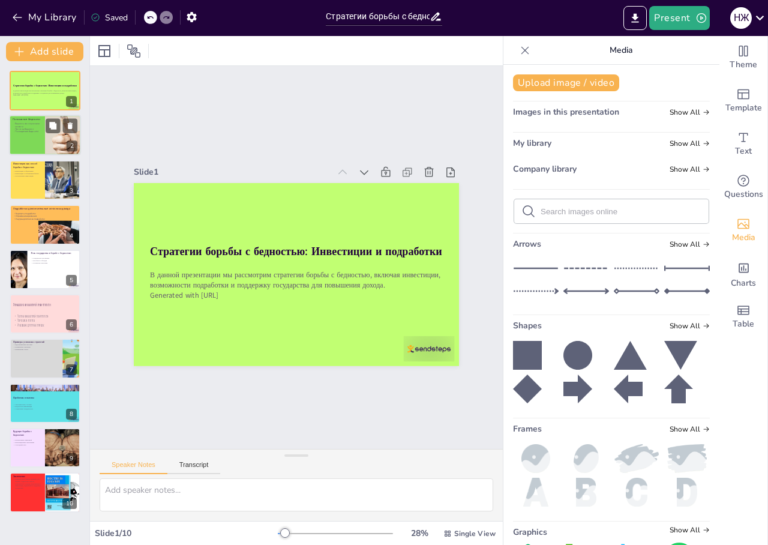
click at [24, 145] on div at bounding box center [45, 135] width 72 height 41
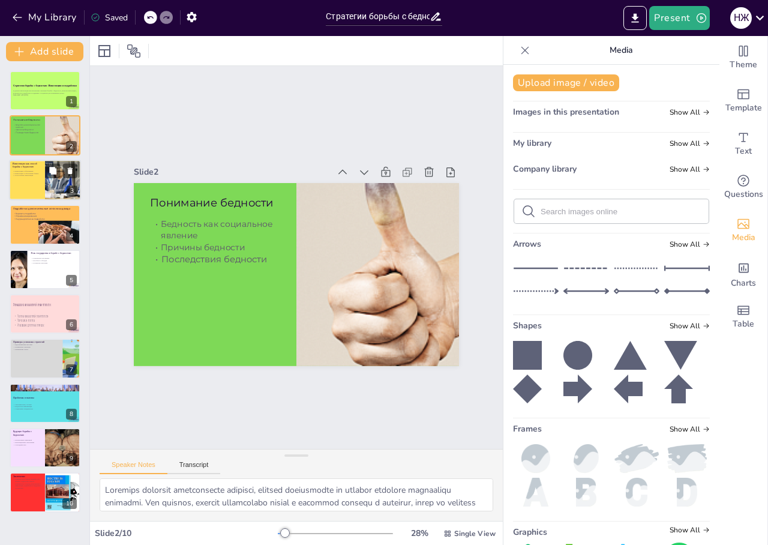
click at [34, 178] on div at bounding box center [45, 180] width 72 height 41
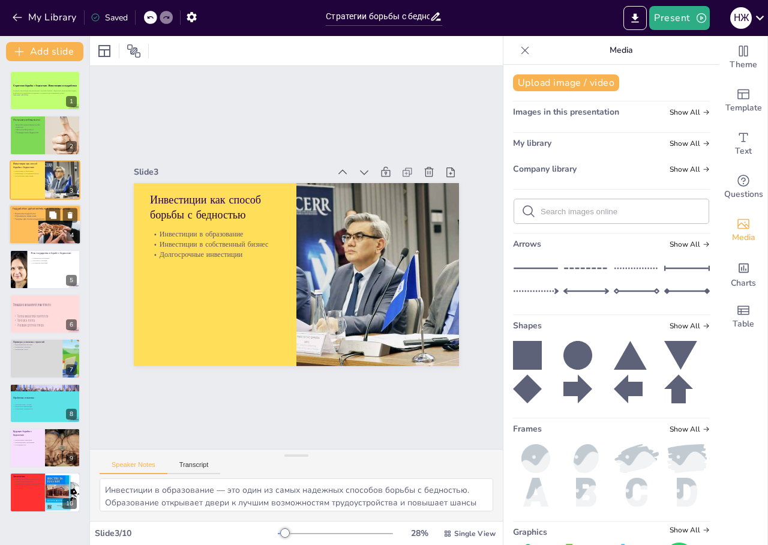
click at [37, 221] on div at bounding box center [45, 224] width 72 height 41
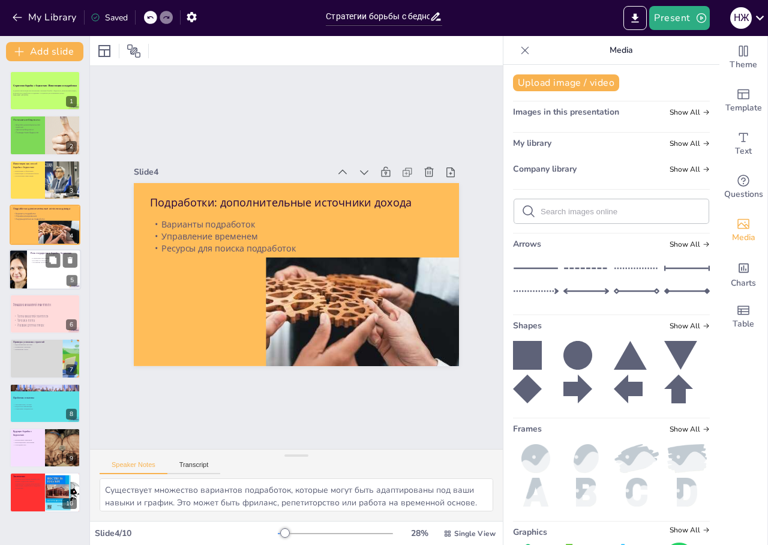
click at [41, 270] on div at bounding box center [45, 269] width 72 height 41
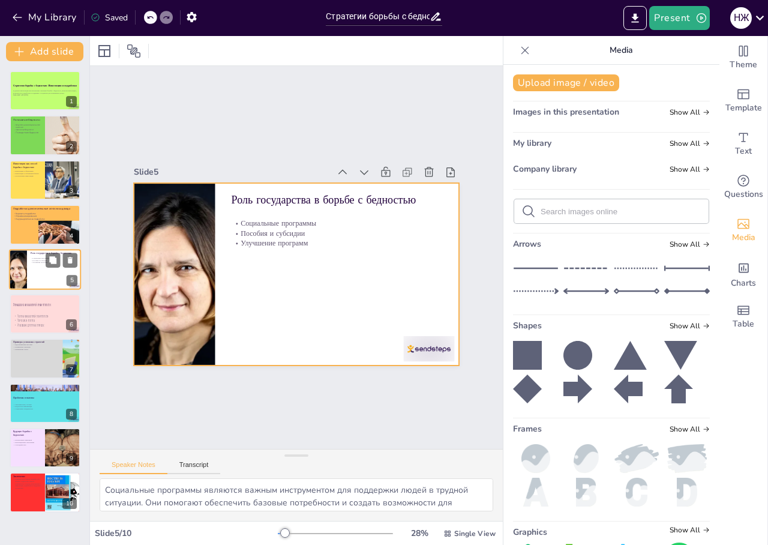
click at [35, 278] on div at bounding box center [45, 269] width 72 height 41
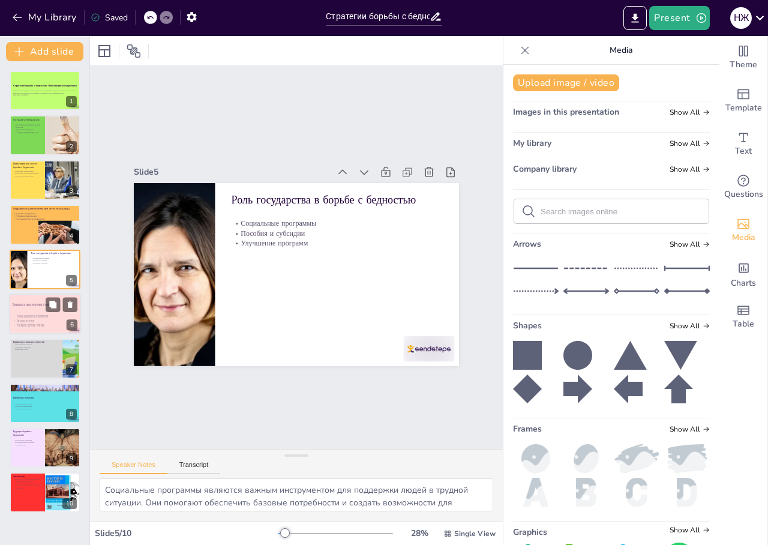
click at [38, 305] on p "Повышение финансовой грамотности" at bounding box center [45, 304] width 65 height 5
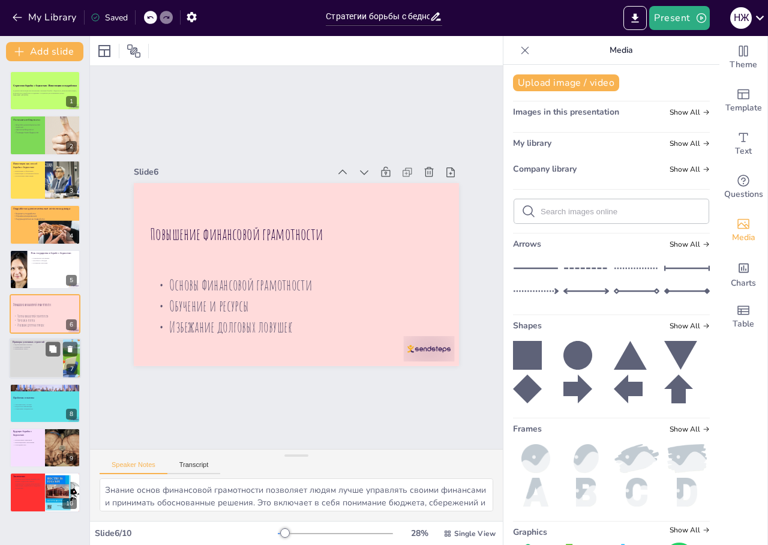
click at [42, 348] on p "Применение опыта" at bounding box center [36, 349] width 47 height 2
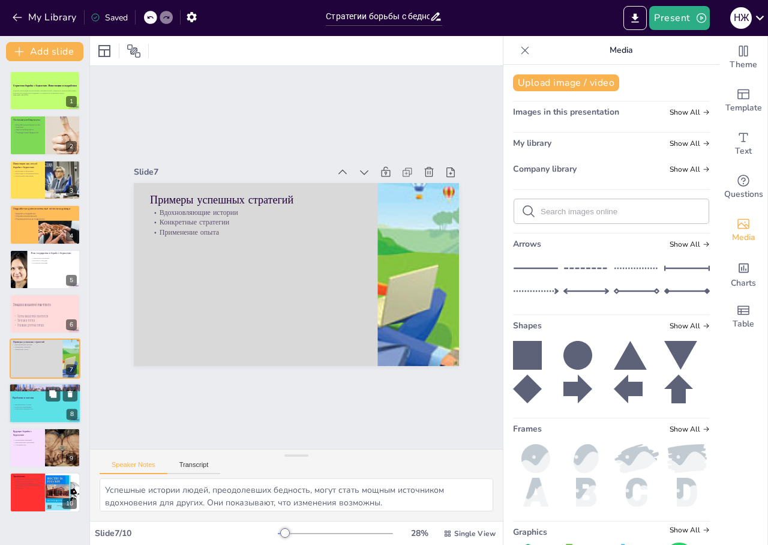
click at [38, 407] on p "Социальные предвзятости" at bounding box center [45, 408] width 65 height 2
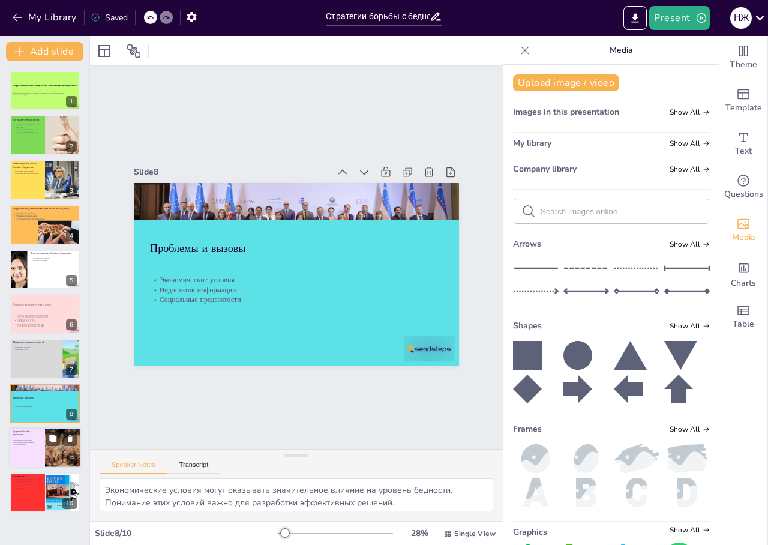
click at [31, 441] on p "Инновационные программы" at bounding box center [27, 442] width 29 height 2
type textarea "Перспективы изменений в борьбе с бедностью могут быть многообещающими, особенно…"
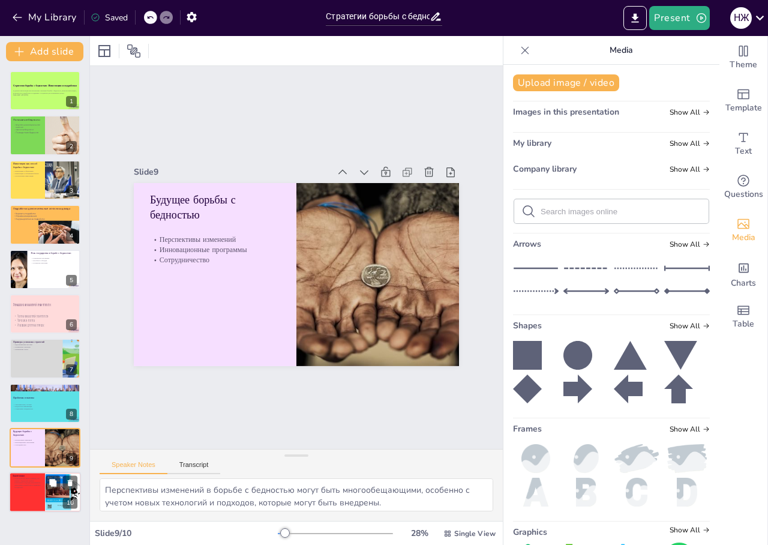
click at [35, 491] on div at bounding box center [45, 492] width 72 height 41
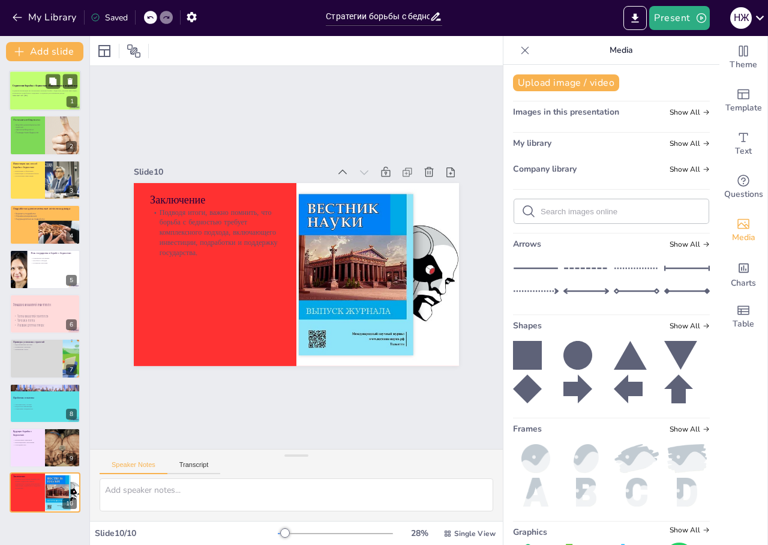
click at [27, 85] on strong "Стратегии борьбы с бедностью: Инвестиции и подработки" at bounding box center [45, 85] width 65 height 3
